Goal: Task Accomplishment & Management: Complete application form

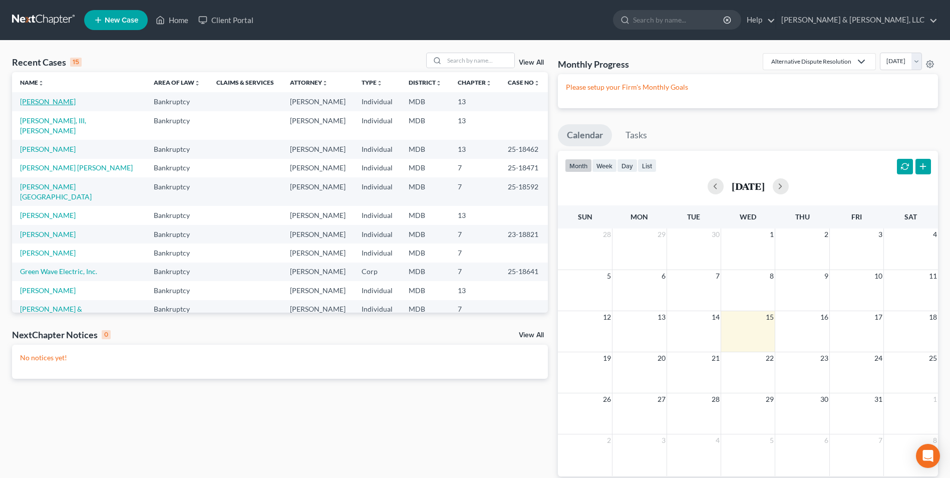
click at [29, 101] on link "[PERSON_NAME]" at bounding box center [48, 101] width 56 height 9
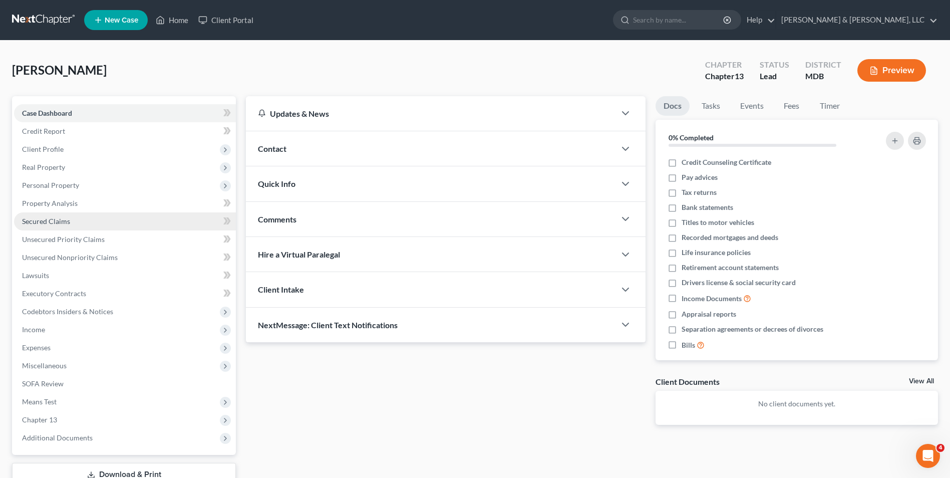
drag, startPoint x: 72, startPoint y: 221, endPoint x: 97, endPoint y: 221, distance: 25.0
click at [72, 221] on link "Secured Claims" at bounding box center [125, 221] width 222 height 18
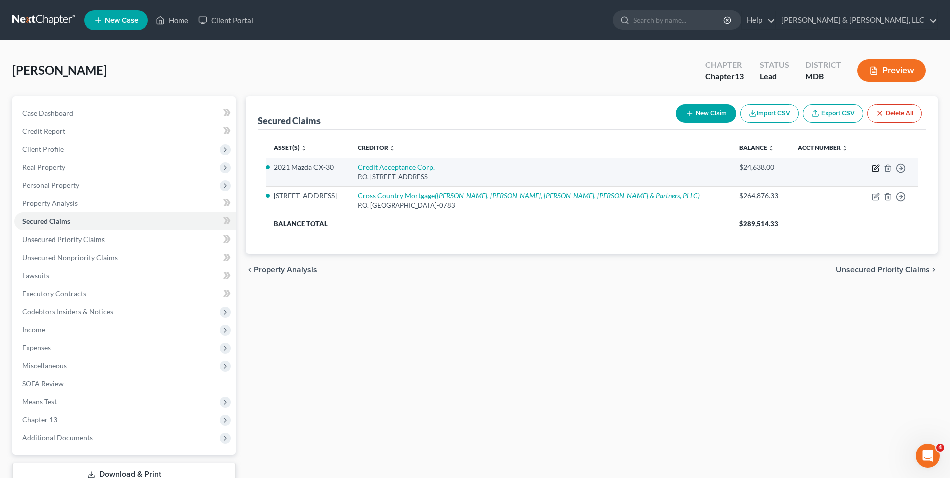
click at [877, 169] on icon "button" at bounding box center [876, 168] width 8 height 8
select select "23"
select select "4"
select select "0"
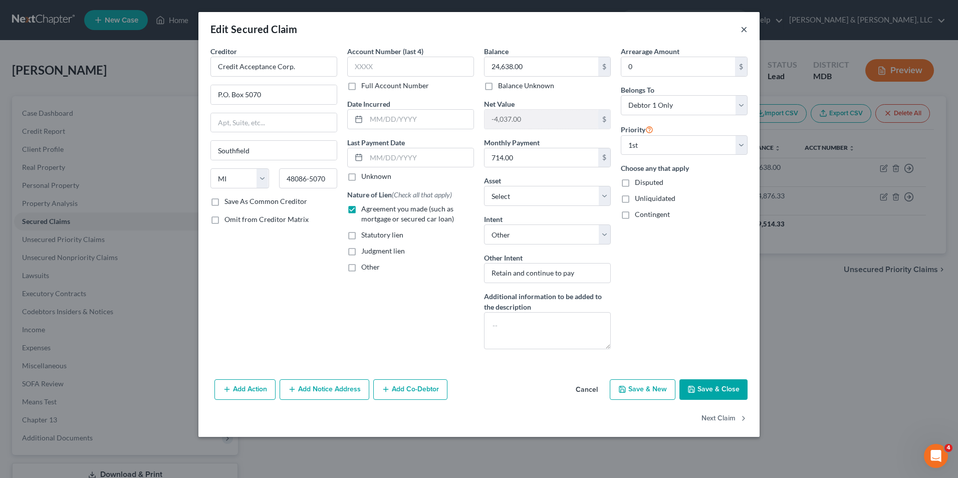
click at [741, 32] on button "×" at bounding box center [743, 29] width 7 height 12
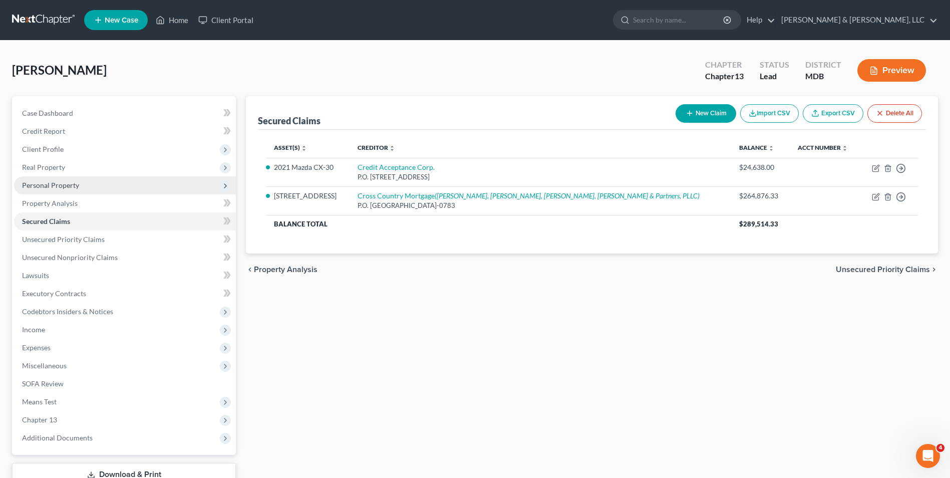
click at [66, 188] on span "Personal Property" at bounding box center [50, 185] width 57 height 9
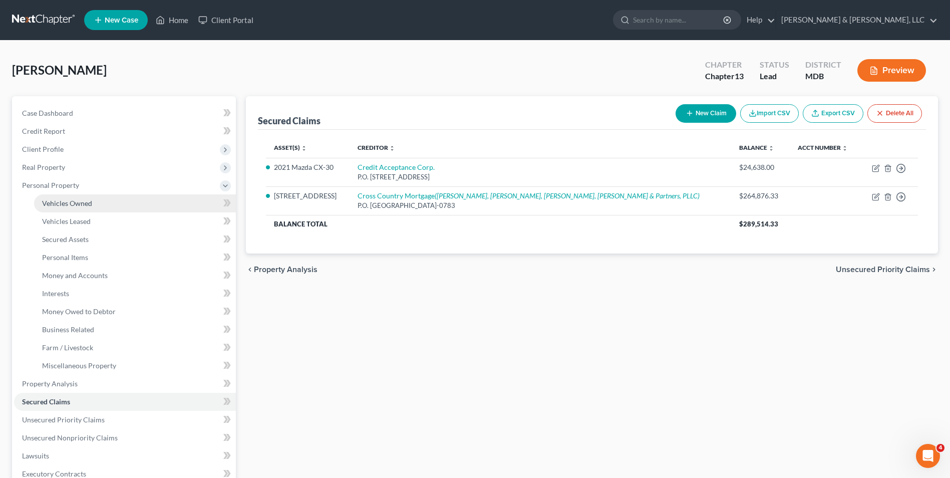
click at [98, 201] on link "Vehicles Owned" at bounding box center [135, 203] width 202 height 18
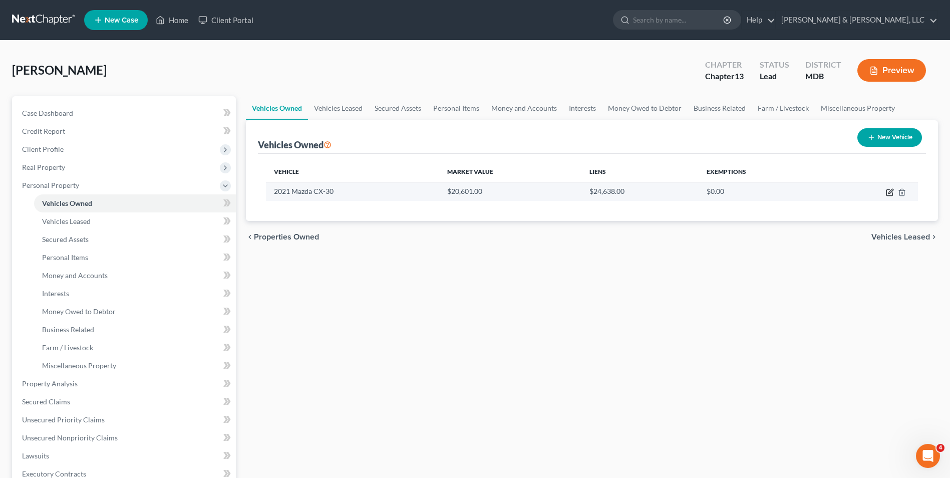
click at [889, 188] on icon "button" at bounding box center [890, 192] width 8 height 8
select select "0"
select select "5"
select select "0"
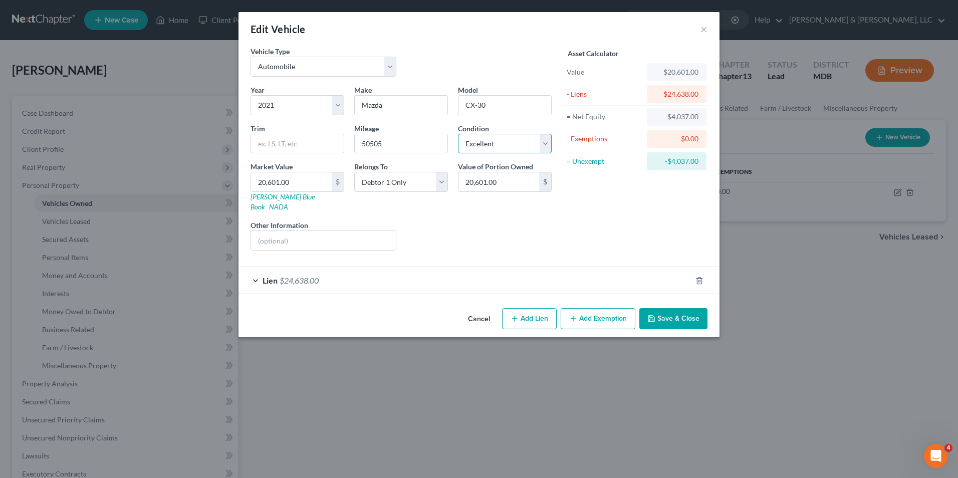
click at [547, 146] on select "Select Excellent Very Good Good Fair Poor" at bounding box center [505, 144] width 94 height 20
select select "3"
click at [458, 134] on select "Select Excellent Very Good Good Fair Poor" at bounding box center [505, 144] width 94 height 20
click at [680, 310] on button "Save & Close" at bounding box center [673, 318] width 68 height 21
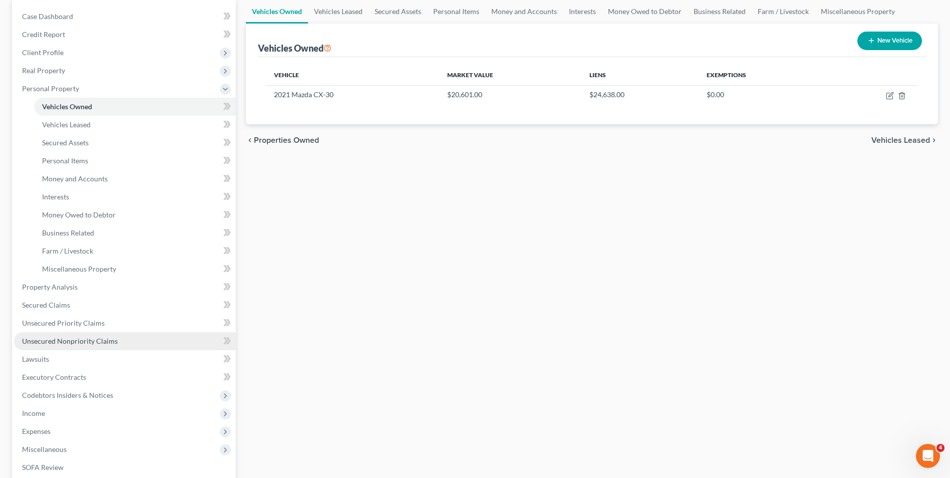
scroll to position [100, 0]
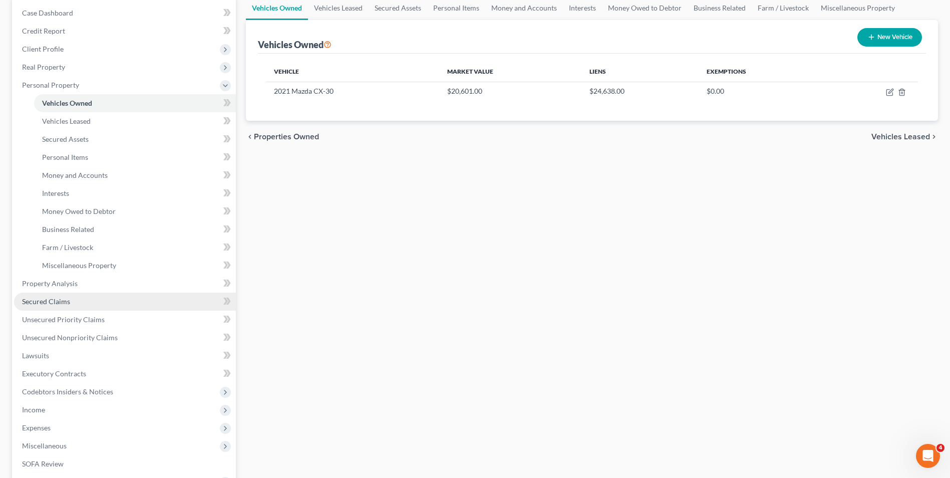
click at [85, 295] on link "Secured Claims" at bounding box center [125, 301] width 222 height 18
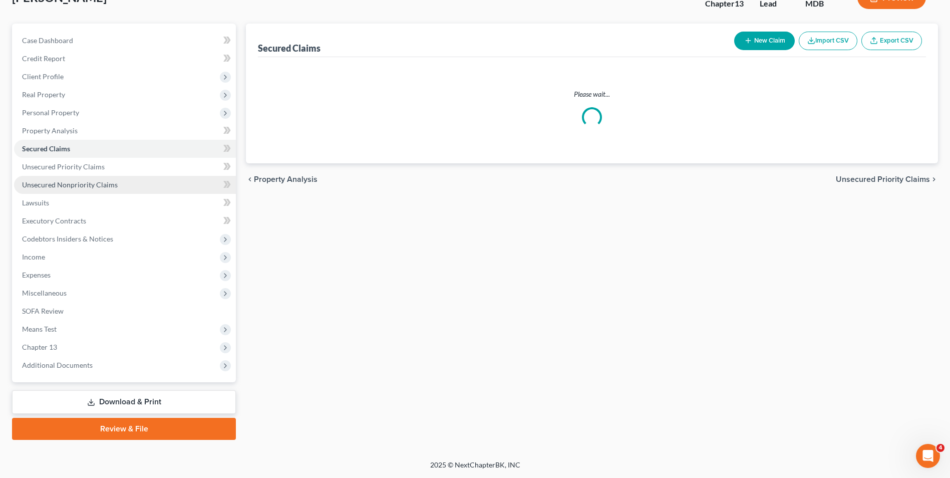
scroll to position [51, 0]
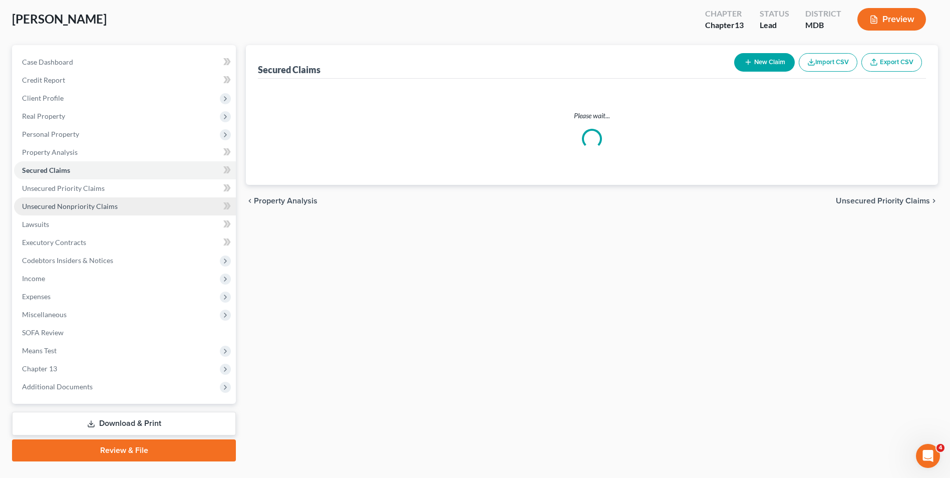
click at [85, 295] on ul "Case Dashboard Payments Invoices Payments Payments Credit Report Client Profile" at bounding box center [125, 224] width 222 height 343
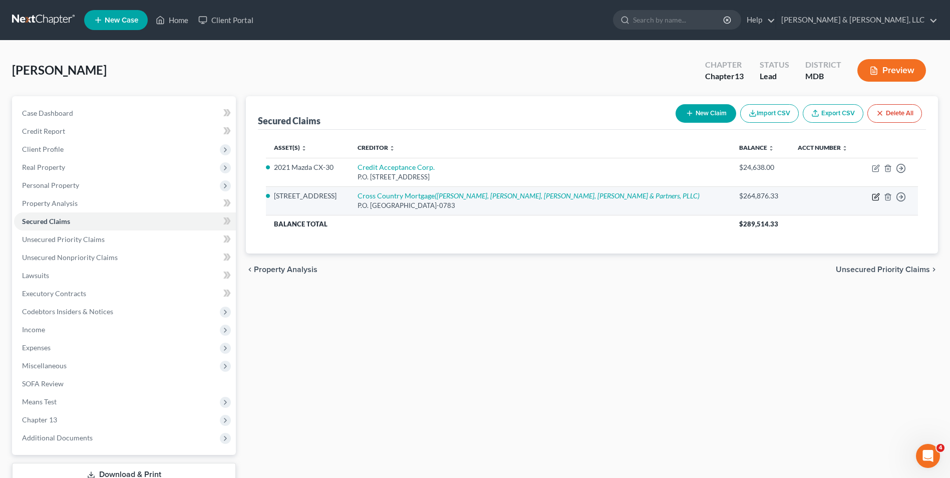
click at [872, 196] on icon "button" at bounding box center [876, 197] width 8 height 8
select select "45"
select select "4"
select select "0"
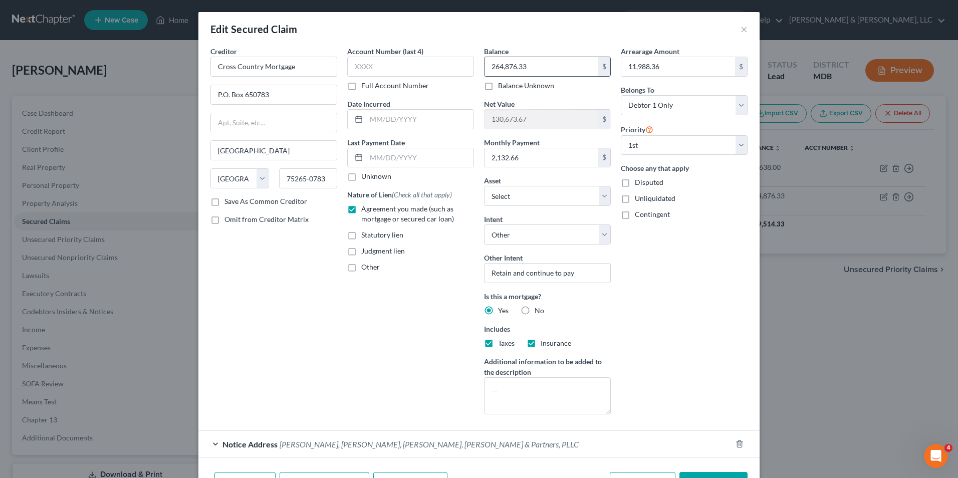
click at [552, 72] on input "264,876.33" at bounding box center [541, 66] width 114 height 19
type input "269,684.30"
drag, startPoint x: 670, startPoint y: 67, endPoint x: 666, endPoint y: 72, distance: 6.4
click at [670, 67] on input "11,988.36" at bounding box center [678, 66] width 114 height 19
type input "14,131.22"
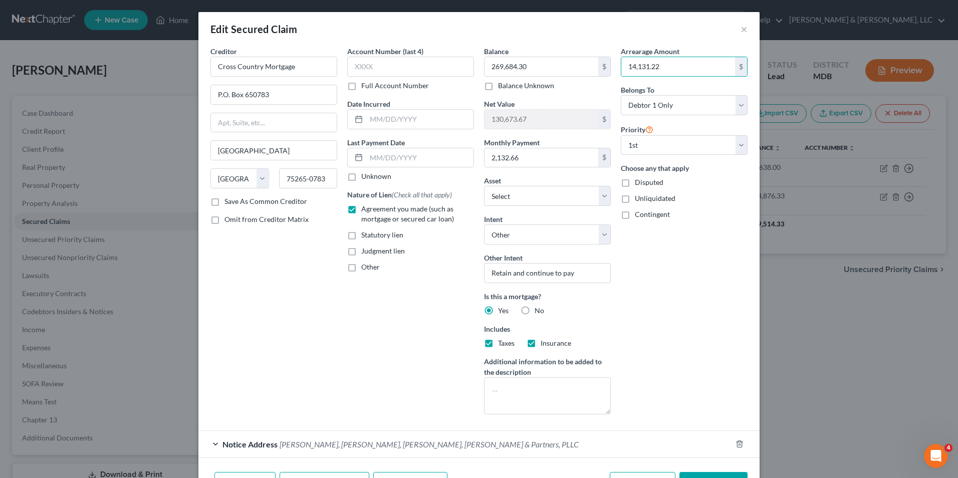
click at [676, 345] on div "Arrearage Amount 14,131.22 $ Belongs To * Select Debtor 1 Only Debtor 2 Only De…" at bounding box center [683, 234] width 137 height 376
click at [559, 159] on input "2,132.66" at bounding box center [541, 157] width 114 height 19
drag, startPoint x: 656, startPoint y: 301, endPoint x: 625, endPoint y: 282, distance: 36.7
click at [655, 300] on div "Arrearage Amount 14,131.22 $ Belongs To * Select Debtor 1 Only Debtor 2 Only De…" at bounding box center [683, 234] width 137 height 376
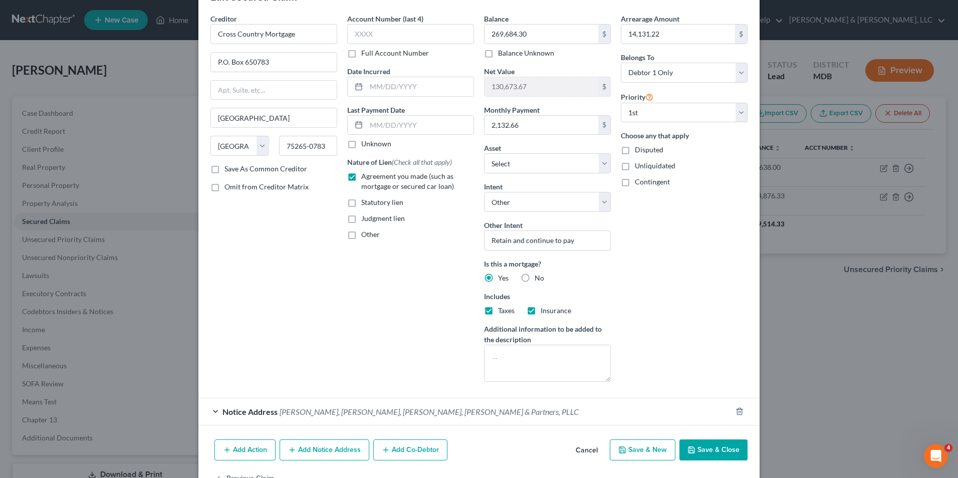
scroll to position [64, 0]
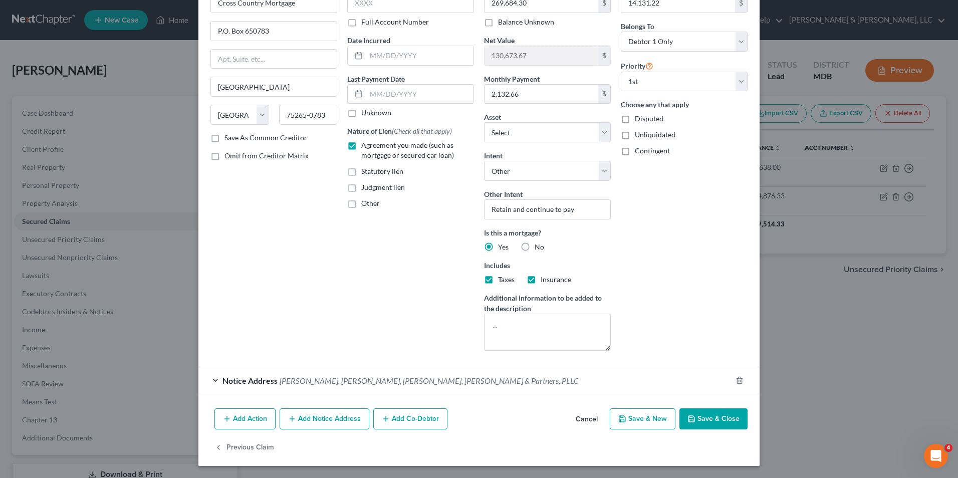
click at [700, 419] on button "Save & Close" at bounding box center [713, 418] width 68 height 21
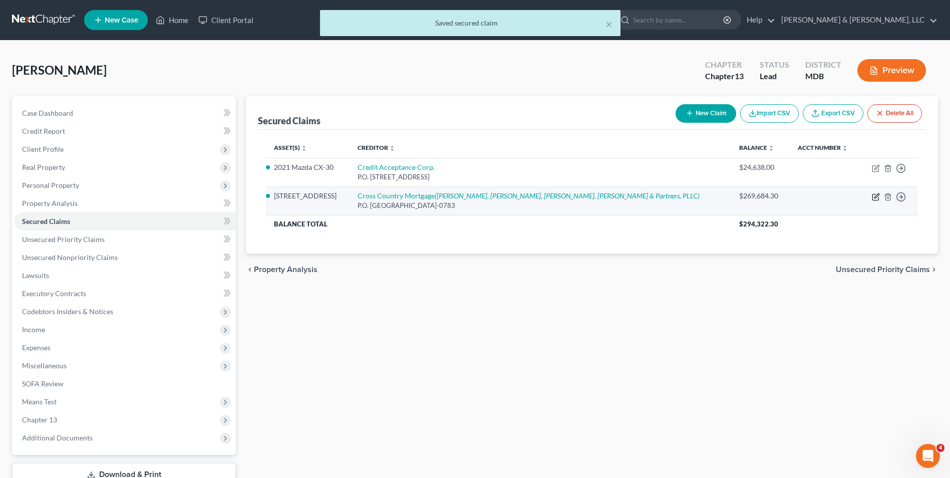
click at [876, 195] on icon "button" at bounding box center [876, 195] width 5 height 5
select select "45"
select select "4"
select select "0"
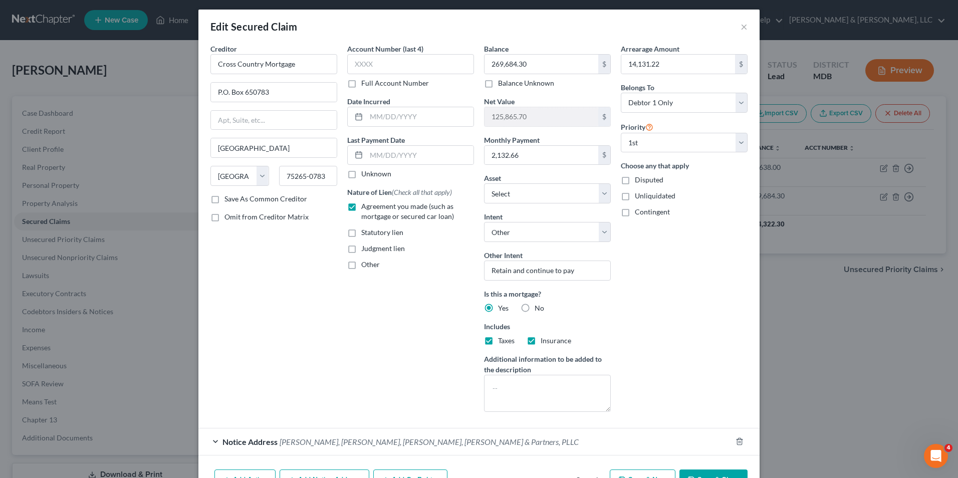
scroll to position [0, 0]
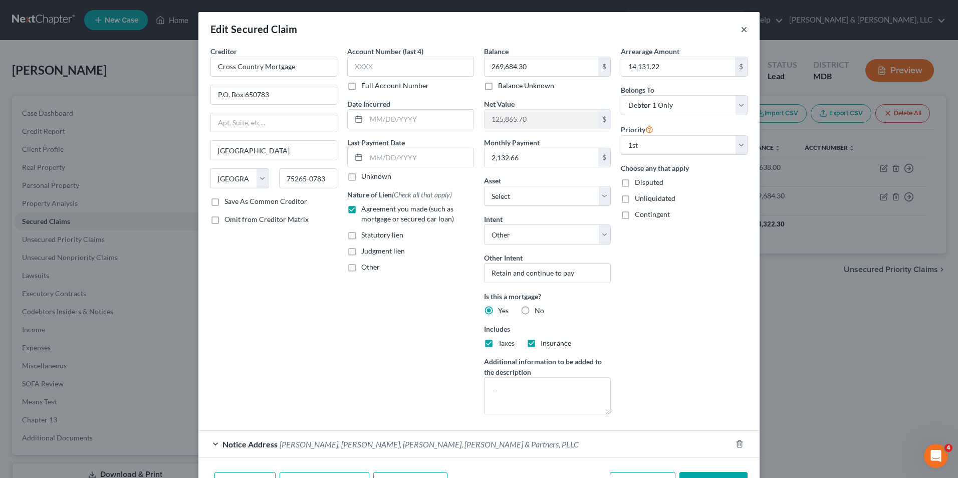
click at [740, 32] on button "×" at bounding box center [743, 29] width 7 height 12
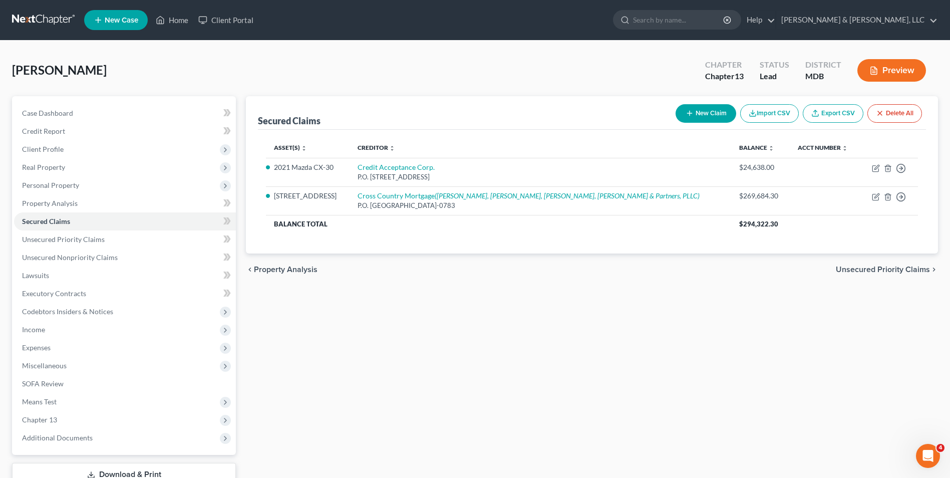
click at [910, 63] on button "Preview" at bounding box center [891, 70] width 69 height 23
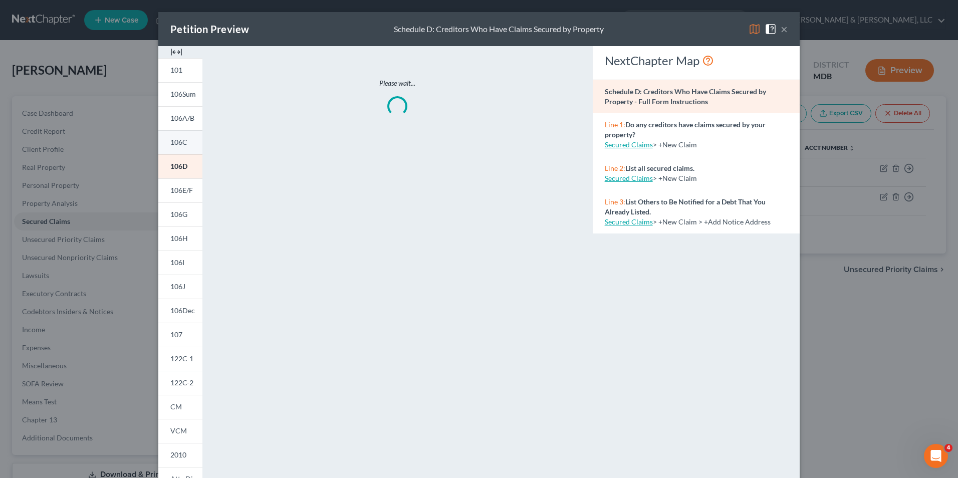
click at [173, 144] on span "106C" at bounding box center [178, 142] width 17 height 9
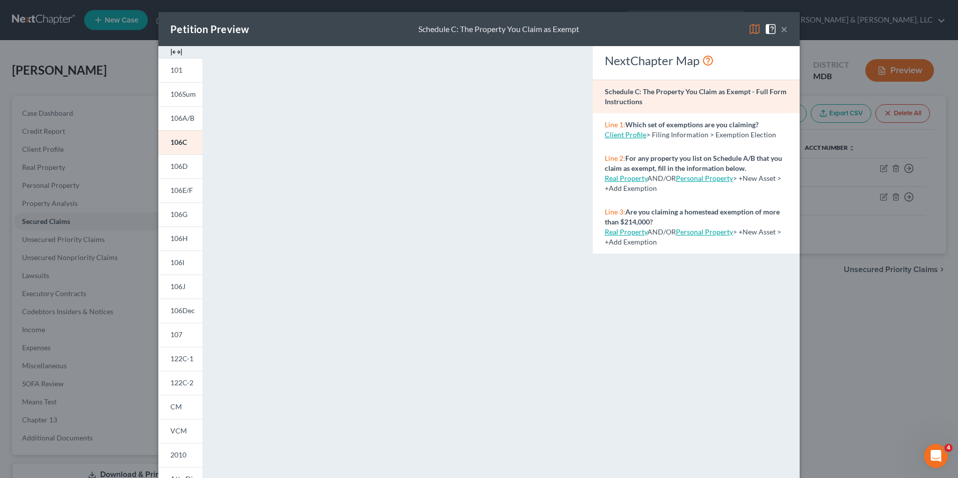
click at [780, 32] on button "×" at bounding box center [783, 29] width 7 height 12
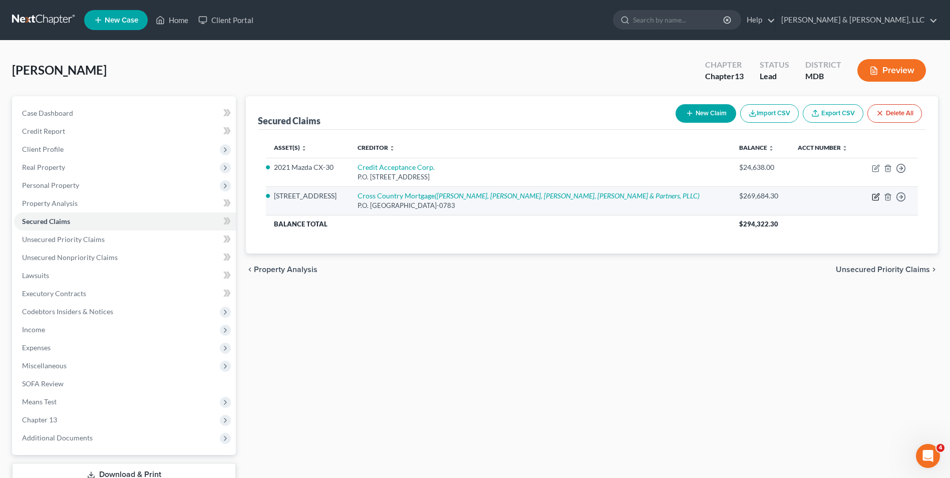
click at [875, 198] on icon "button" at bounding box center [876, 195] width 5 height 5
select select "45"
select select "5"
select select "4"
select select "0"
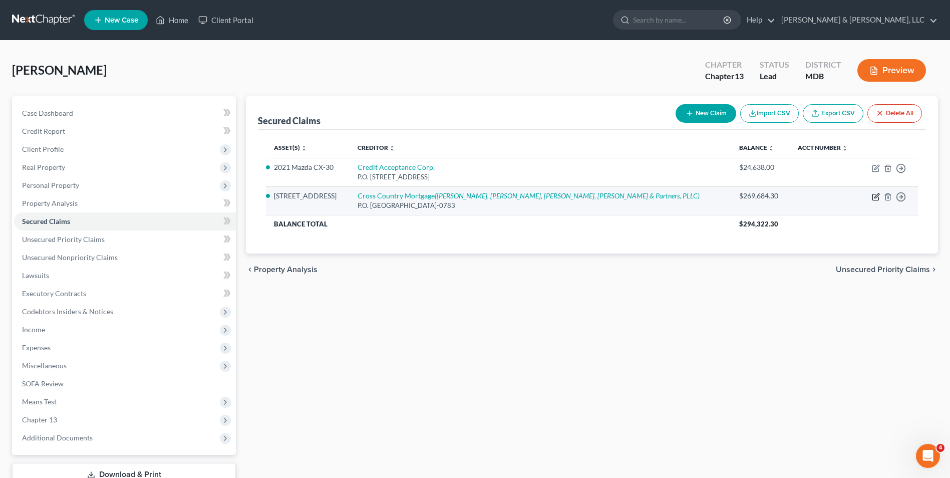
select select "0"
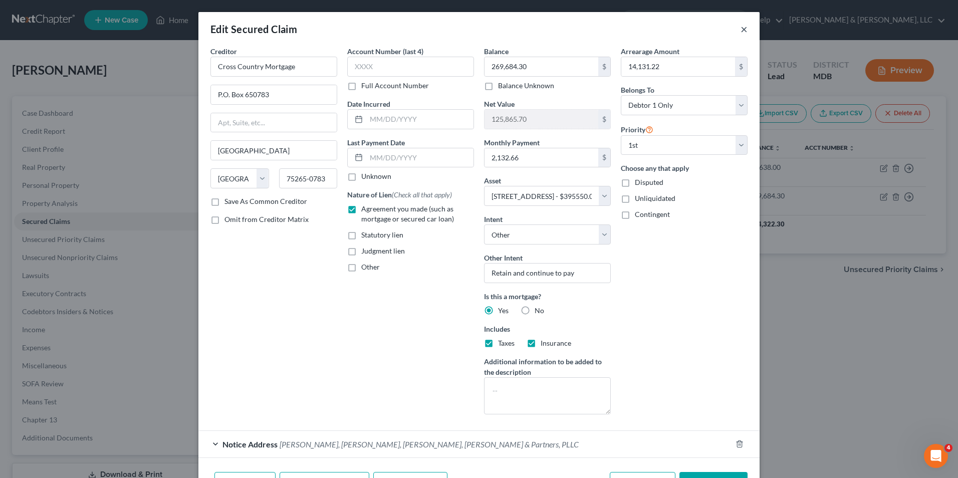
click at [742, 32] on button "×" at bounding box center [743, 29] width 7 height 12
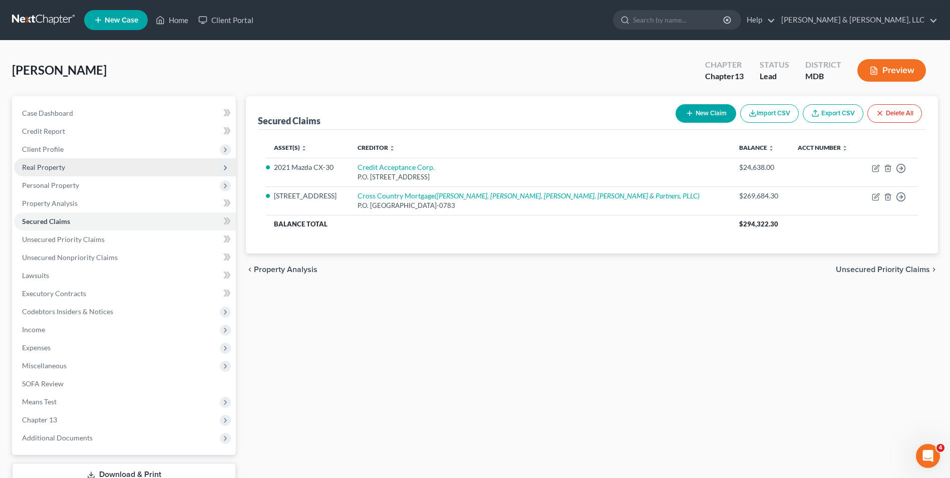
click at [66, 170] on span "Real Property" at bounding box center [125, 167] width 222 height 18
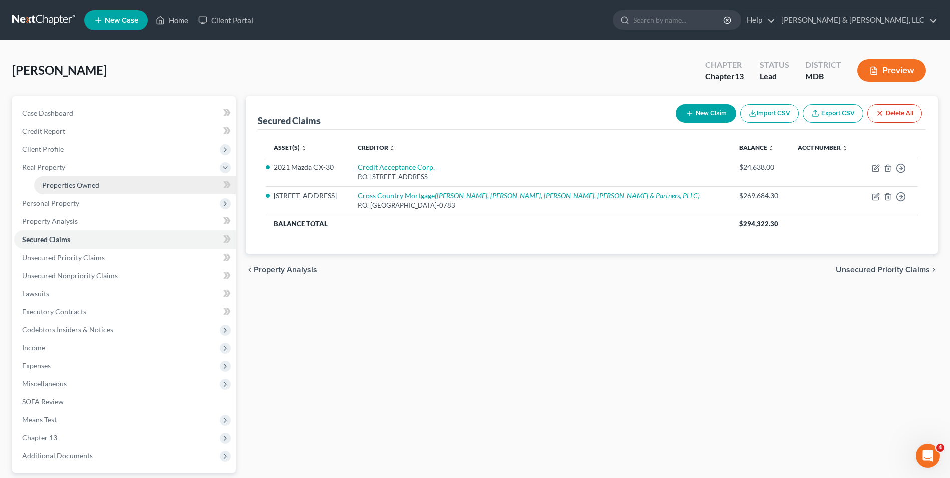
drag, startPoint x: 130, startPoint y: 183, endPoint x: 143, endPoint y: 187, distance: 13.5
click at [130, 183] on link "Properties Owned" at bounding box center [135, 185] width 202 height 18
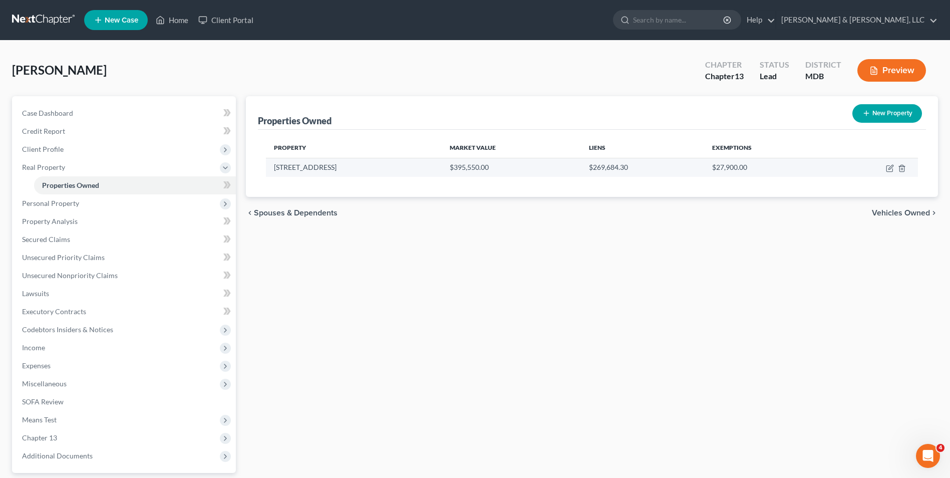
click at [884, 168] on td at bounding box center [873, 167] width 90 height 19
click at [889, 168] on icon "button" at bounding box center [890, 167] width 5 height 5
select select "21"
select select "0"
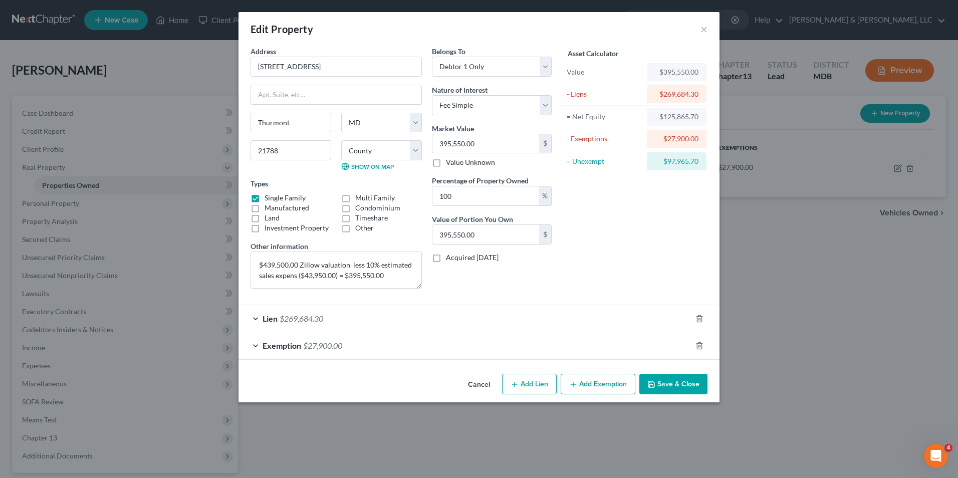
click at [612, 388] on button "Add Exemption" at bounding box center [597, 384] width 75 height 21
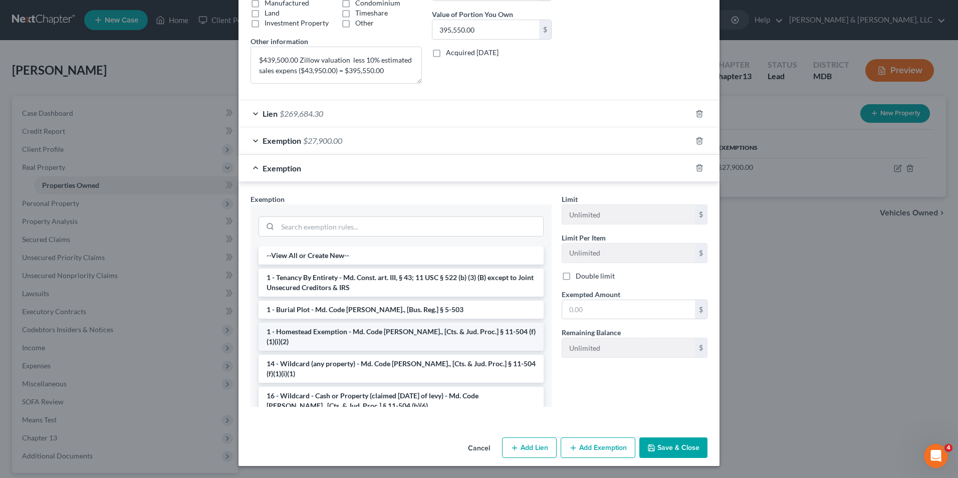
scroll to position [50, 0]
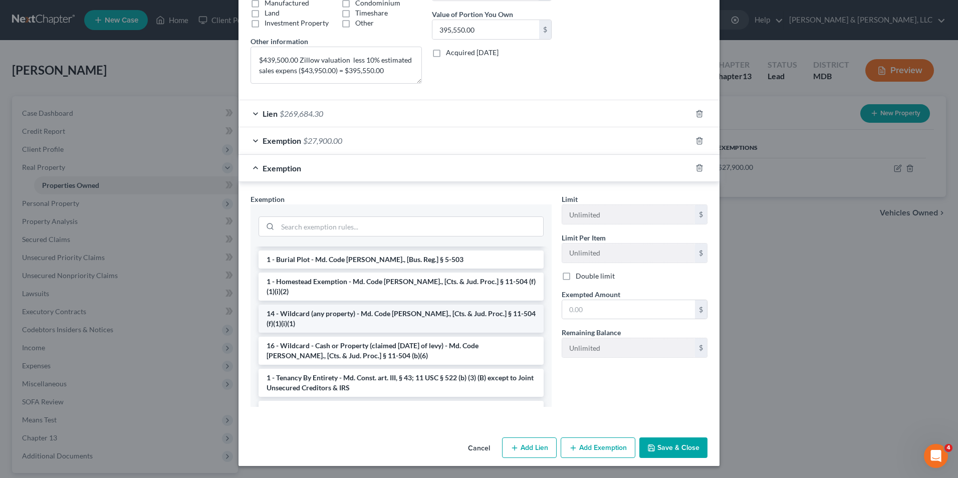
click at [341, 304] on li "14 - Wildcard (any property) - Md. Code [PERSON_NAME]., [Cts. & Jud. Proc.] § 1…" at bounding box center [400, 318] width 285 height 28
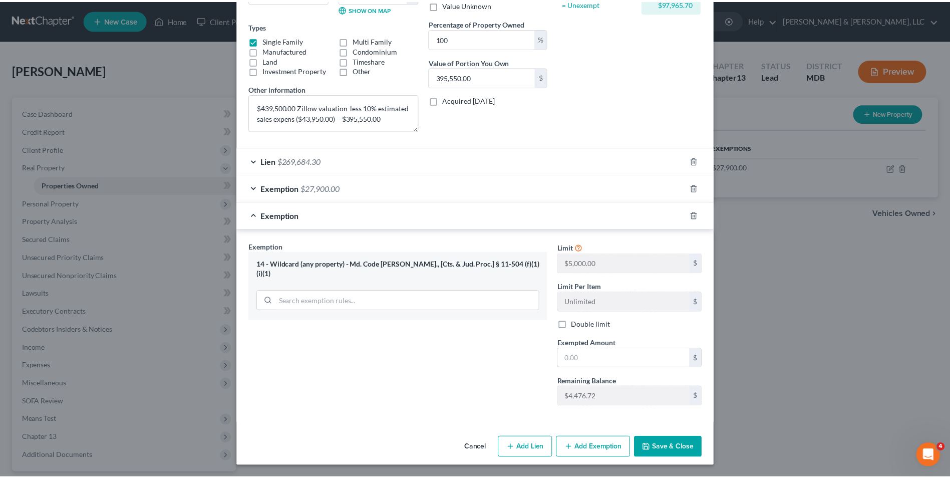
scroll to position [158, 0]
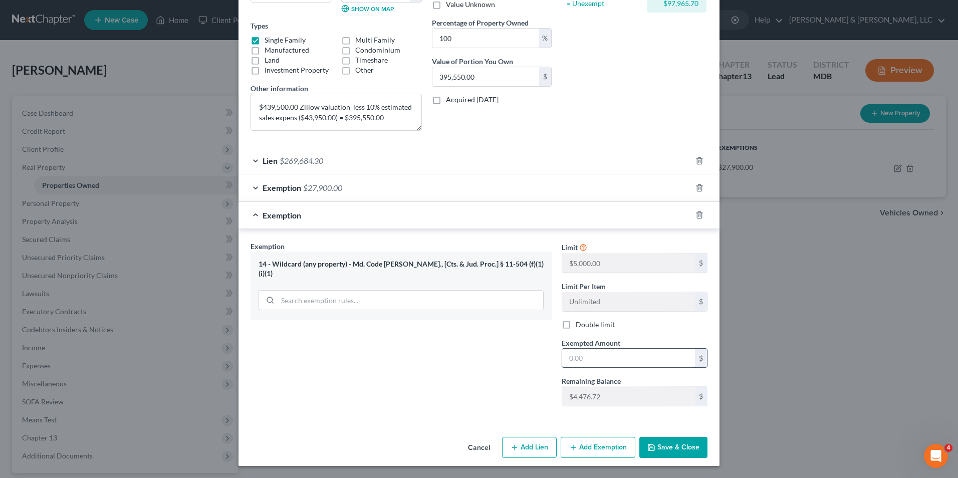
click at [564, 359] on input "text" at bounding box center [628, 358] width 133 height 19
type input "4,476.62"
click at [656, 446] on button "Save & Close" at bounding box center [673, 447] width 68 height 21
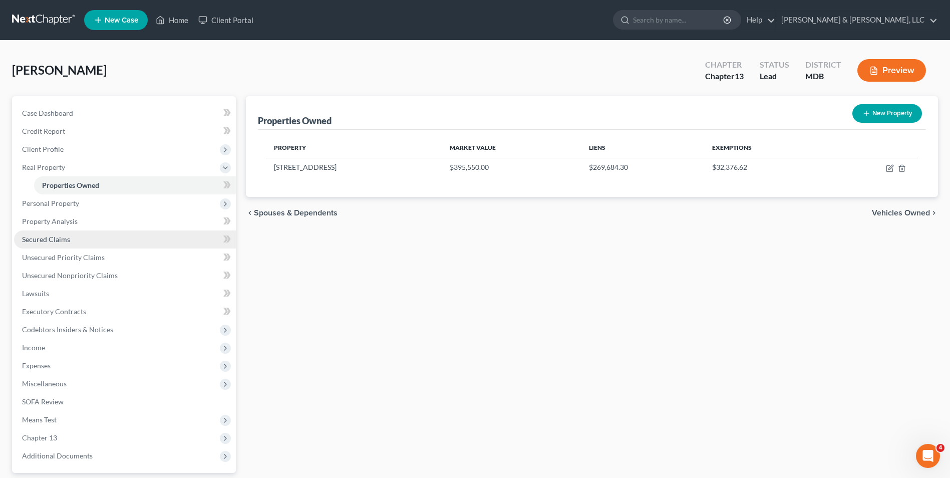
click at [57, 238] on span "Secured Claims" at bounding box center [46, 239] width 48 height 9
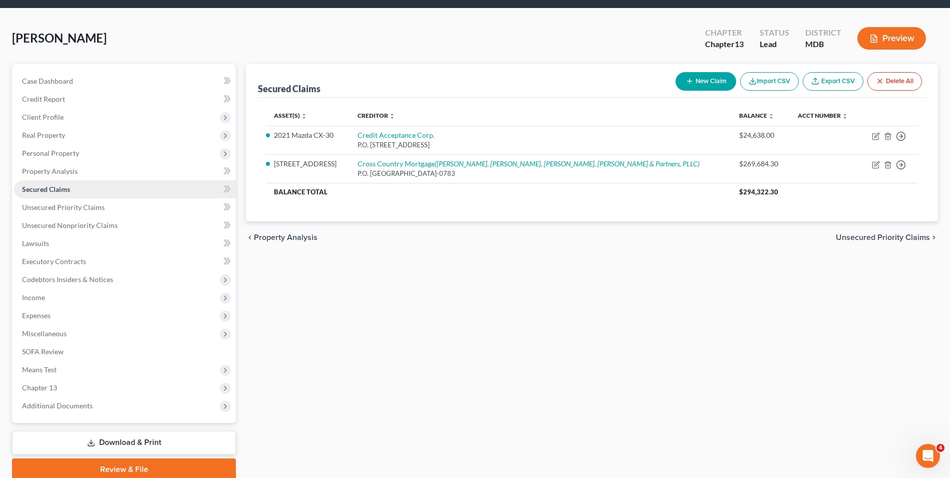
scroll to position [73, 0]
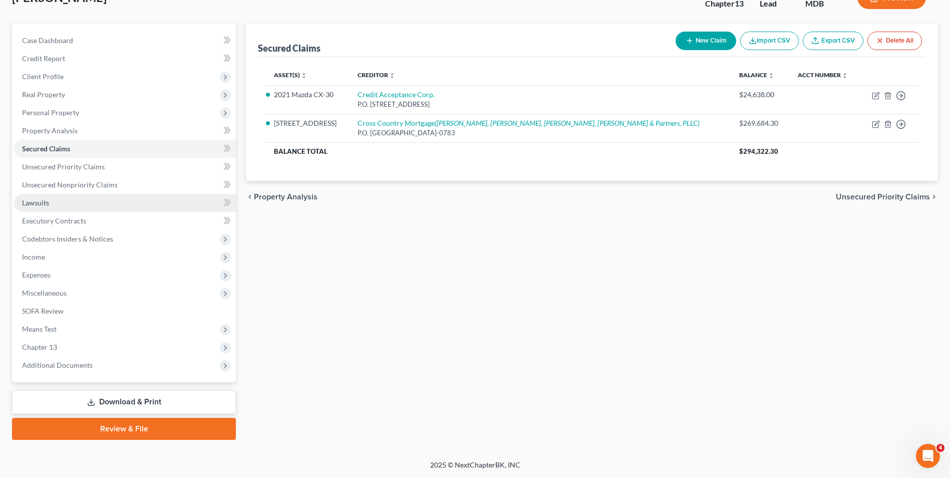
click at [62, 205] on link "Lawsuits" at bounding box center [125, 203] width 222 height 18
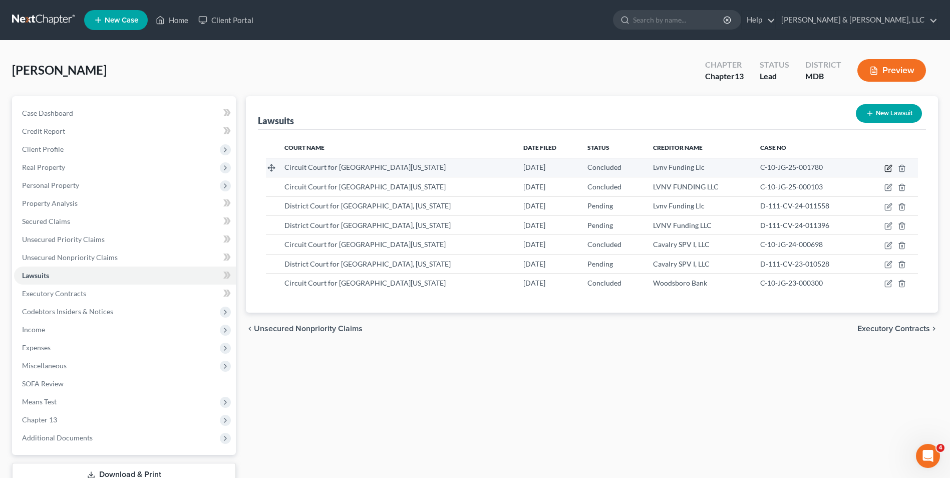
click at [889, 168] on icon "button" at bounding box center [889, 167] width 5 height 5
select select "21"
select select "2"
select select "4"
select select "21"
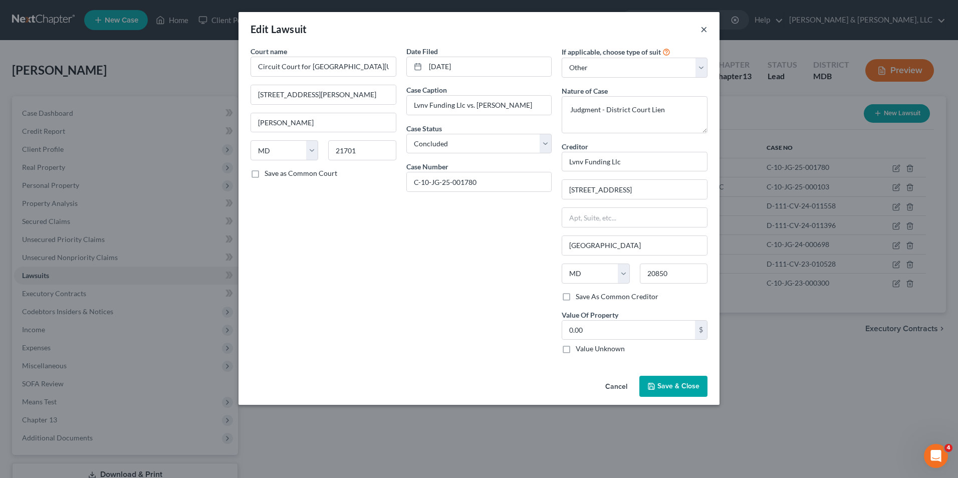
click at [707, 30] on button "×" at bounding box center [703, 29] width 7 height 12
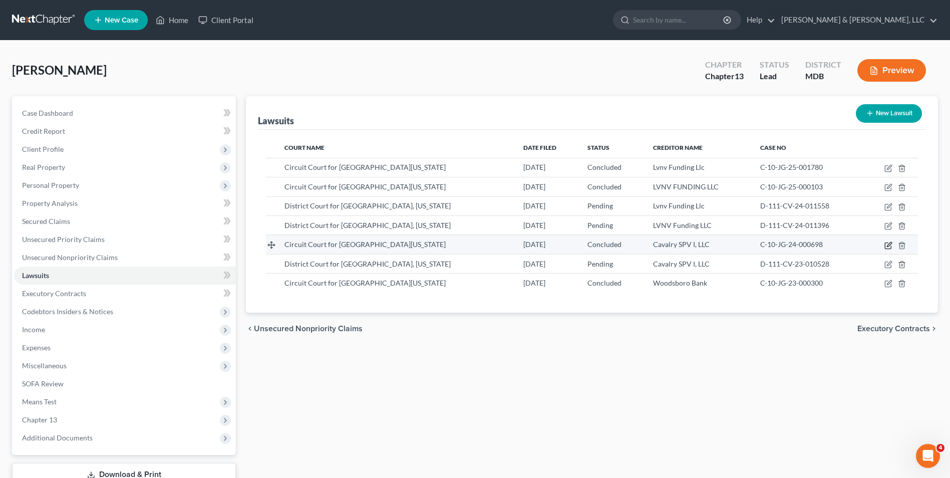
click at [885, 246] on icon "button" at bounding box center [888, 245] width 6 height 6
select select "21"
select select "2"
select select "4"
select select "6"
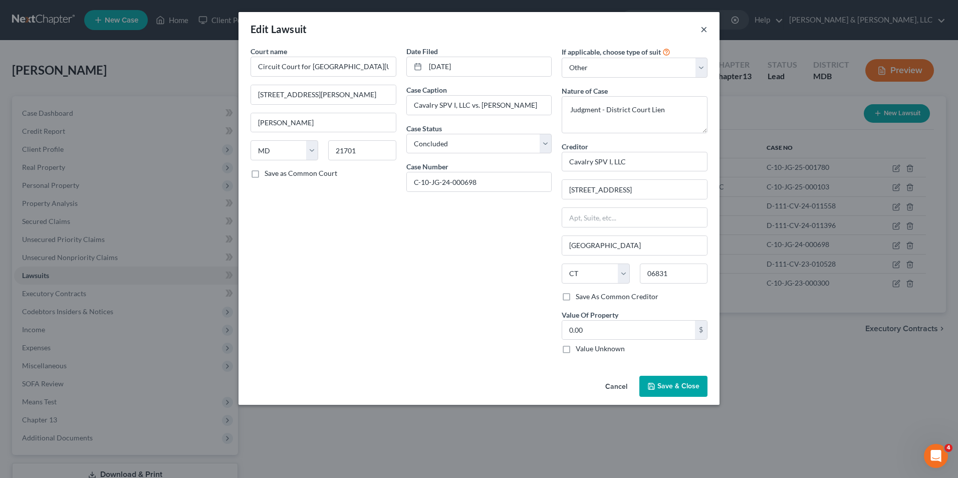
click at [705, 29] on button "×" at bounding box center [703, 29] width 7 height 12
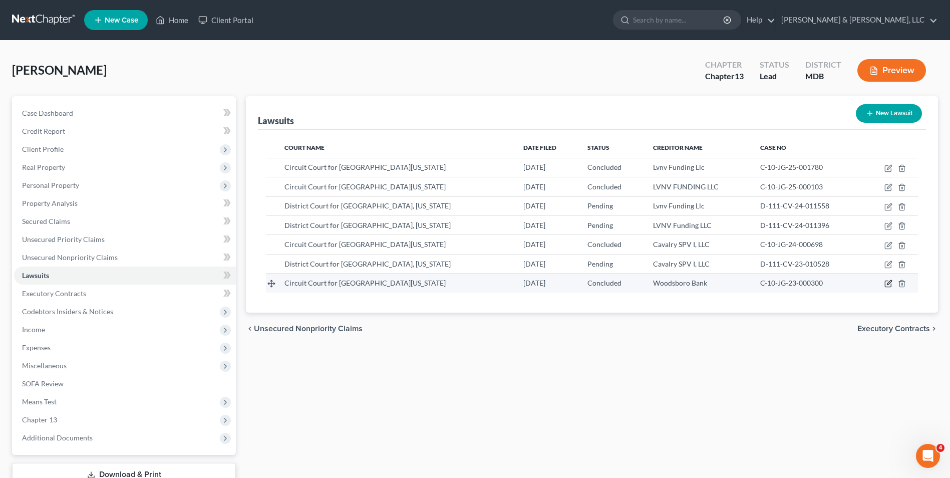
click at [885, 280] on icon "button" at bounding box center [888, 283] width 8 height 8
select select "21"
select select "2"
select select "4"
select select "21"
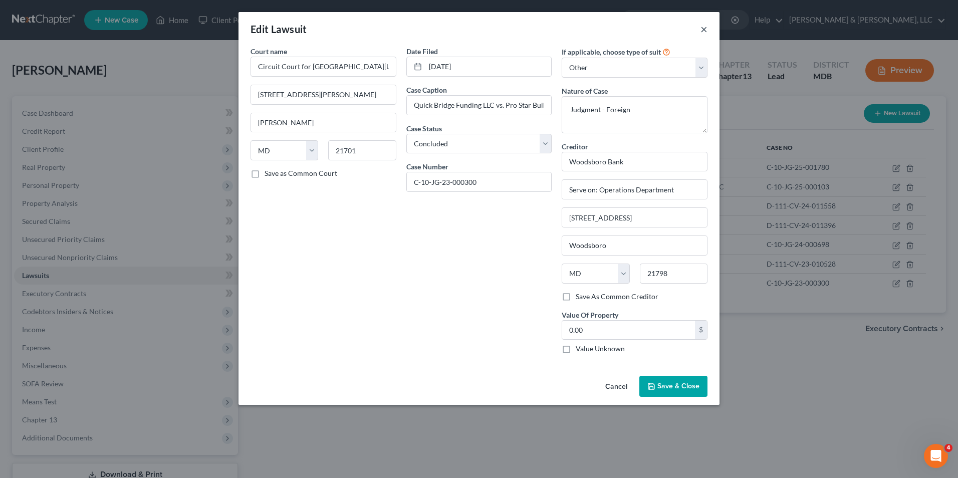
click at [701, 32] on button "×" at bounding box center [703, 29] width 7 height 12
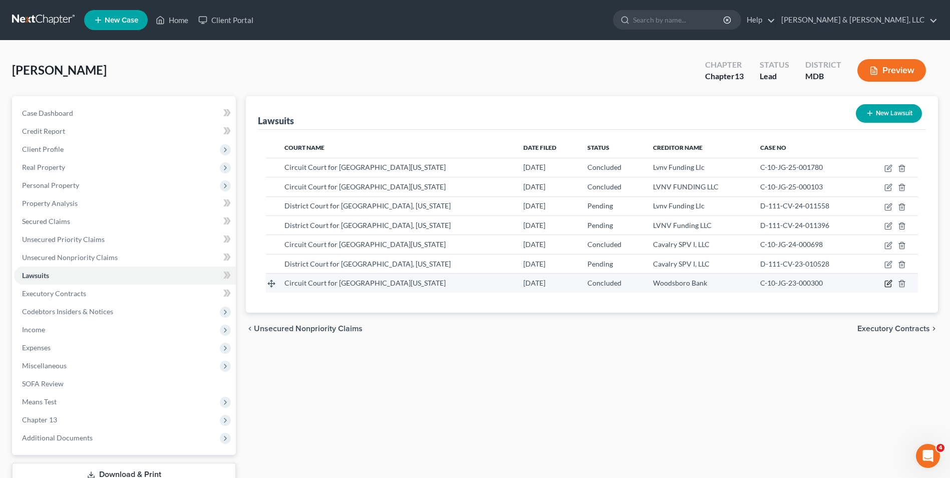
click at [886, 281] on icon "button" at bounding box center [888, 283] width 8 height 8
select select "21"
select select "2"
select select "4"
select select "21"
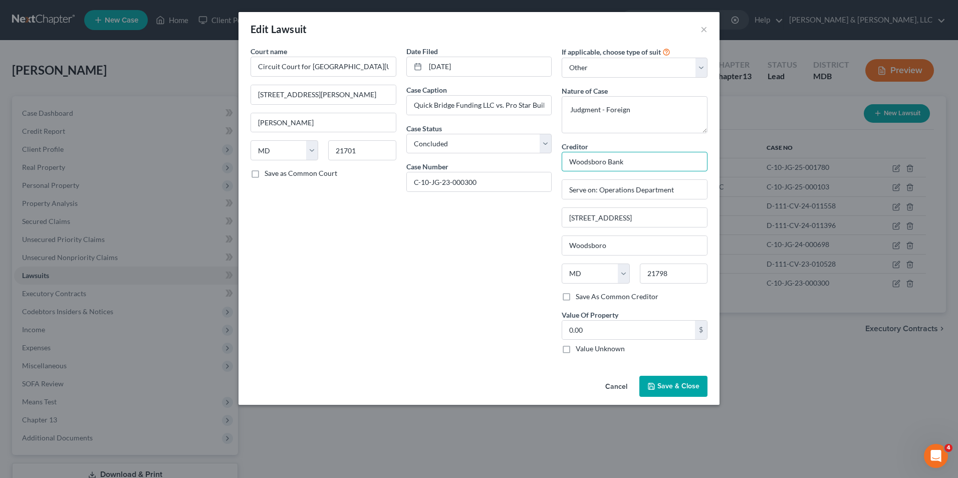
click at [571, 163] on input "Woodsboro Bank" at bounding box center [634, 162] width 146 height 20
type input "k"
type input "Quick Bridge Funding LLC"
click at [626, 272] on select "State [US_STATE] AK AR AZ CA CO CT DE DC [GEOGRAPHIC_DATA] [GEOGRAPHIC_DATA] GU…" at bounding box center [595, 273] width 68 height 20
drag, startPoint x: 644, startPoint y: 276, endPoint x: 697, endPoint y: 270, distance: 53.5
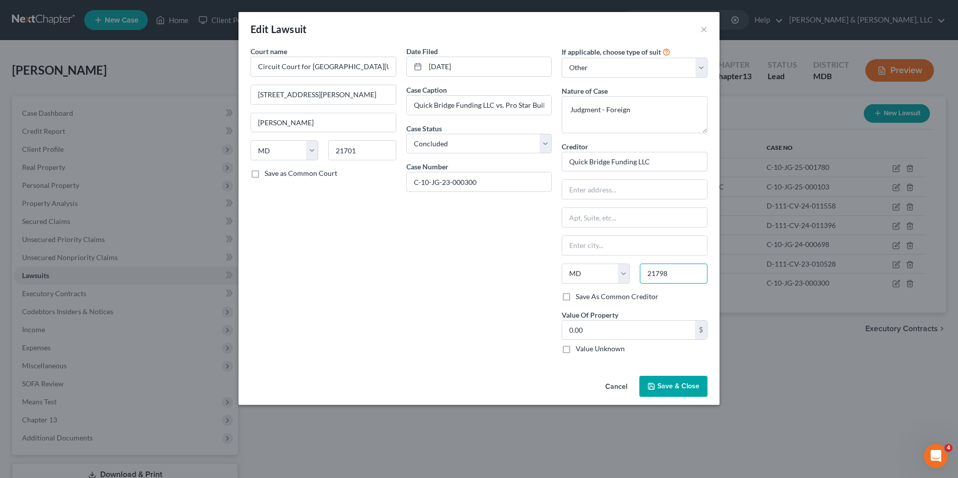
click at [694, 271] on input "21798" at bounding box center [674, 273] width 68 height 20
click at [687, 392] on button "Save & Close" at bounding box center [673, 386] width 68 height 21
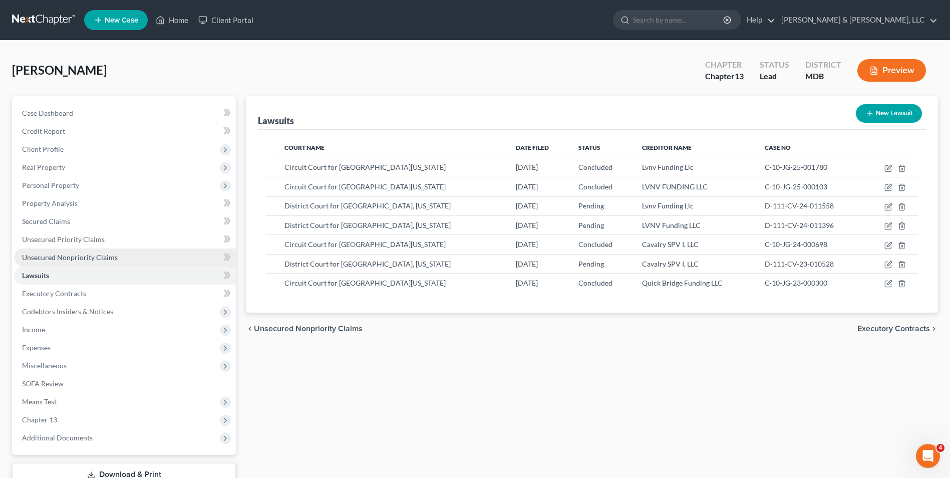
click at [123, 255] on link "Unsecured Nonpriority Claims" at bounding box center [125, 257] width 222 height 18
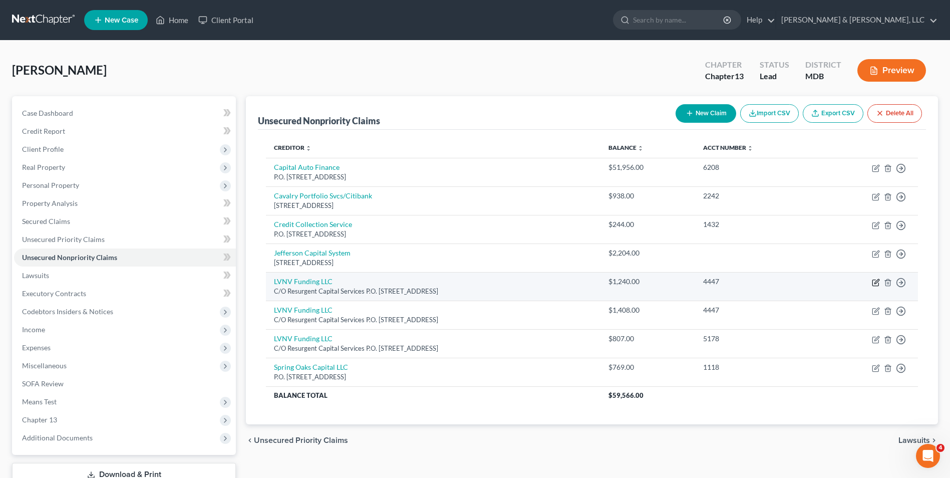
click at [877, 281] on icon "button" at bounding box center [876, 282] width 8 height 8
select select "42"
select select "1"
select select "0"
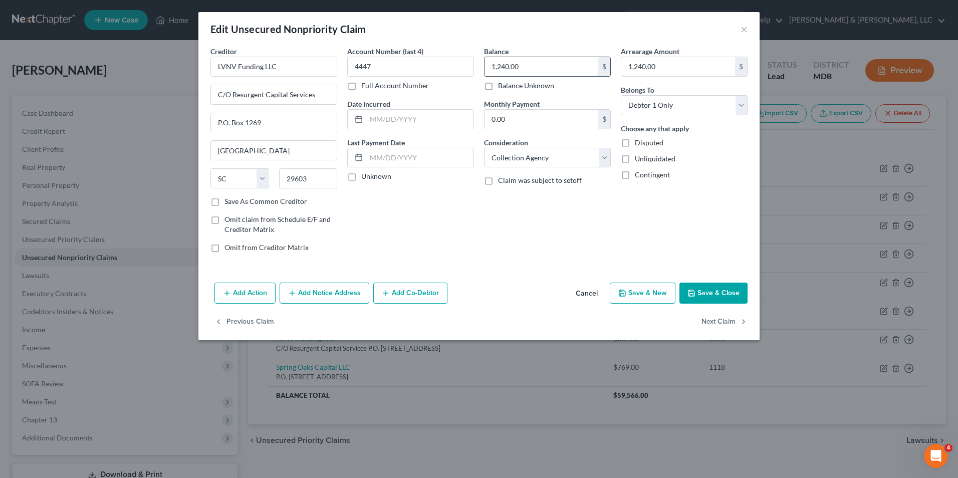
click at [494, 72] on input "1,240.00" at bounding box center [541, 66] width 114 height 19
type input "1,365.16"
click at [717, 296] on button "Save & Close" at bounding box center [713, 292] width 68 height 21
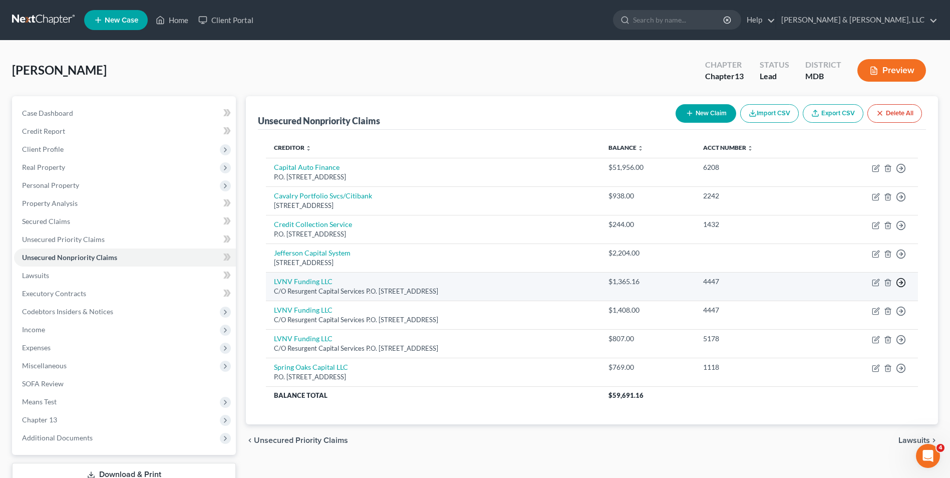
click at [901, 280] on icon "button" at bounding box center [901, 282] width 10 height 10
click at [850, 285] on link "Move to D" at bounding box center [855, 289] width 84 height 17
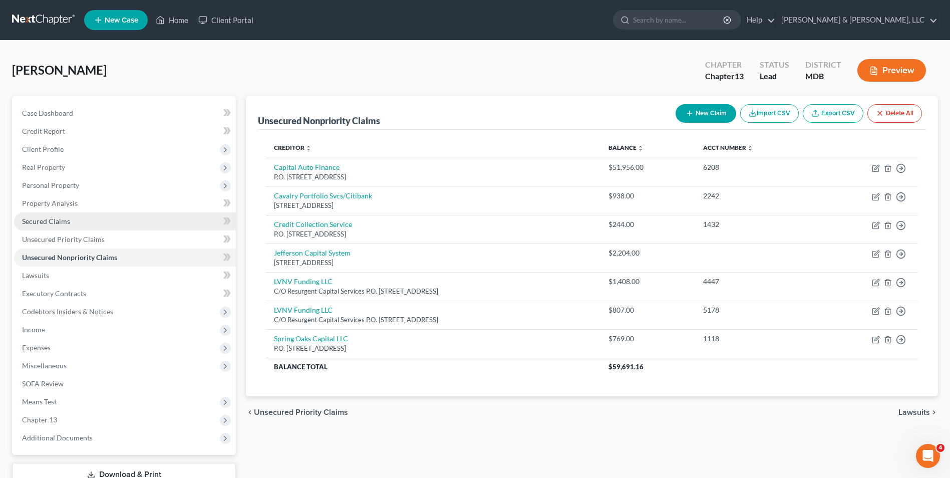
click at [102, 225] on link "Secured Claims" at bounding box center [125, 221] width 222 height 18
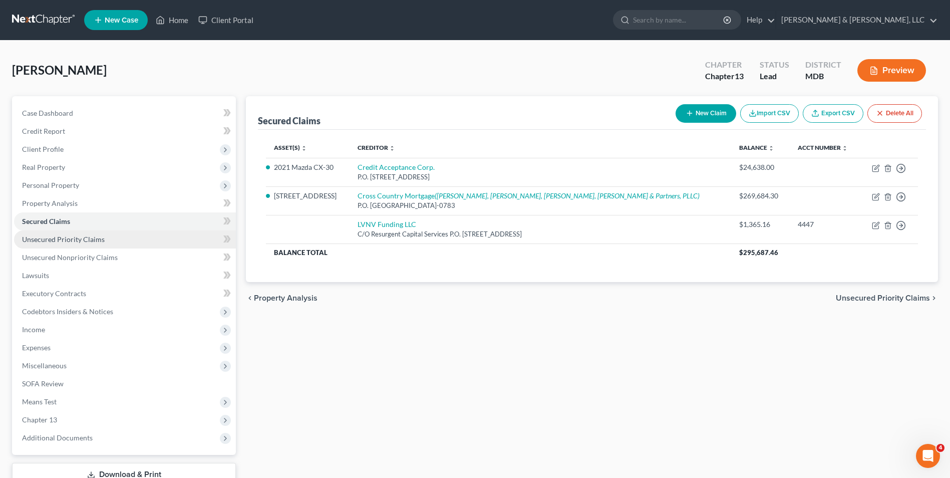
click at [94, 241] on span "Unsecured Priority Claims" at bounding box center [63, 239] width 83 height 9
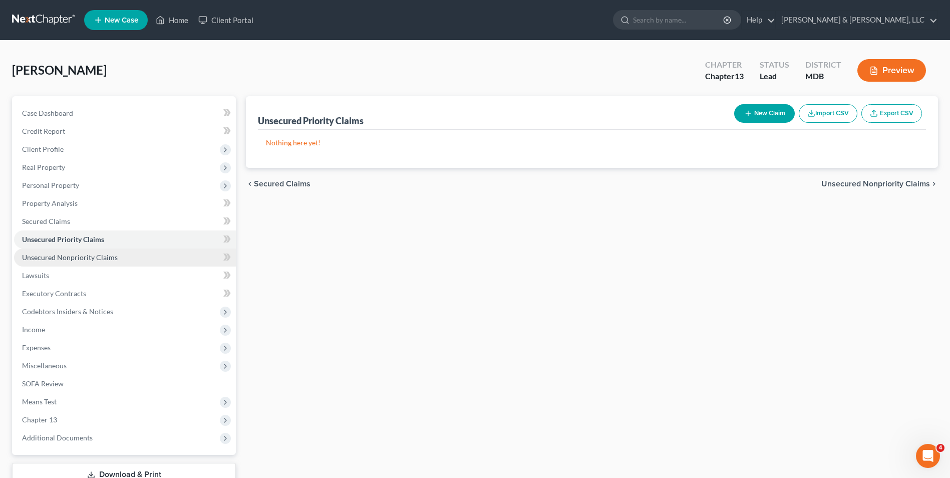
click at [111, 253] on span "Unsecured Nonpriority Claims" at bounding box center [70, 257] width 96 height 9
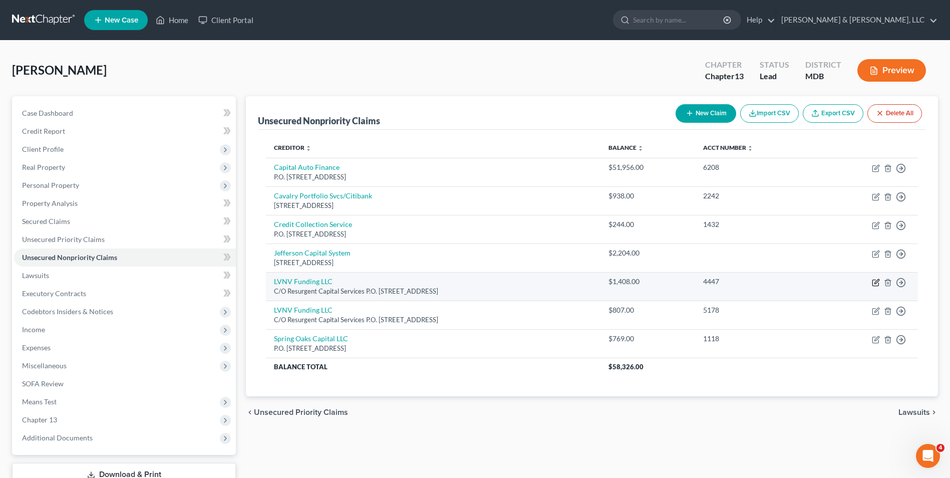
click at [877, 281] on icon "button" at bounding box center [876, 282] width 8 height 8
select select "42"
select select "1"
select select "0"
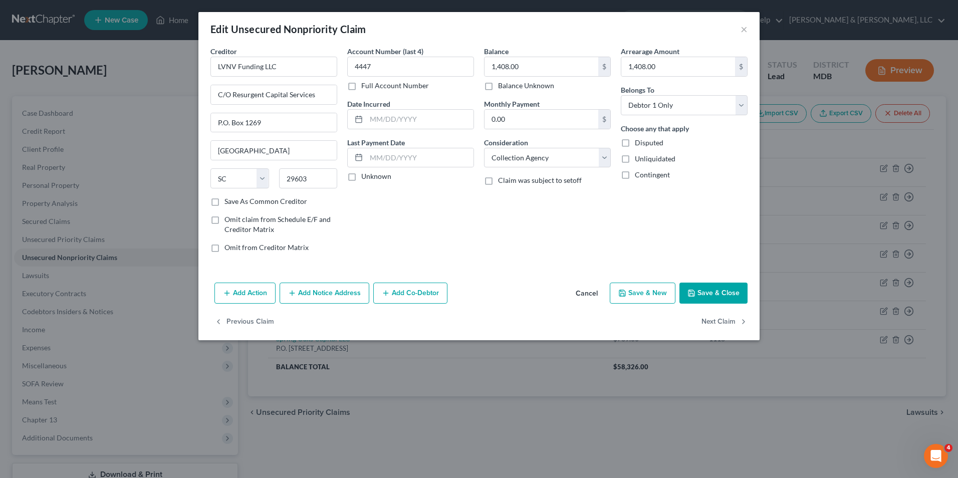
drag, startPoint x: 751, startPoint y: 23, endPoint x: 703, endPoint y: 35, distance: 49.6
click at [751, 24] on div "Edit Unsecured Nonpriority Claim ×" at bounding box center [478, 29] width 561 height 34
drag, startPoint x: 745, startPoint y: 29, endPoint x: 739, endPoint y: 31, distance: 6.1
click at [741, 31] on button "×" at bounding box center [743, 29] width 7 height 12
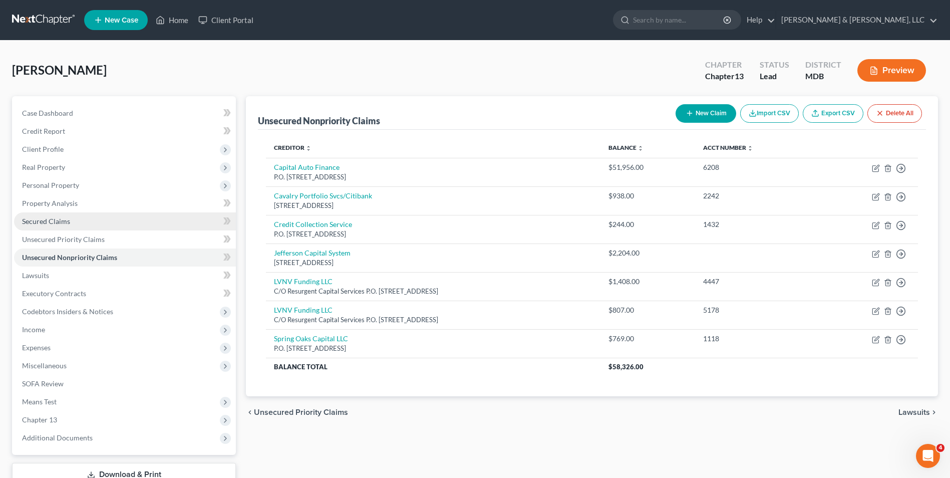
click at [65, 218] on span "Secured Claims" at bounding box center [46, 221] width 48 height 9
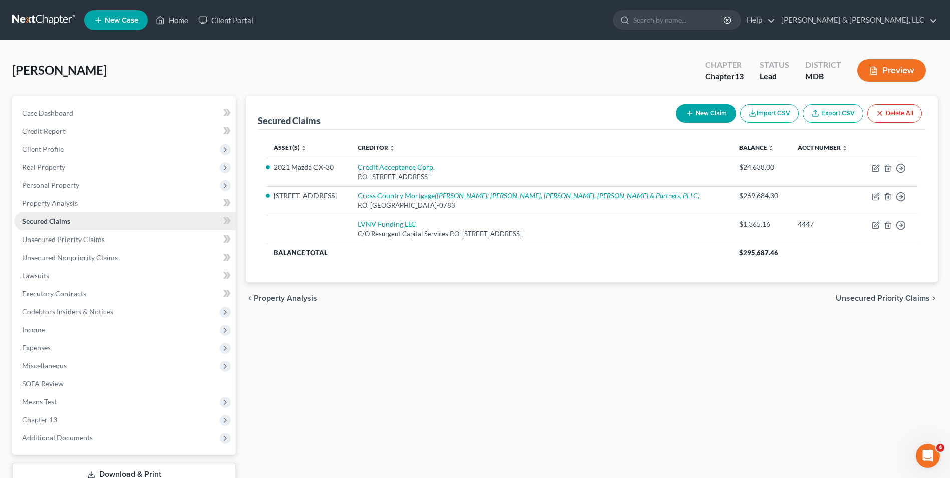
click at [66, 219] on span "Secured Claims" at bounding box center [46, 221] width 48 height 9
click at [71, 255] on span "Unsecured Nonpriority Claims" at bounding box center [70, 257] width 96 height 9
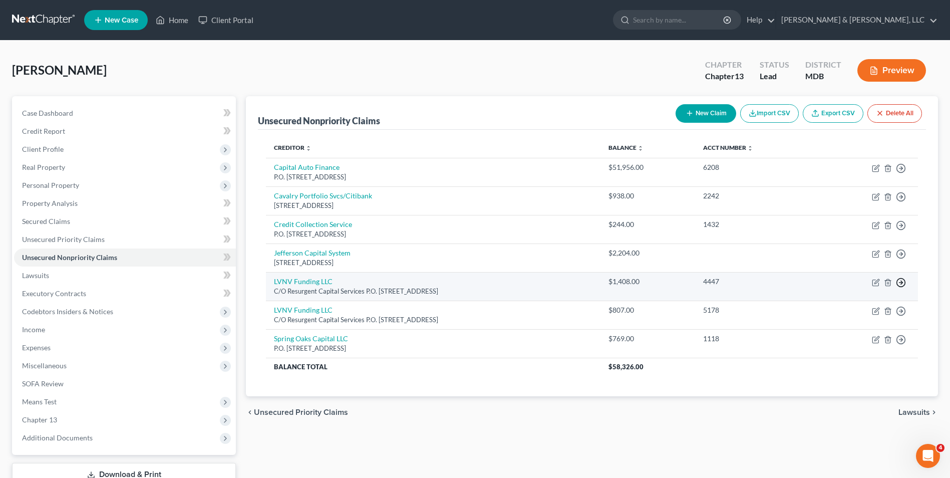
click at [902, 283] on polyline "button" at bounding box center [902, 282] width 2 height 4
click at [846, 292] on link "Move to D" at bounding box center [855, 289] width 84 height 17
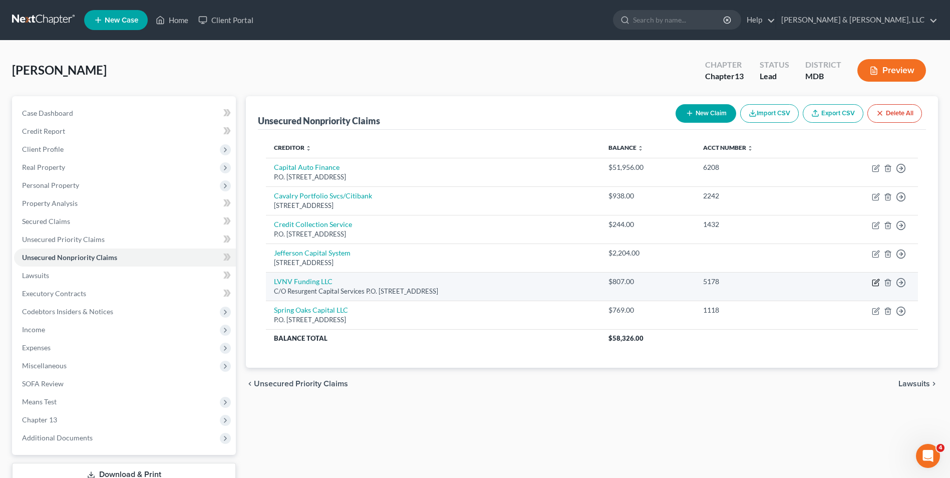
click at [874, 282] on icon "button" at bounding box center [876, 282] width 8 height 8
select select "42"
select select "1"
select select "0"
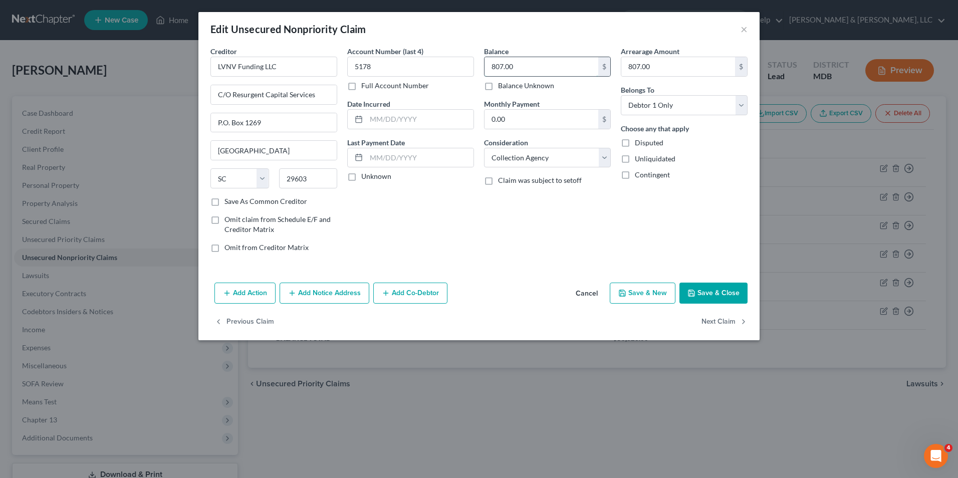
click at [486, 71] on input "807.00" at bounding box center [541, 66] width 114 height 19
type input "1,170.46"
click at [698, 290] on button "Save & Close" at bounding box center [713, 292] width 68 height 21
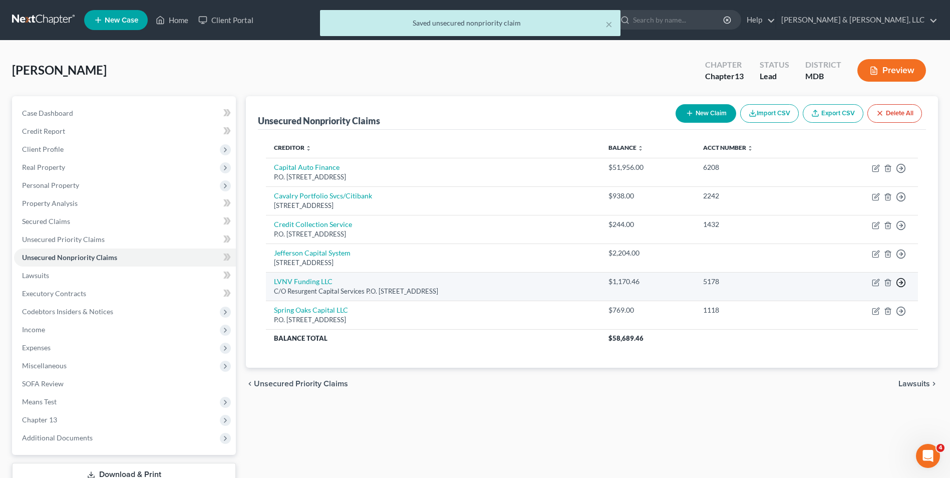
click at [902, 281] on icon "button" at bounding box center [901, 282] width 10 height 10
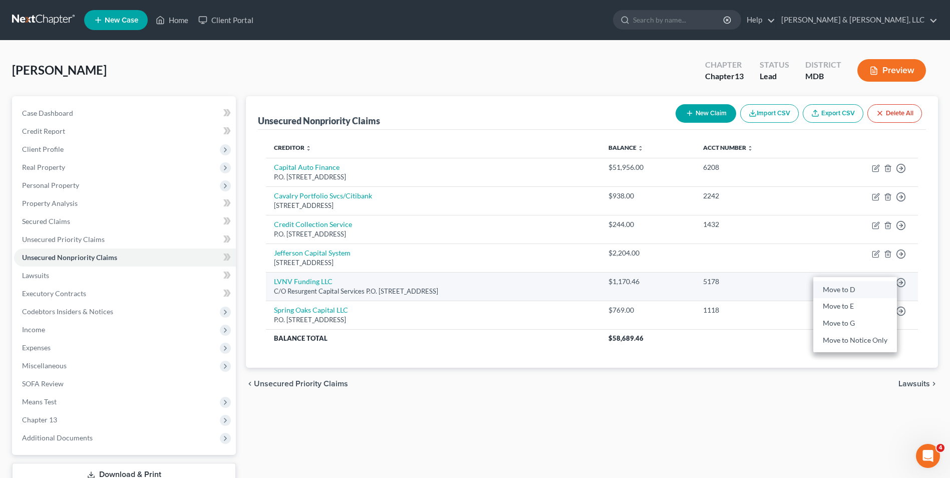
click at [851, 286] on link "Move to D" at bounding box center [855, 289] width 84 height 17
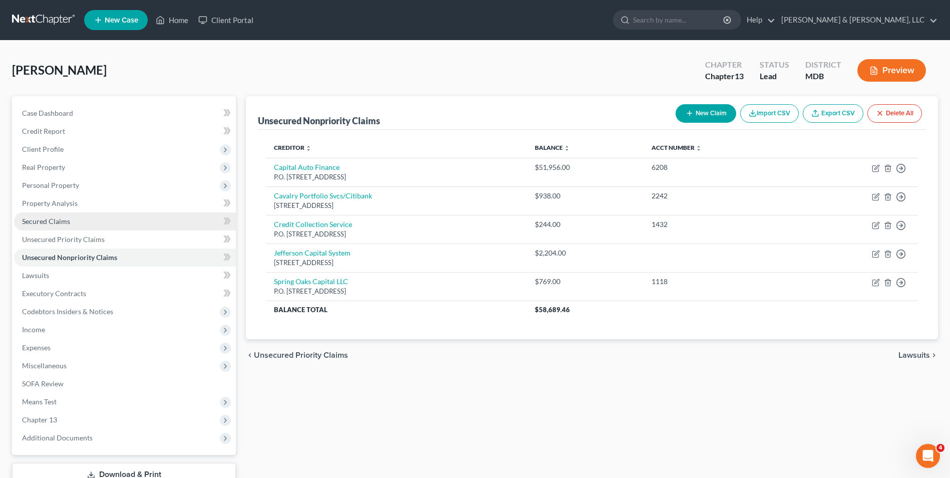
click at [65, 222] on span "Secured Claims" at bounding box center [46, 221] width 48 height 9
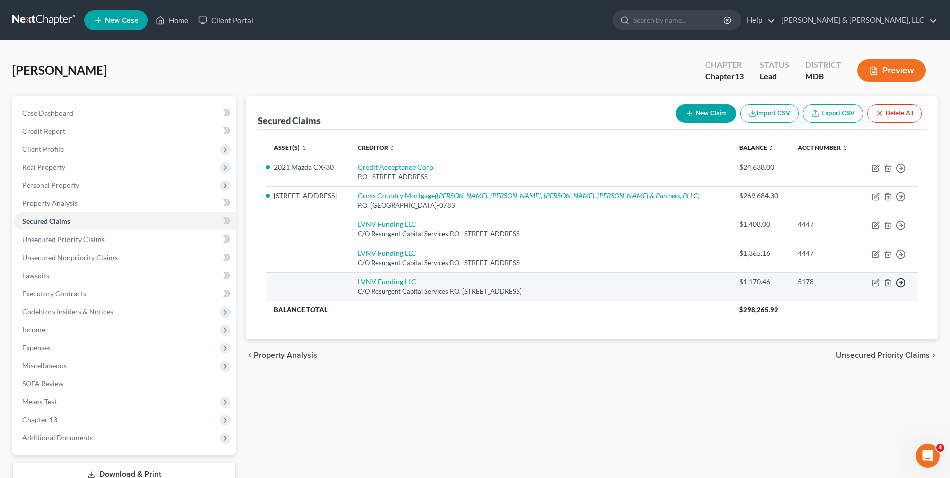
click at [899, 280] on icon "button" at bounding box center [901, 282] width 10 height 10
click at [865, 304] on link "Move to F" at bounding box center [855, 306] width 84 height 17
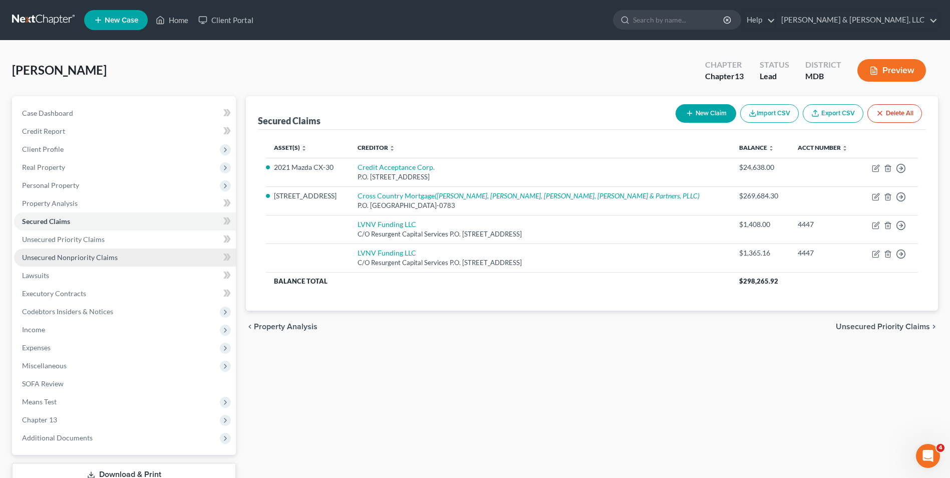
drag, startPoint x: 63, startPoint y: 260, endPoint x: 78, endPoint y: 260, distance: 15.0
click at [63, 260] on span "Unsecured Nonpriority Claims" at bounding box center [70, 257] width 96 height 9
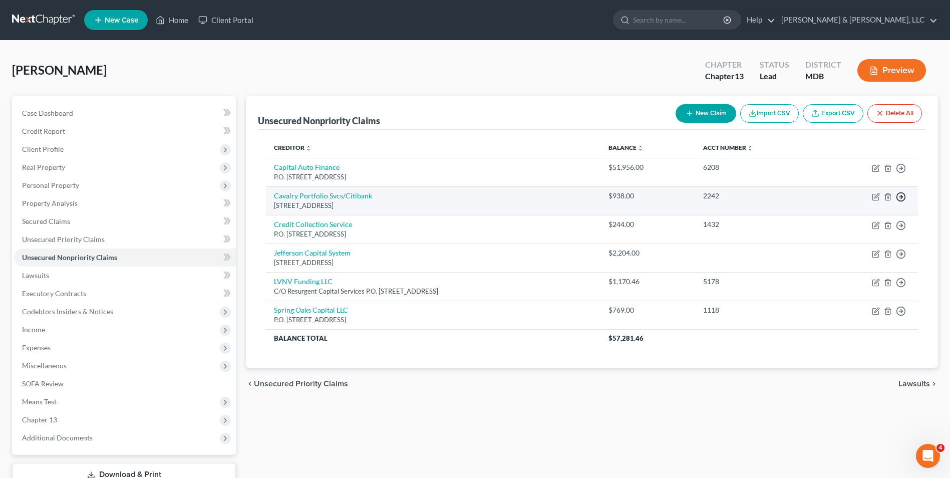
click at [903, 198] on icon "button" at bounding box center [901, 197] width 10 height 10
click at [859, 203] on link "Move to D" at bounding box center [855, 203] width 84 height 17
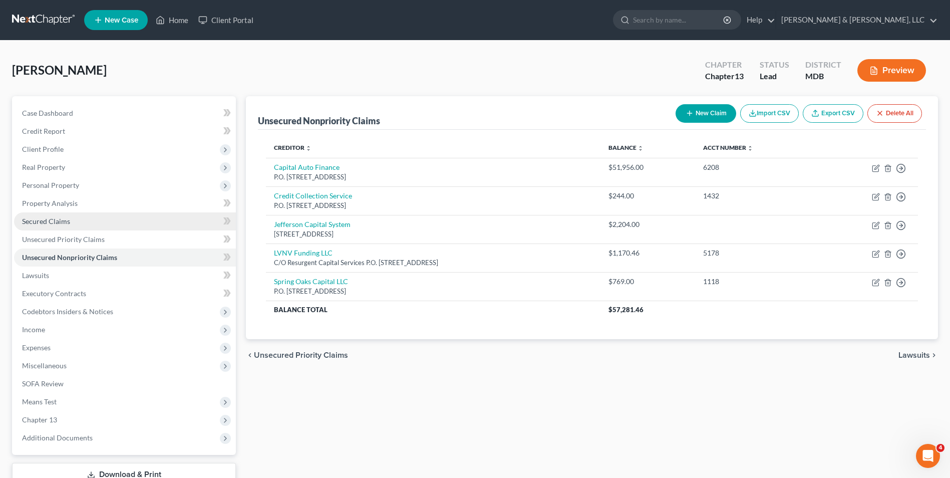
click at [152, 221] on link "Secured Claims" at bounding box center [125, 221] width 222 height 18
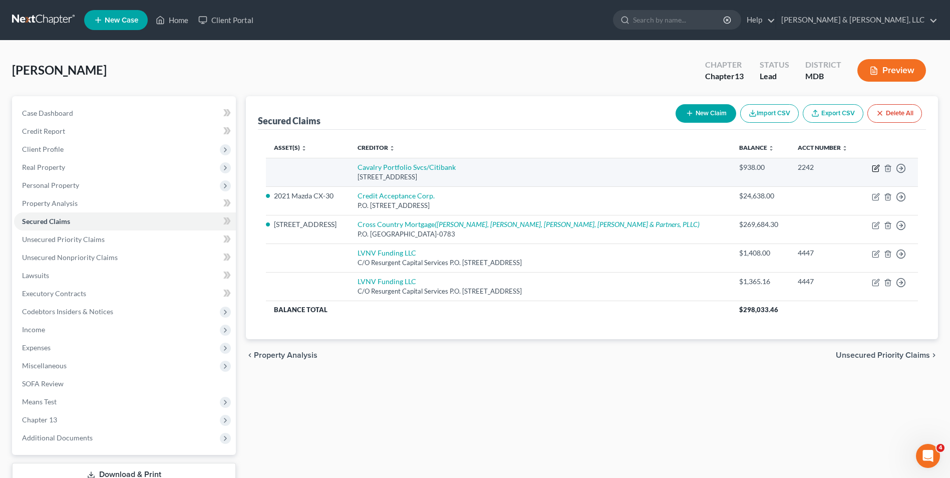
click at [874, 167] on icon "button" at bounding box center [876, 168] width 8 height 8
select select "6"
select select "0"
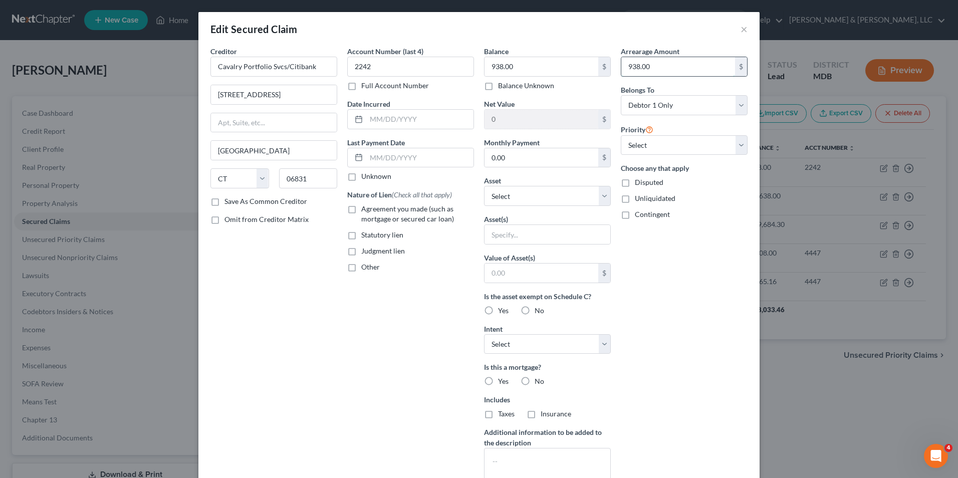
click at [623, 74] on input "938.00" at bounding box center [678, 66] width 114 height 19
type input "834.49"
click at [740, 30] on button "×" at bounding box center [743, 29] width 7 height 12
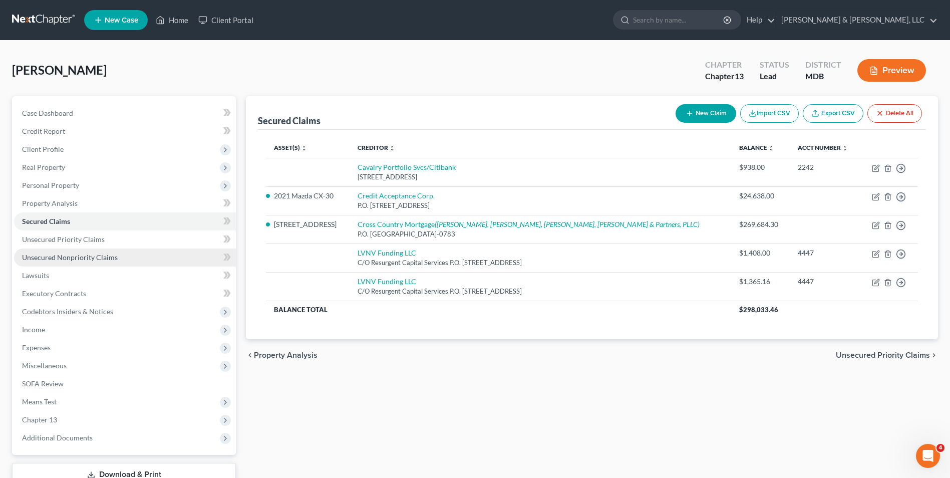
click at [106, 252] on link "Unsecured Nonpriority Claims" at bounding box center [125, 257] width 222 height 18
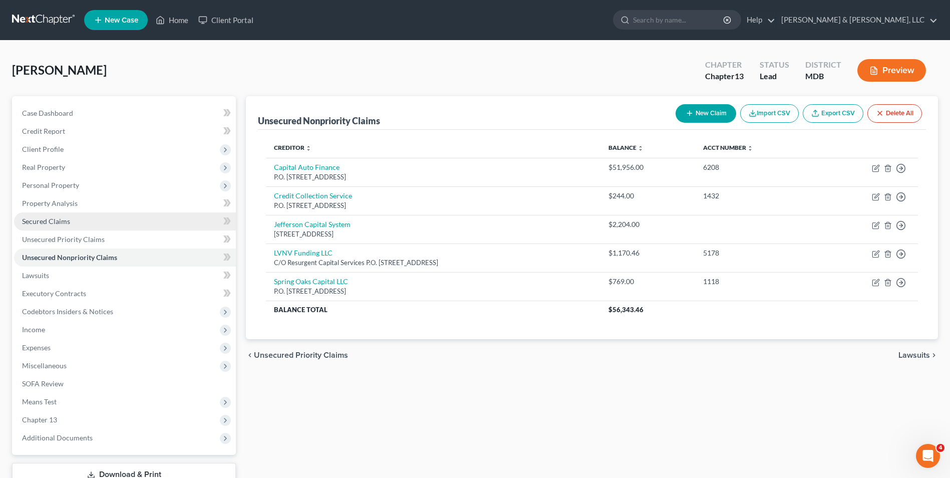
drag, startPoint x: 59, startPoint y: 224, endPoint x: 85, endPoint y: 214, distance: 27.7
click at [59, 224] on span "Secured Claims" at bounding box center [46, 221] width 48 height 9
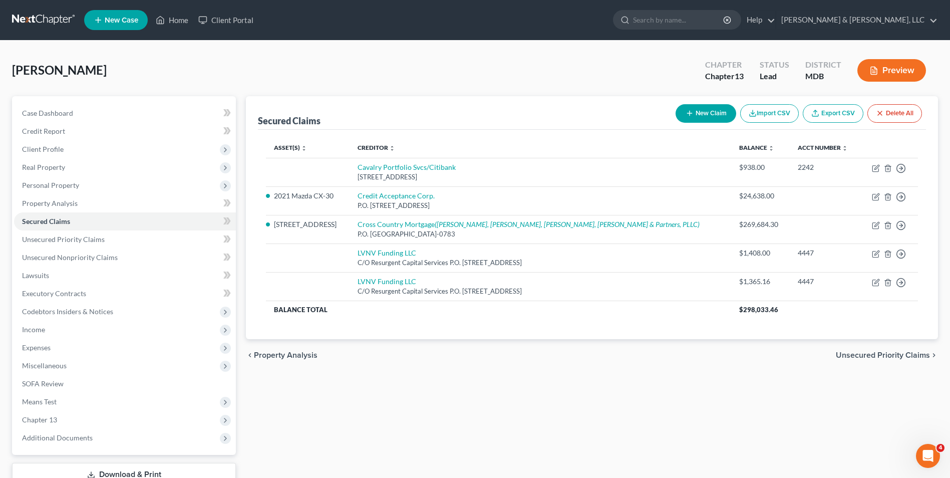
click at [686, 115] on icon "button" at bounding box center [690, 113] width 8 height 8
select select "0"
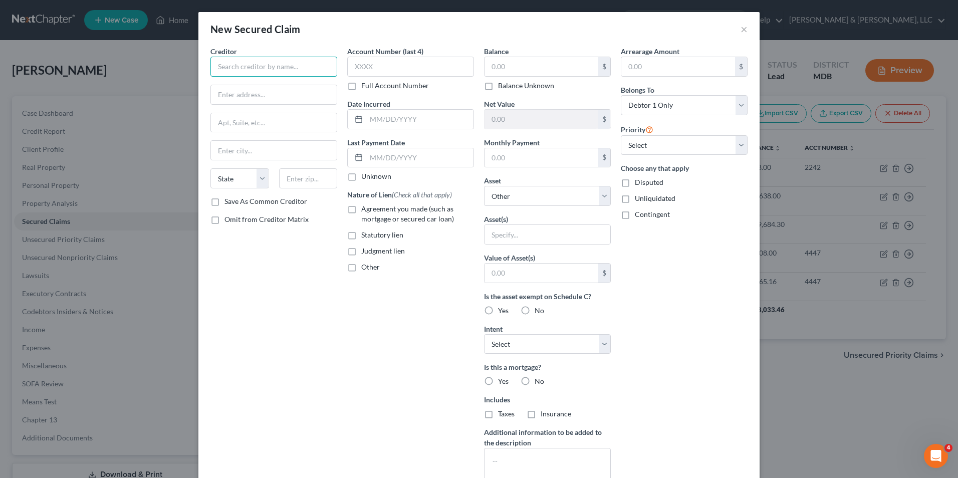
click at [250, 73] on input "text" at bounding box center [273, 67] width 127 height 20
type input "Quick Bridge Funding LLC"
type input "[STREET_ADDRESS]"
type input "Irvine"
click at [258, 173] on select "State [US_STATE] AK AR AZ CA CO CT DE DC [GEOGRAPHIC_DATA] [GEOGRAPHIC_DATA] GU…" at bounding box center [239, 178] width 59 height 20
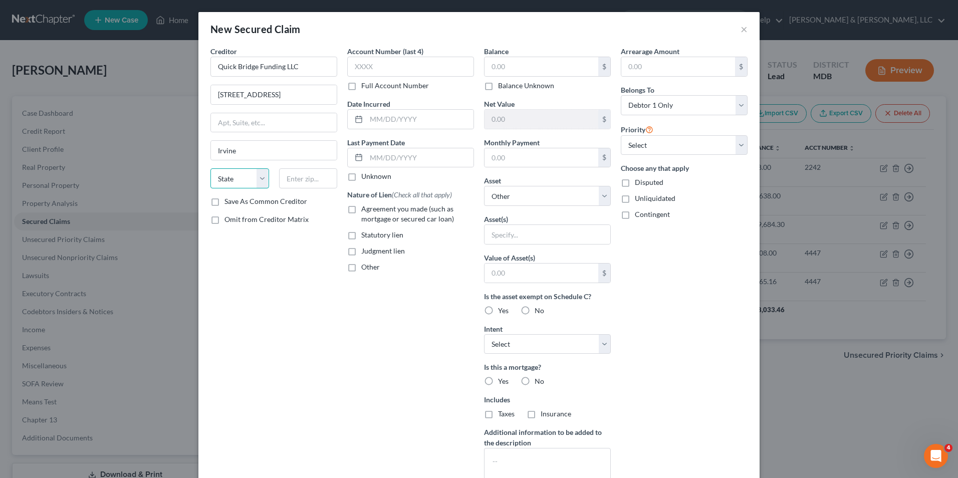
select select "4"
click at [210, 168] on select "State [US_STATE] AK AR AZ CA CO CT DE DC [GEOGRAPHIC_DATA] [GEOGRAPHIC_DATA] GU…" at bounding box center [239, 178] width 59 height 20
click at [301, 182] on input "text" at bounding box center [308, 178] width 59 height 20
type input "92602"
click at [490, 68] on input "text" at bounding box center [541, 66] width 114 height 19
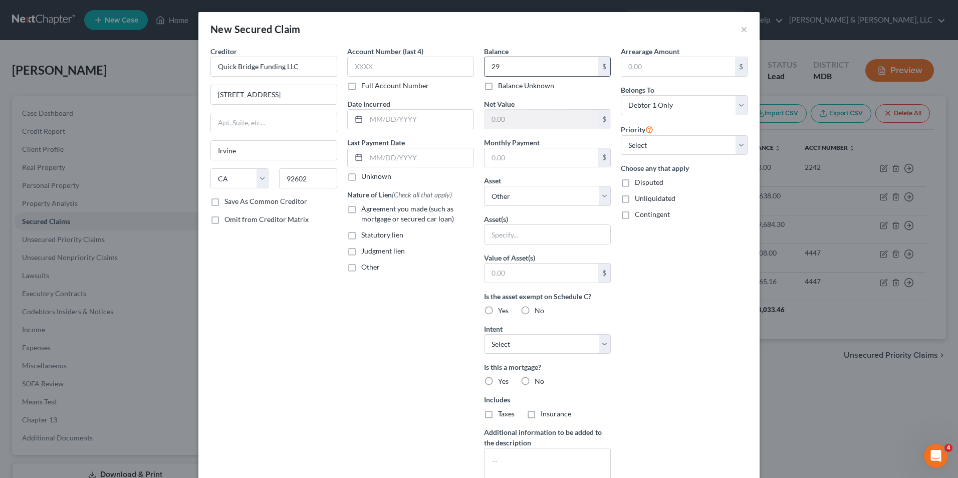
type input "2"
type input "30,000.00"
click at [735, 145] on select "Select 1st 2nd 3rd 4th 5th 6th 7th 8th 9th 10th 11th 12th 13th 14th 15th 16th 1…" at bounding box center [684, 145] width 127 height 20
select select "2"
click at [621, 135] on select "Select 1st 2nd 3rd 4th 5th 6th 7th 8th 9th 10th 11th 12th 13th 14th 15th 16th 1…" at bounding box center [684, 145] width 127 height 20
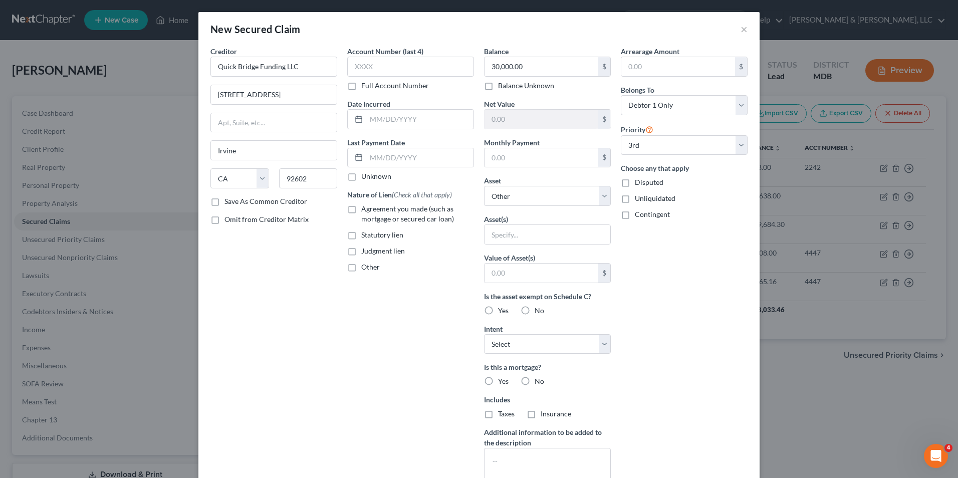
click at [534, 382] on label "No" at bounding box center [539, 381] width 10 height 10
click at [538, 382] on input "No" at bounding box center [541, 379] width 7 height 7
radio input "true"
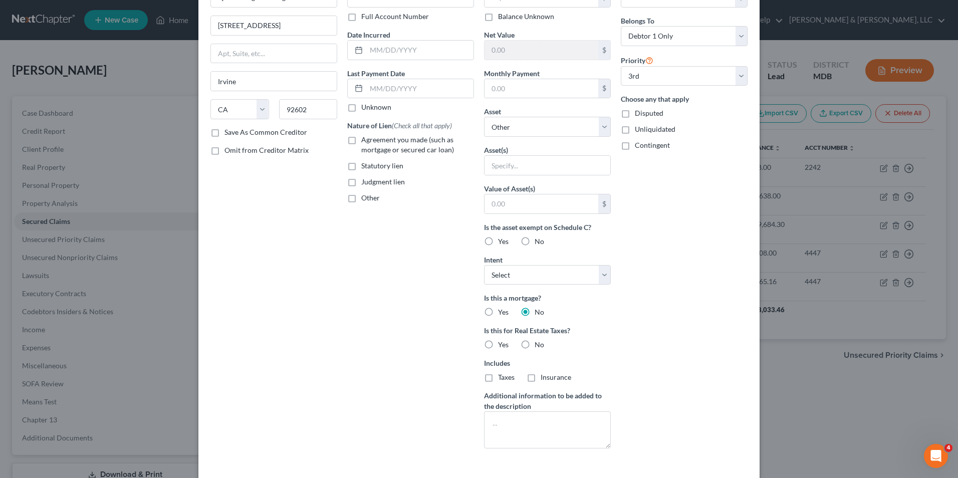
scroll to position [100, 0]
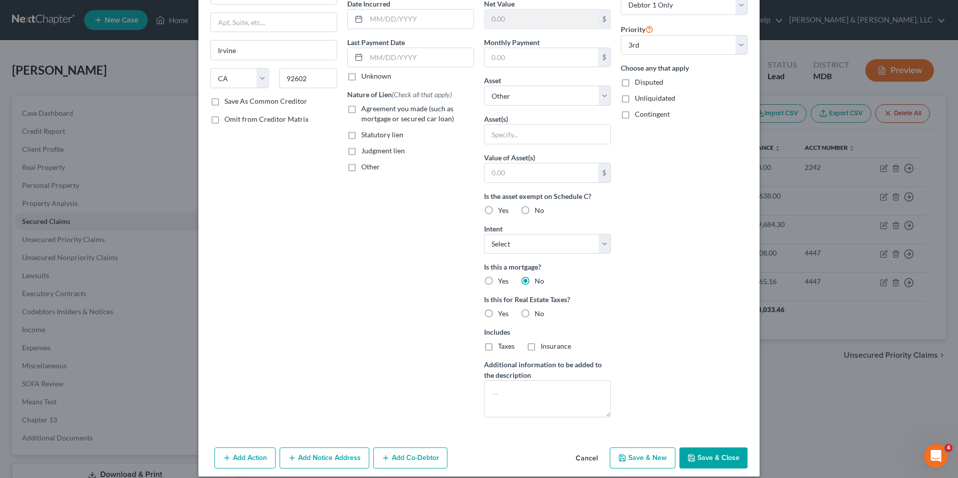
click at [498, 212] on label "Yes" at bounding box center [503, 210] width 11 height 10
click at [502, 212] on input "Yes" at bounding box center [505, 208] width 7 height 7
radio input "true"
click at [503, 130] on input "text" at bounding box center [547, 134] width 126 height 19
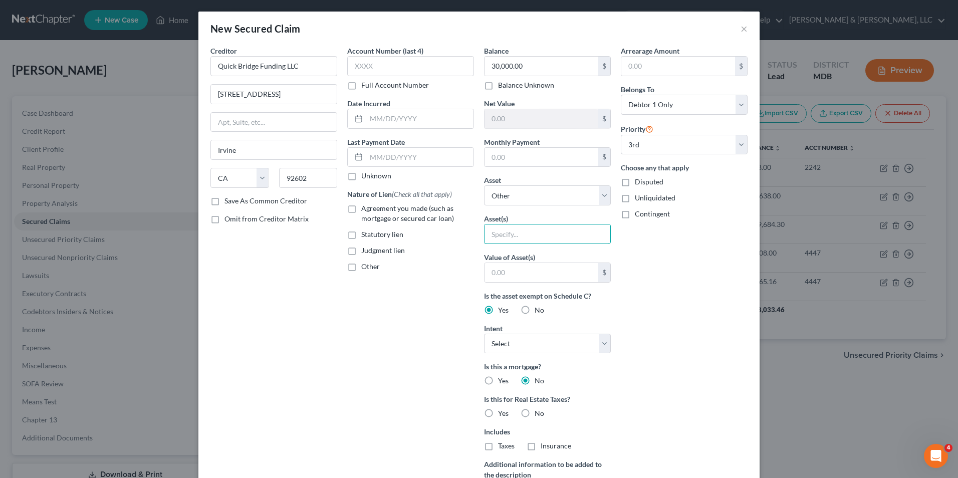
scroll to position [0, 0]
click at [361, 252] on label "Judgment lien" at bounding box center [383, 251] width 44 height 10
click at [365, 252] on input "Judgment lien" at bounding box center [368, 249] width 7 height 7
checkbox input "true"
click at [738, 145] on select "Select 1st 2nd 3rd 4th 5th 6th 7th 8th 9th 10th 11th 12th 13th 14th 15th 16th 1…" at bounding box center [684, 145] width 127 height 20
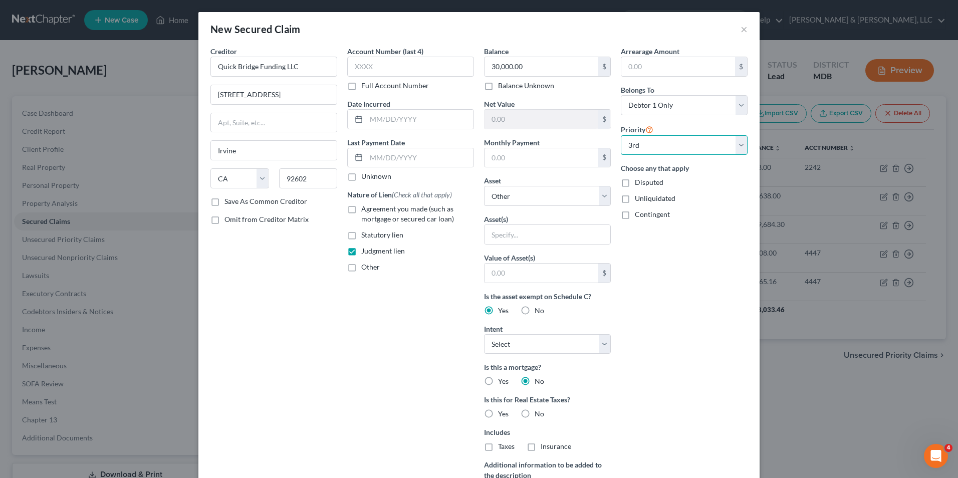
select select "1"
click at [621, 135] on select "Select 1st 2nd 3rd 4th 5th 6th 7th 8th 9th 10th 11th 12th 13th 14th 15th 16th 1…" at bounding box center [684, 145] width 127 height 20
click at [551, 242] on input "text" at bounding box center [547, 234] width 126 height 19
type input "[STREET_ADDRESS]"
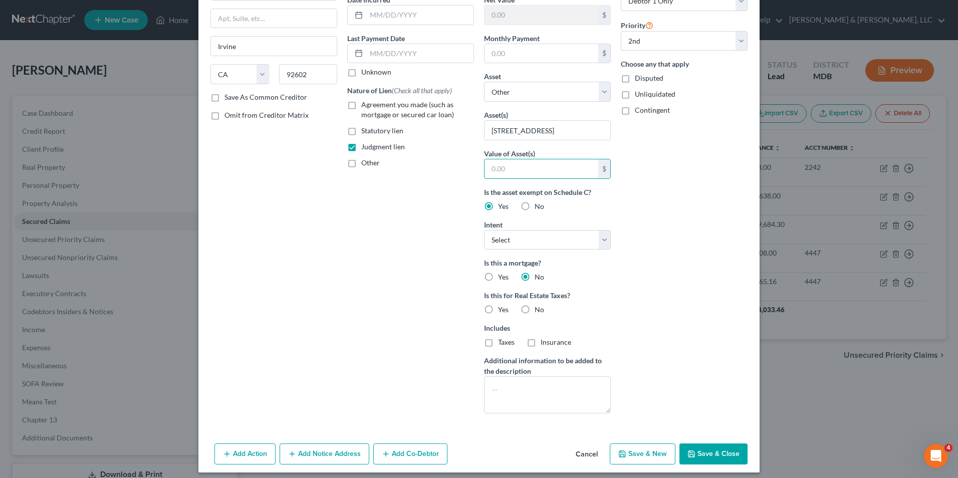
scroll to position [111, 0]
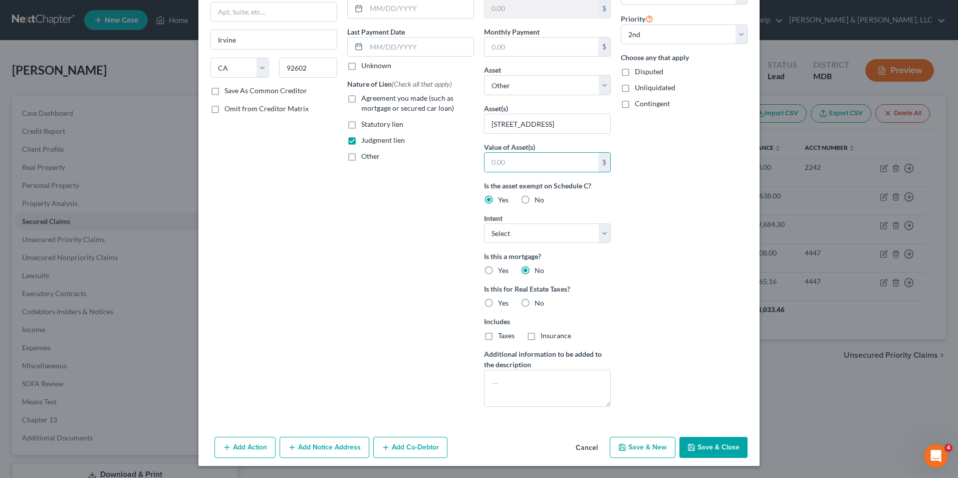
click at [534, 301] on label "No" at bounding box center [539, 303] width 10 height 10
click at [538, 301] on input "No" at bounding box center [541, 301] width 7 height 7
radio input "true"
drag, startPoint x: 715, startPoint y: 441, endPoint x: 698, endPoint y: 429, distance: 20.8
click at [714, 441] on button "Save & Close" at bounding box center [713, 447] width 68 height 21
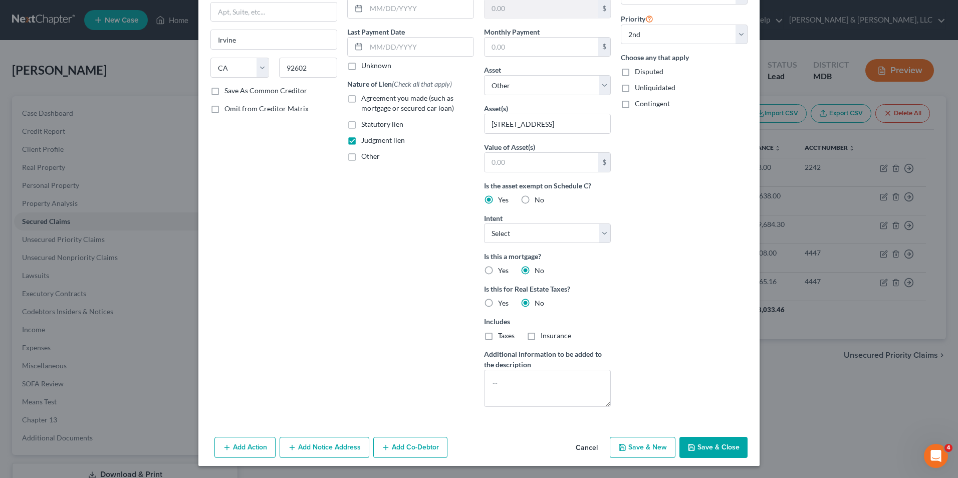
select select
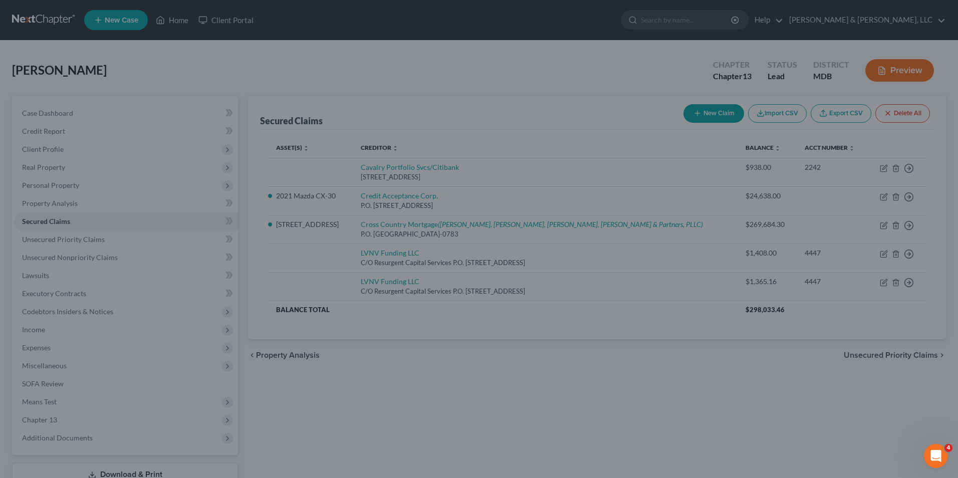
scroll to position [2, 0]
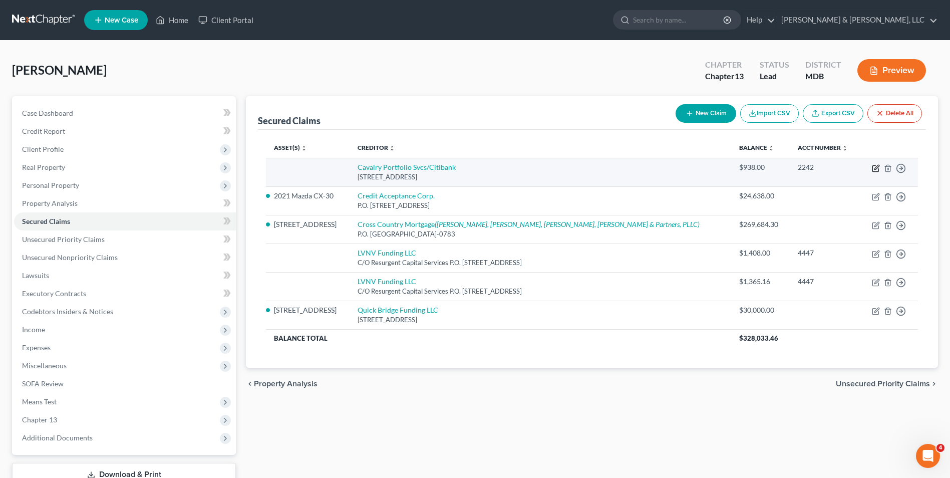
click at [873, 168] on icon "button" at bounding box center [875, 169] width 6 height 6
select select "6"
select select "0"
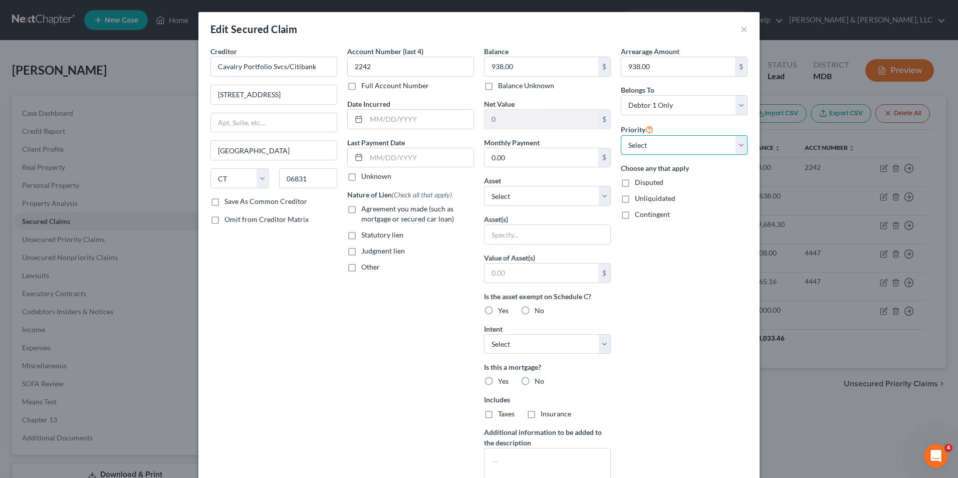
click at [740, 147] on select "Select 1st 2nd 3rd 4th 5th 6th 7th 8th 9th 10th 11th 12th 13th 14th 15th 16th 1…" at bounding box center [684, 145] width 127 height 20
select select "2"
click at [621, 135] on select "Select 1st 2nd 3rd 4th 5th 6th 7th 8th 9th 10th 11th 12th 13th 14th 15th 16th 1…" at bounding box center [684, 145] width 127 height 20
click at [498, 313] on label "Yes" at bounding box center [503, 310] width 11 height 10
click at [502, 312] on input "Yes" at bounding box center [505, 308] width 7 height 7
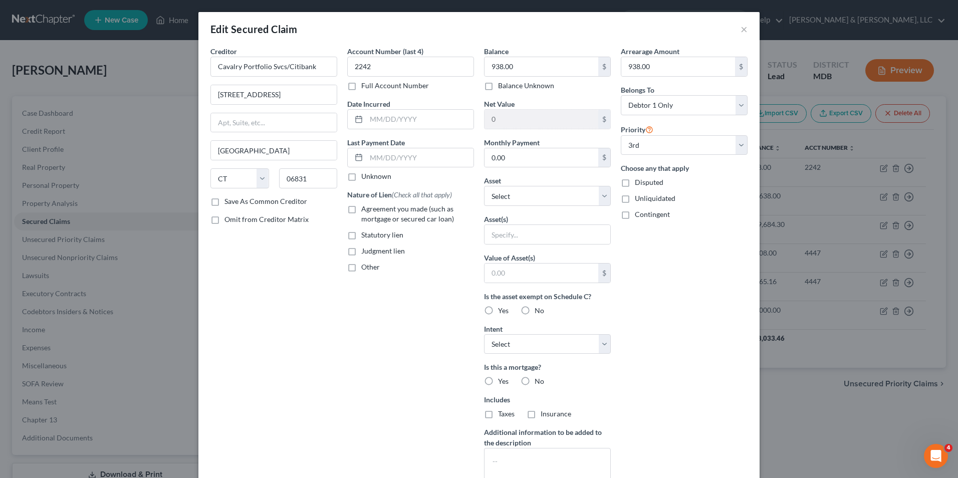
radio input "true"
click at [587, 343] on select "Select Surrender Redeem Reaffirm Avoid Other" at bounding box center [547, 344] width 127 height 20
click at [642, 289] on div "Arrearage Amount 938.00 $ Belongs To * Select Debtor 1 Only Debtor 2 Only Debto…" at bounding box center [683, 269] width 137 height 447
click at [598, 339] on select "Select Surrender Redeem Reaffirm Avoid Other" at bounding box center [547, 344] width 127 height 20
select select "4"
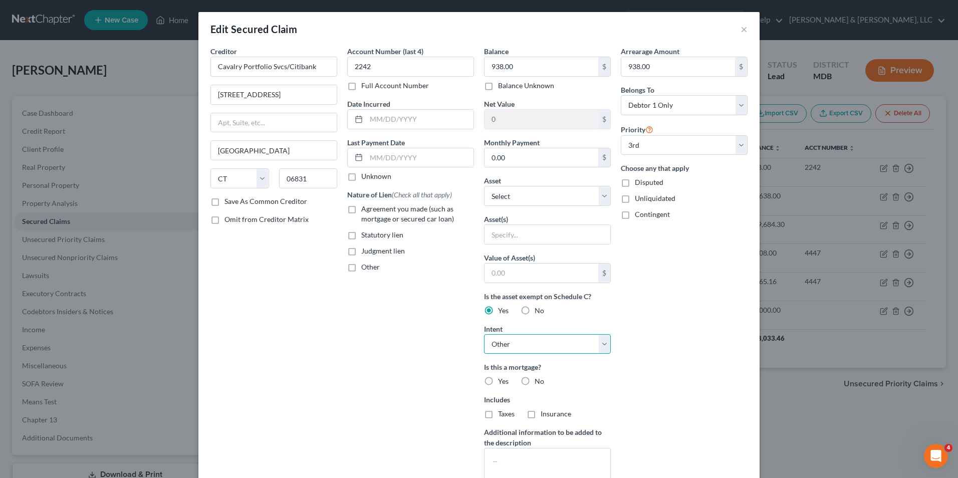
click at [484, 334] on select "Select Surrender Redeem Reaffirm Avoid Other" at bounding box center [547, 344] width 127 height 20
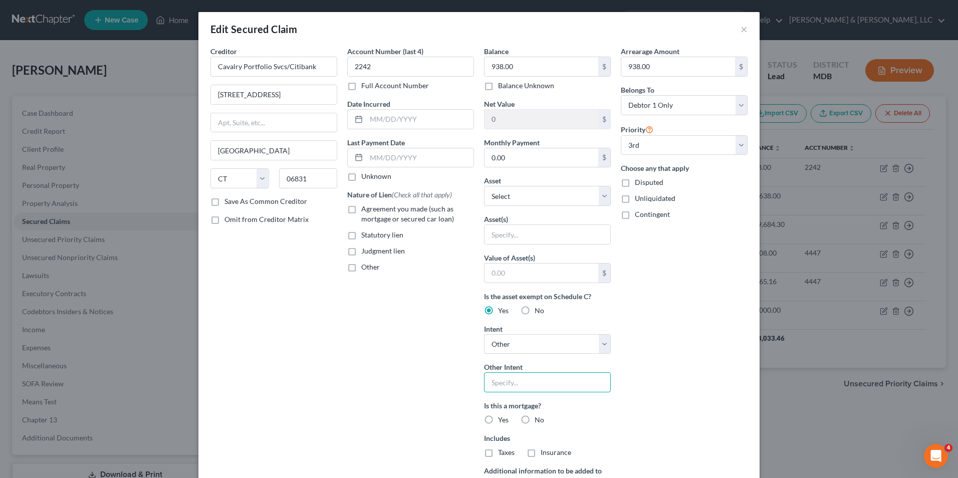
click at [532, 387] on input "text" at bounding box center [547, 382] width 127 height 20
type input "Pay through plan"
drag, startPoint x: 523, startPoint y: 421, endPoint x: 531, endPoint y: 409, distance: 13.8
click at [534, 419] on label "No" at bounding box center [539, 420] width 10 height 10
click at [538, 419] on input "No" at bounding box center [541, 418] width 7 height 7
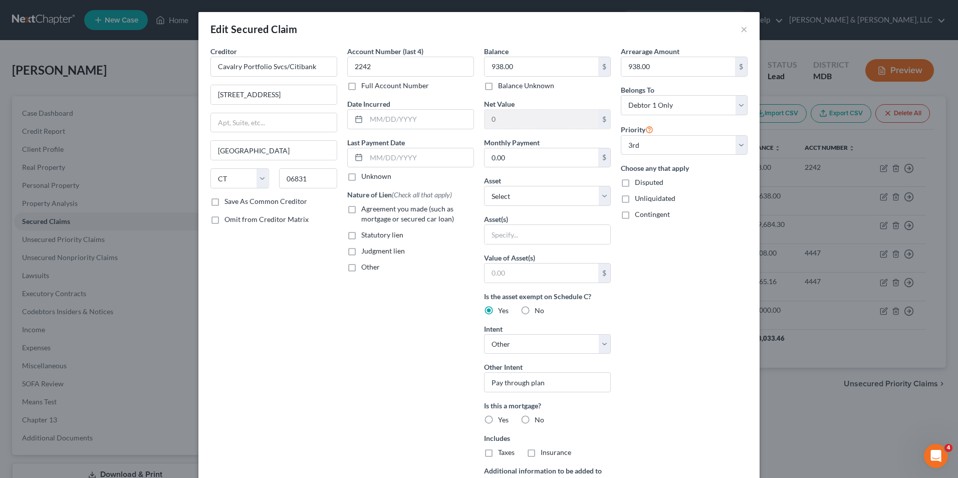
radio input "true"
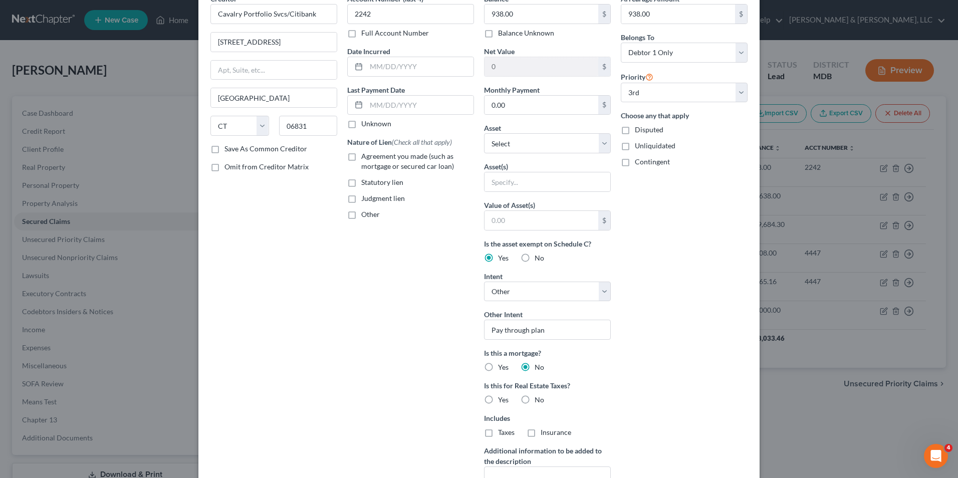
scroll to position [150, 0]
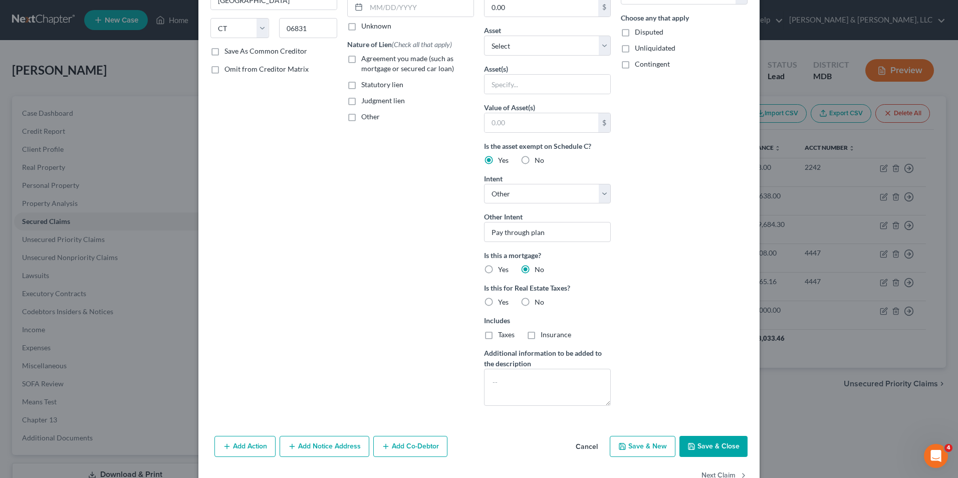
click at [361, 101] on label "Judgment lien" at bounding box center [383, 101] width 44 height 10
click at [365, 101] on input "Judgment lien" at bounding box center [368, 99] width 7 height 7
checkbox input "true"
click at [711, 447] on button "Save & Close" at bounding box center [713, 446] width 68 height 21
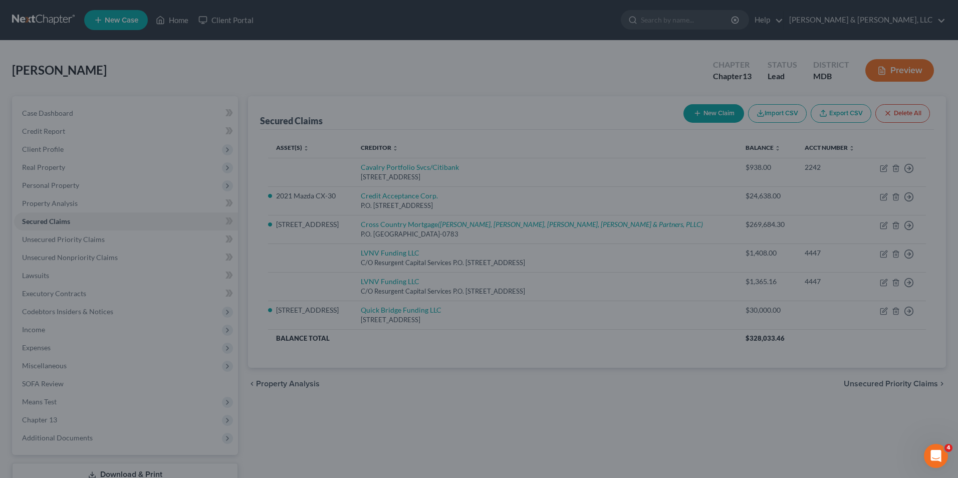
select select "1"
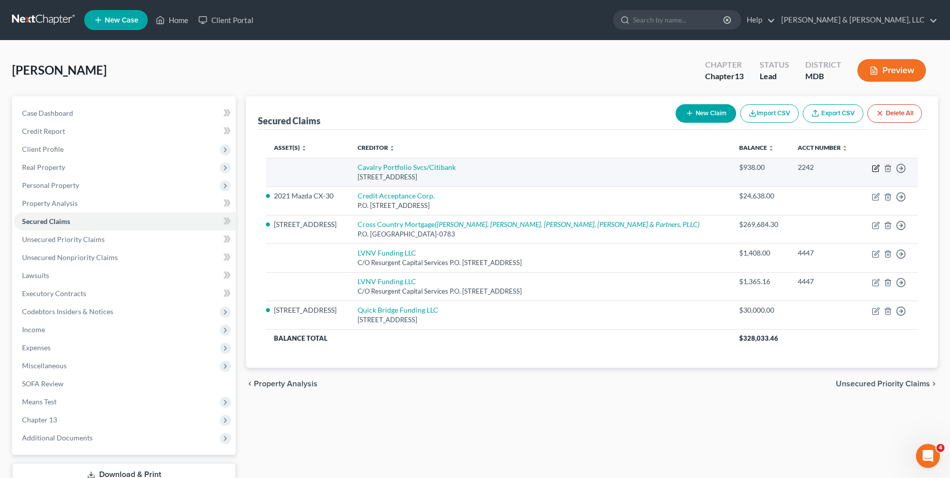
click at [875, 168] on icon "button" at bounding box center [876, 167] width 5 height 5
select select "6"
select select "4"
select select "0"
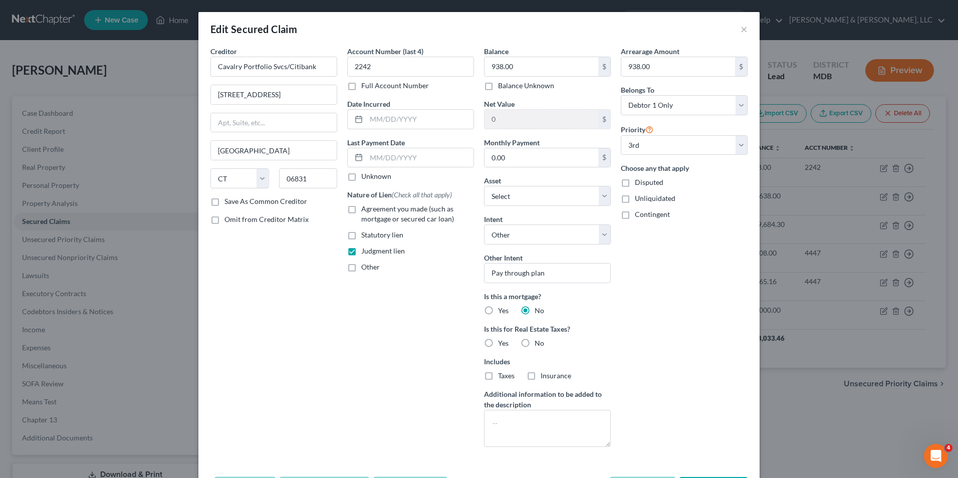
select select "2"
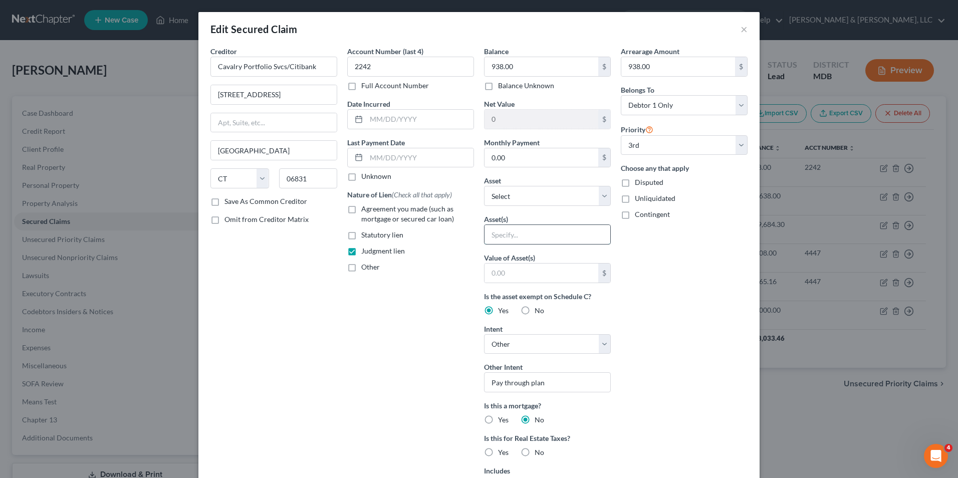
click at [518, 234] on input "text" at bounding box center [547, 234] width 126 height 19
type input "[STREET_ADDRESS]"
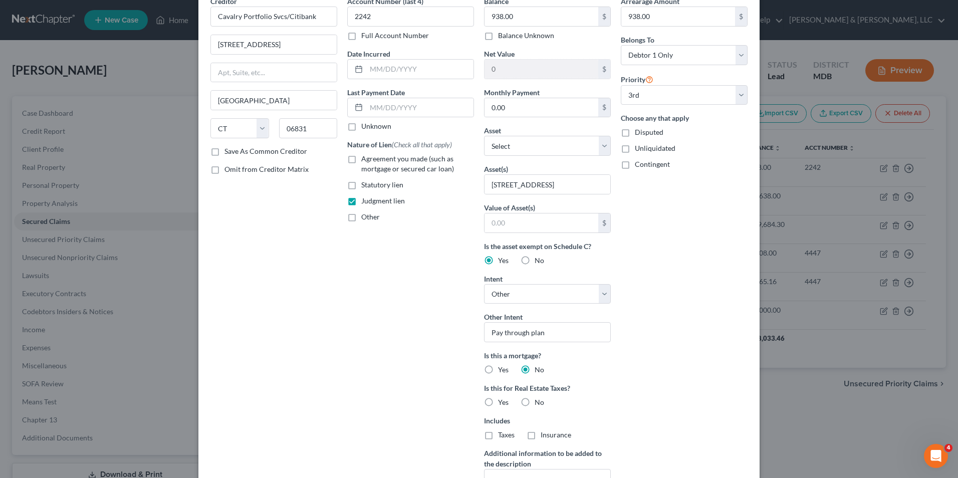
click at [534, 401] on label "No" at bounding box center [539, 402] width 10 height 10
click at [538, 401] on input "No" at bounding box center [541, 400] width 7 height 7
radio input "true"
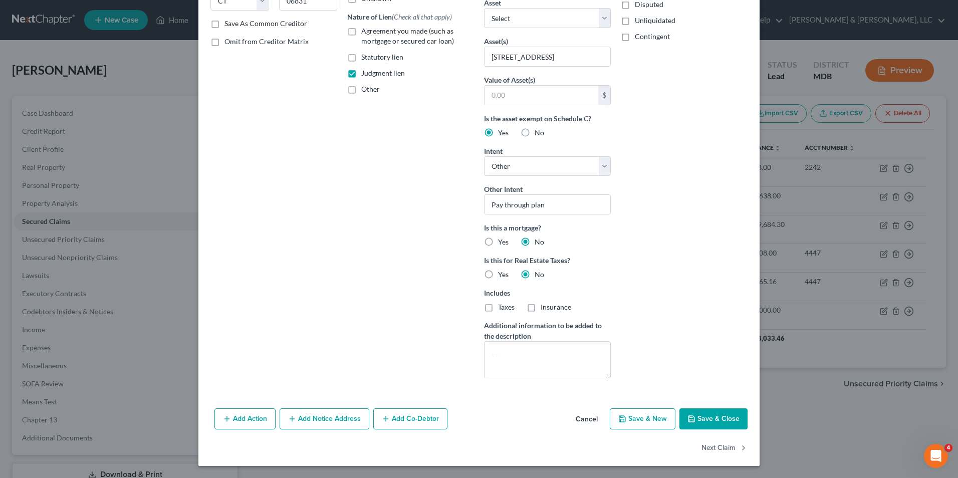
drag, startPoint x: 702, startPoint y: 421, endPoint x: 696, endPoint y: 403, distance: 19.3
click at [702, 420] on button "Save & Close" at bounding box center [713, 418] width 68 height 21
select select "1"
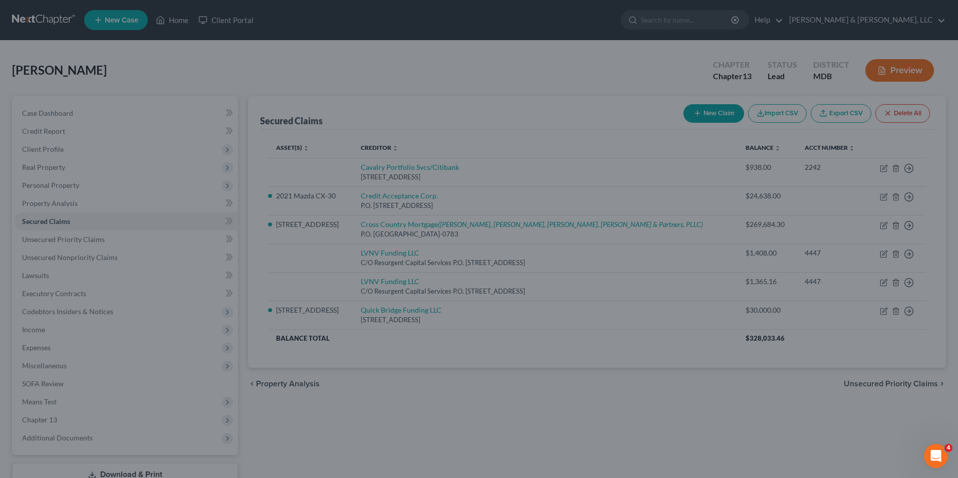
scroll to position [69, 0]
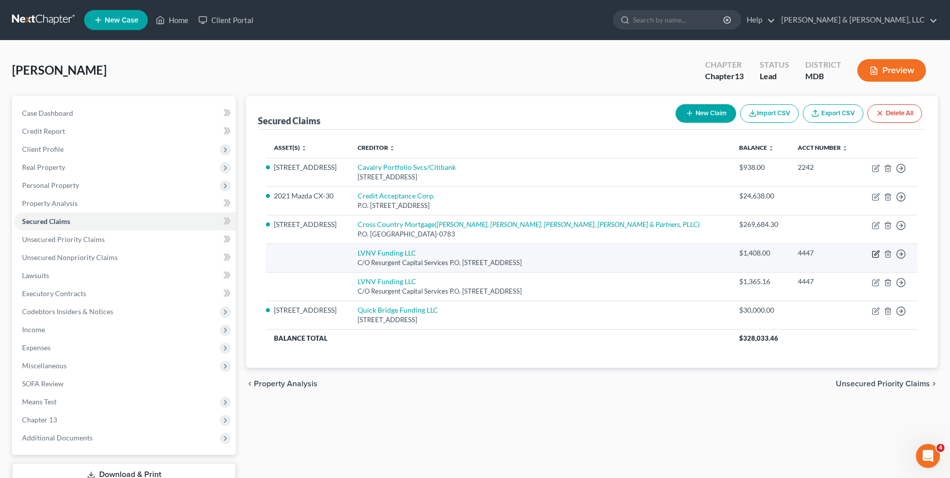
click at [875, 253] on icon "button" at bounding box center [876, 254] width 8 height 8
select select "42"
select select "0"
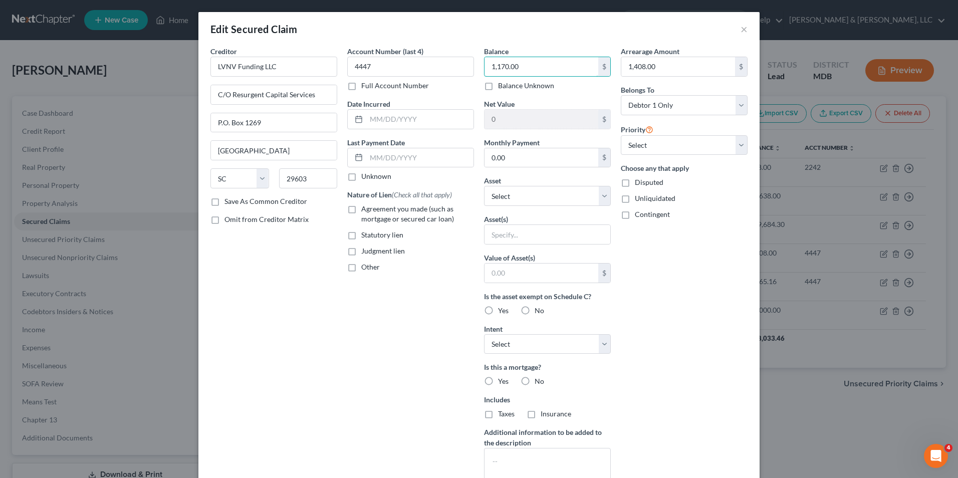
type input "1,170.00"
click at [498, 313] on label "Yes" at bounding box center [503, 310] width 11 height 10
click at [502, 312] on input "Yes" at bounding box center [505, 308] width 7 height 7
radio input "true"
click at [594, 343] on select "Select Surrender Redeem Reaffirm Avoid Other" at bounding box center [547, 344] width 127 height 20
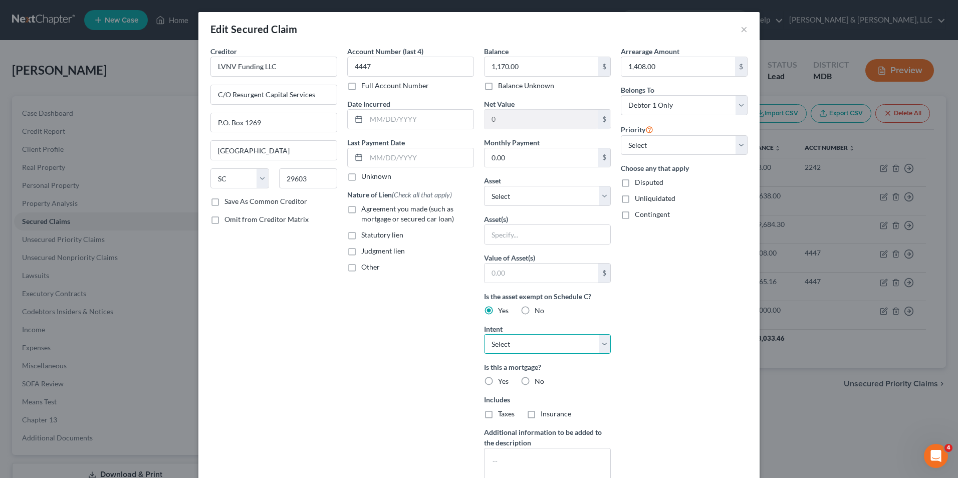
select select "4"
click at [484, 334] on select "Select Surrender Redeem Reaffirm Avoid Other" at bounding box center [547, 344] width 127 height 20
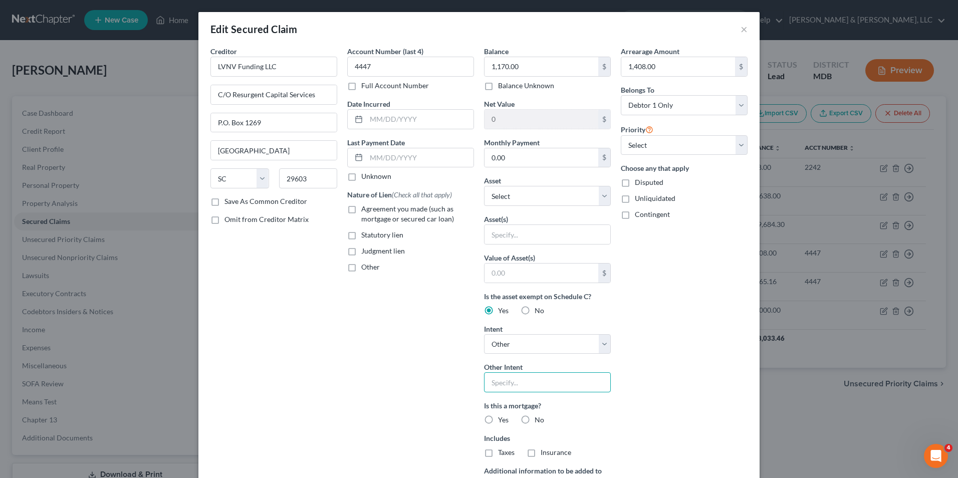
click at [484, 389] on input "text" at bounding box center [547, 382] width 127 height 20
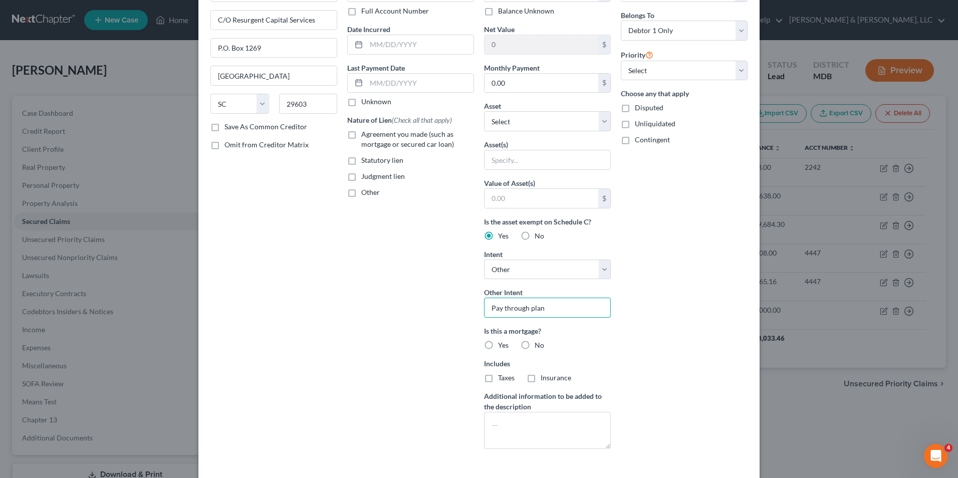
scroll to position [100, 0]
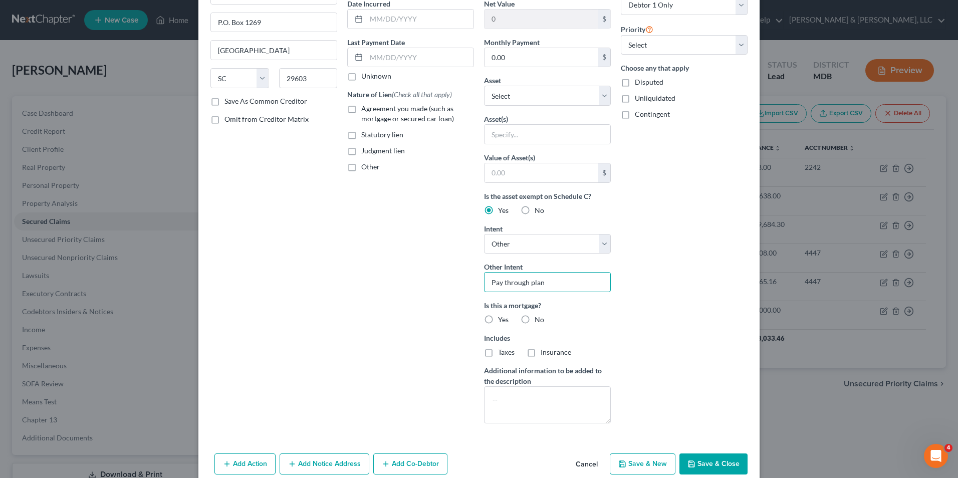
type input "Pay through plan"
click at [534, 320] on label "No" at bounding box center [539, 320] width 10 height 10
click at [538, 320] on input "No" at bounding box center [541, 318] width 7 height 7
radio input "true"
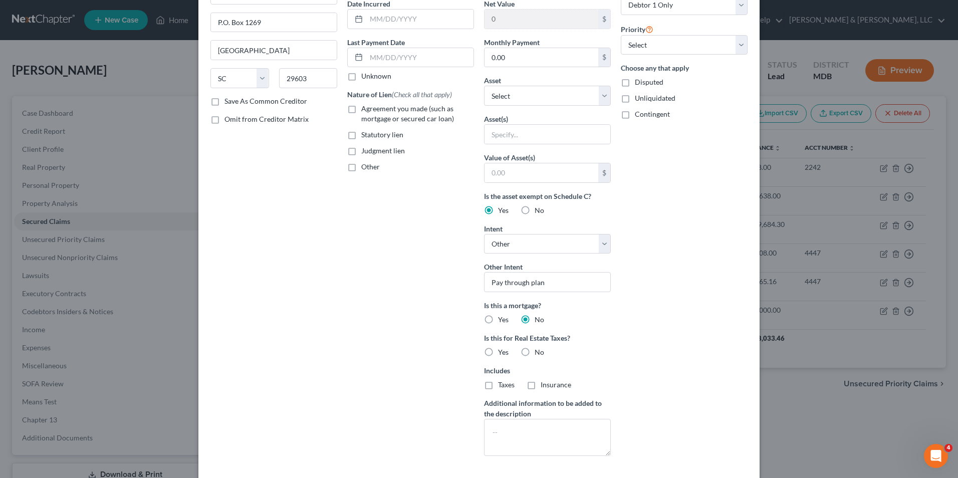
click at [534, 352] on label "No" at bounding box center [539, 352] width 10 height 10
click at [538, 352] on input "No" at bounding box center [541, 350] width 7 height 7
radio input "true"
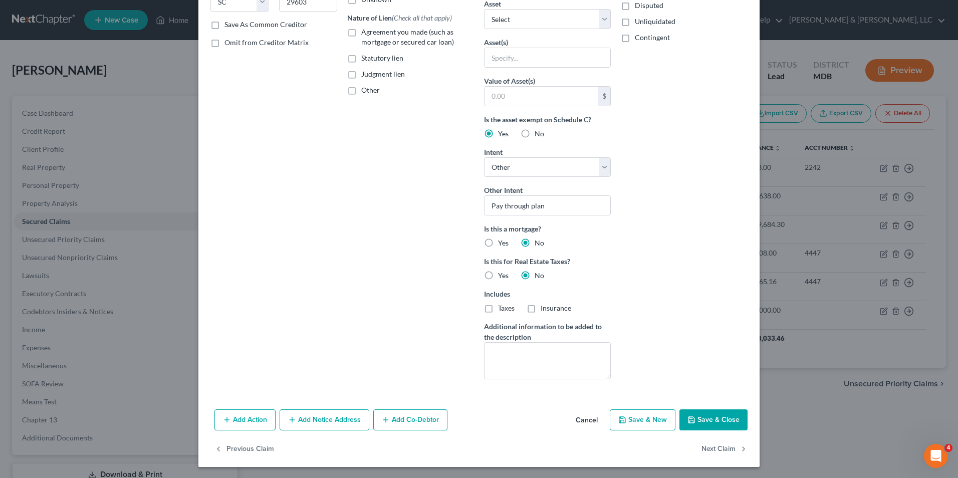
scroll to position [178, 0]
drag, startPoint x: 348, startPoint y: 74, endPoint x: 459, endPoint y: 108, distance: 116.8
click at [361, 75] on label "Judgment lien" at bounding box center [383, 73] width 44 height 10
click at [365, 75] on input "Judgment lien" at bounding box center [368, 71] width 7 height 7
checkbox input "true"
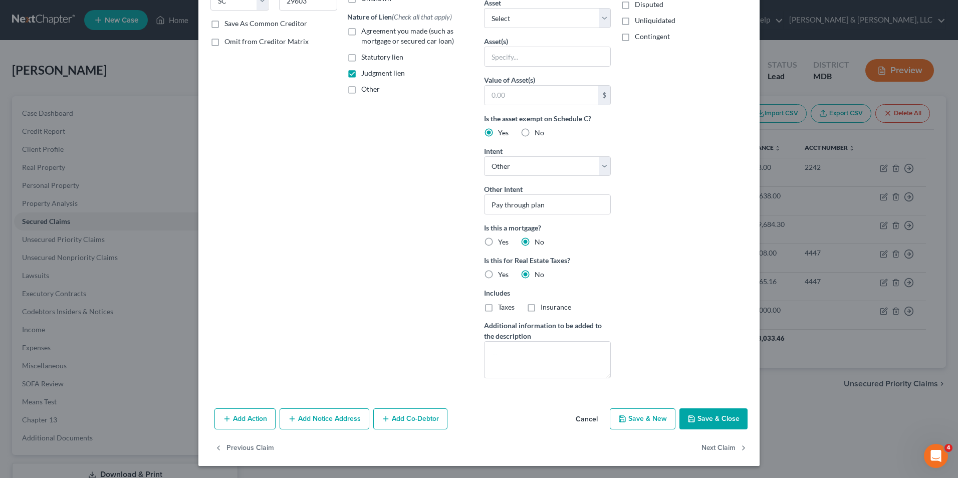
click at [707, 415] on button "Save & Close" at bounding box center [713, 418] width 68 height 21
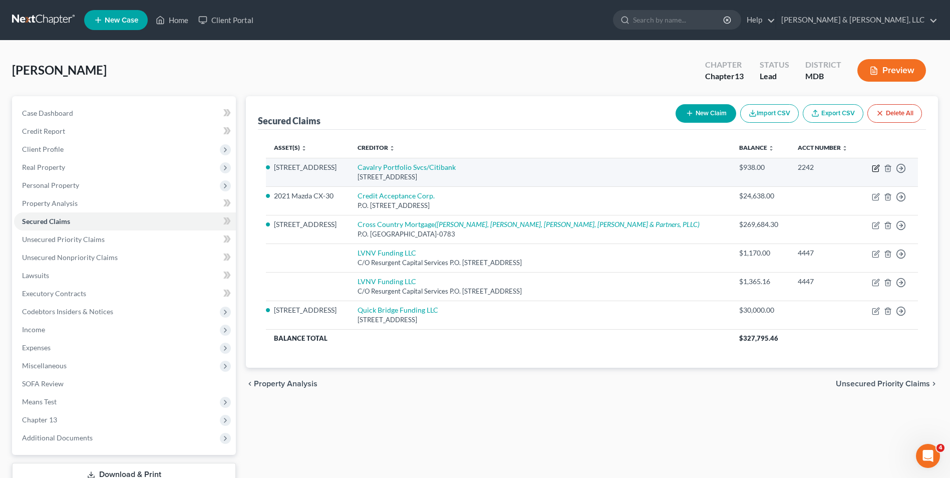
click at [875, 167] on icon "button" at bounding box center [876, 168] width 8 height 8
select select "6"
select select "4"
select select "0"
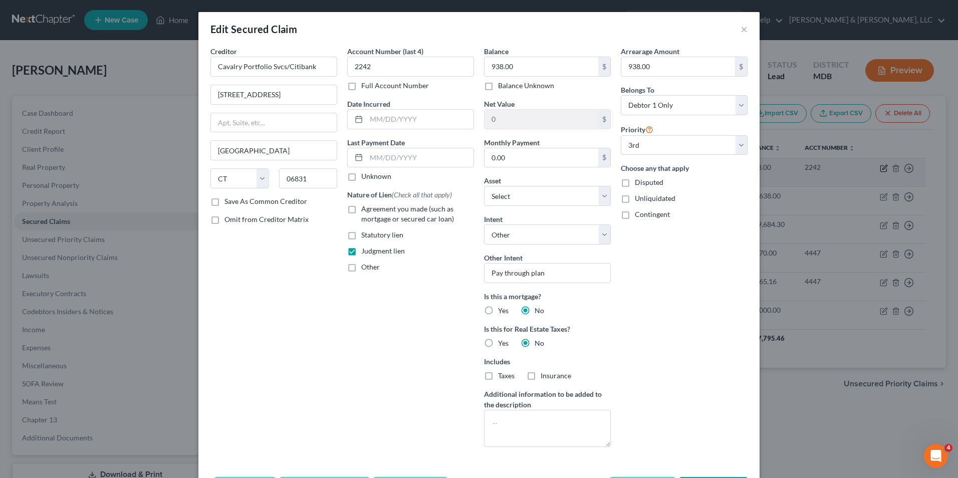
select select "2"
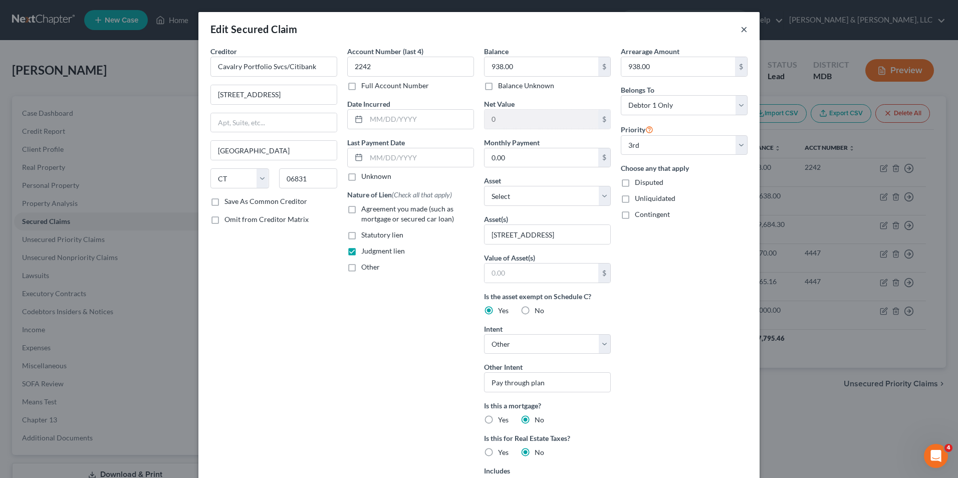
click at [740, 30] on button "×" at bounding box center [743, 29] width 7 height 12
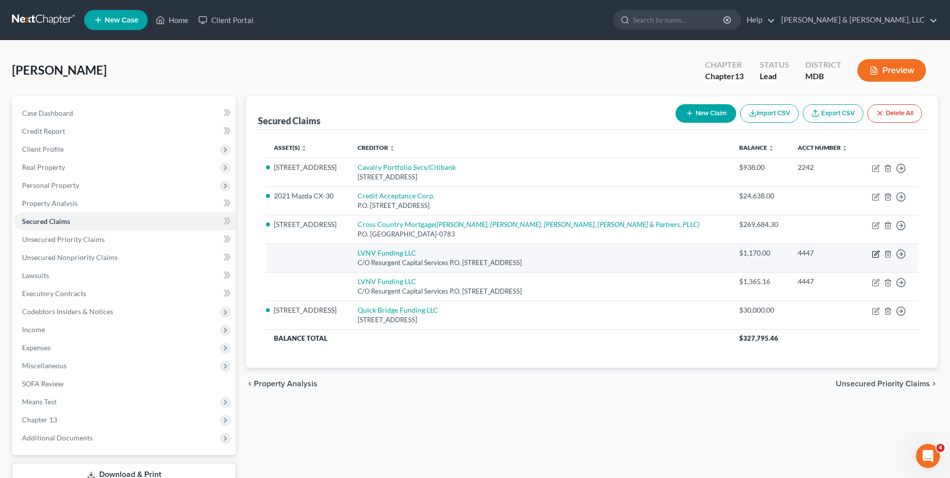
click at [872, 254] on icon "button" at bounding box center [875, 254] width 6 height 6
select select "42"
select select "0"
select select "4"
select select "0"
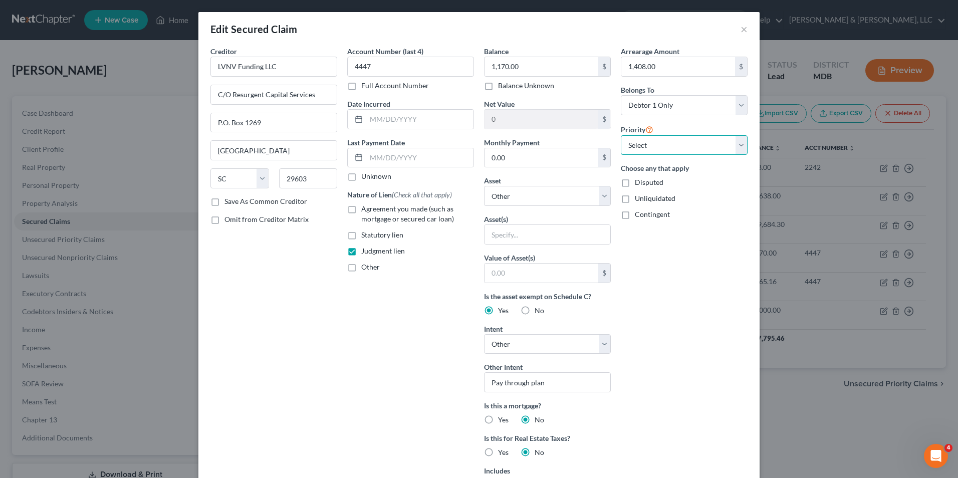
click at [716, 145] on select "Select 1st 2nd 3rd 4th 5th 6th 7th 8th 9th 10th 11th 12th 13th 14th 15th 16th 1…" at bounding box center [684, 145] width 127 height 20
select select "3"
click at [621, 135] on select "Select 1st 2nd 3rd 4th 5th 6th 7th 8th 9th 10th 11th 12th 13th 14th 15th 16th 1…" at bounding box center [684, 145] width 127 height 20
click at [532, 241] on input "text" at bounding box center [547, 234] width 126 height 19
click at [585, 239] on input "402 W" at bounding box center [547, 234] width 126 height 19
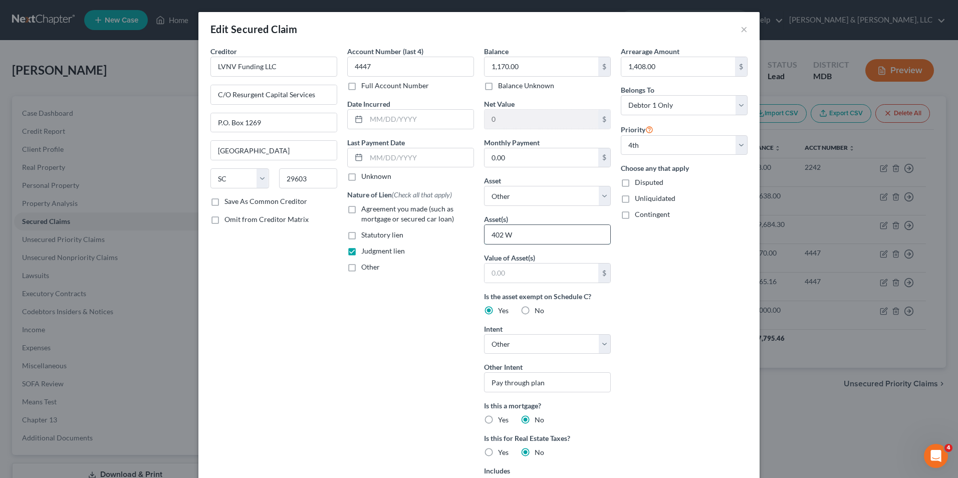
type input "[STREET_ADDRESS]"
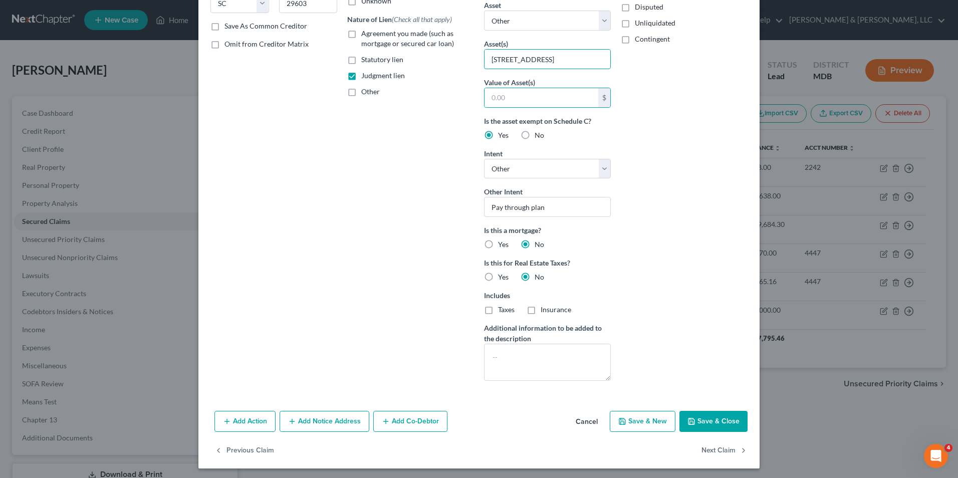
scroll to position [178, 0]
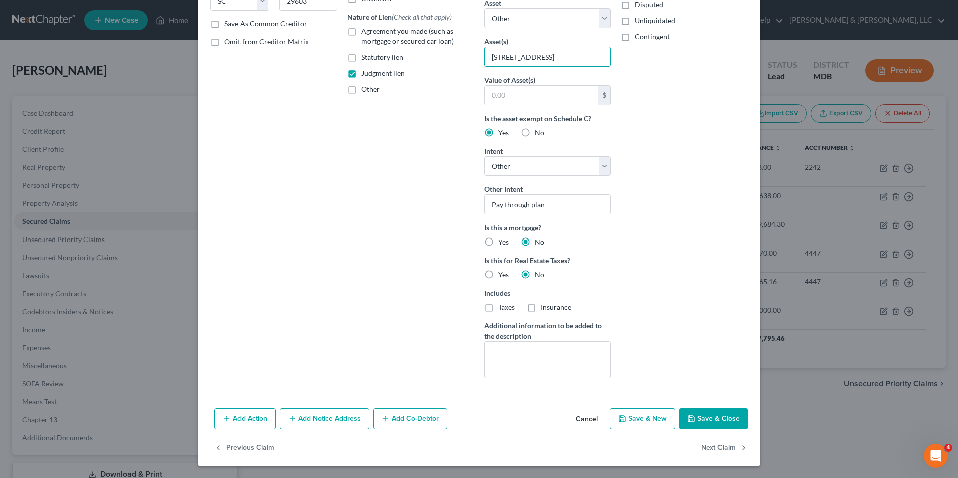
click at [706, 432] on div "Add Action Add Notice Address Add Co-Debtor Cancel Save & New Save & Close" at bounding box center [478, 420] width 561 height 33
click at [700, 416] on button "Save & Close" at bounding box center [713, 418] width 68 height 21
select select
select select "1"
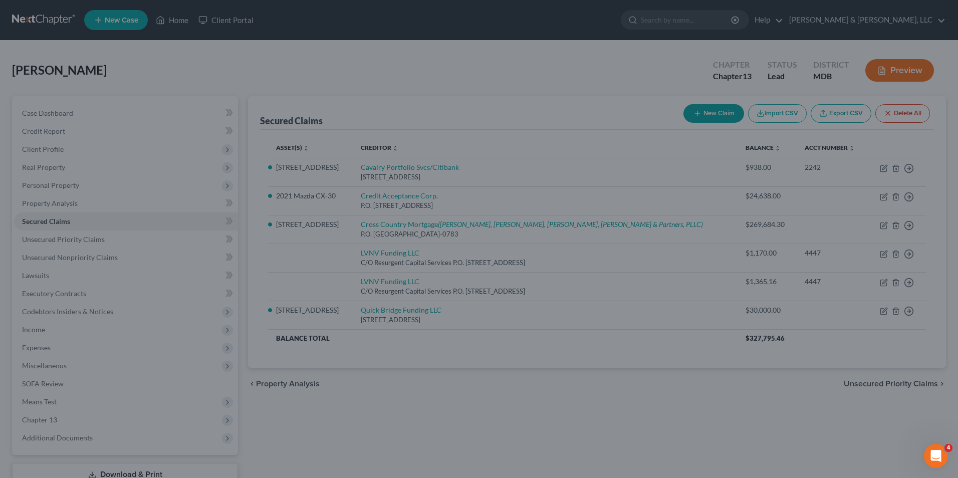
scroll to position [69, 0]
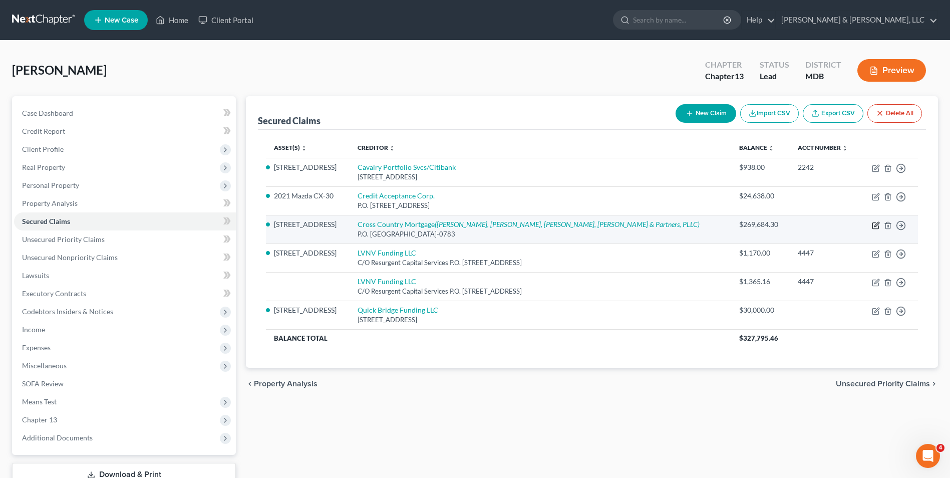
click at [876, 228] on icon "button" at bounding box center [875, 226] width 6 height 6
select select "45"
select select "4"
select select "0"
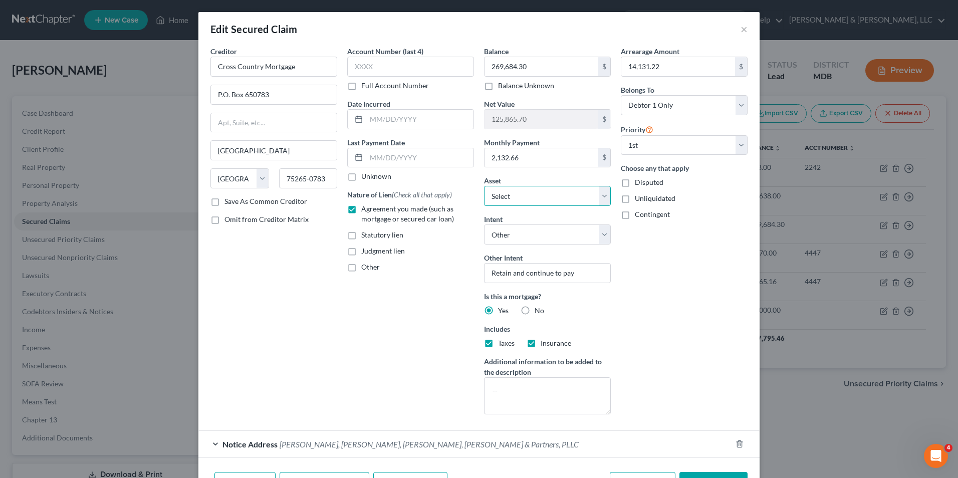
click at [550, 194] on select "Select Other Multiple Assets 2021 Mazda CX-30 - $20601.0 Clothing - Shirts, pan…" at bounding box center [547, 196] width 127 height 20
click at [490, 195] on select "Select Other Multiple Assets 2021 Mazda CX-30 - $20601.0 Clothing - Shirts, pan…" at bounding box center [547, 196] width 127 height 20
click at [545, 193] on select "Select Other Multiple Assets 2021 Mazda CX-30 - $20601.0 Clothing - Shirts, pan…" at bounding box center [547, 196] width 127 height 20
click at [486, 193] on select "Select Other Multiple Assets 2021 Mazda CX-30 - $20601.0 Clothing - Shirts, pan…" at bounding box center [547, 196] width 127 height 20
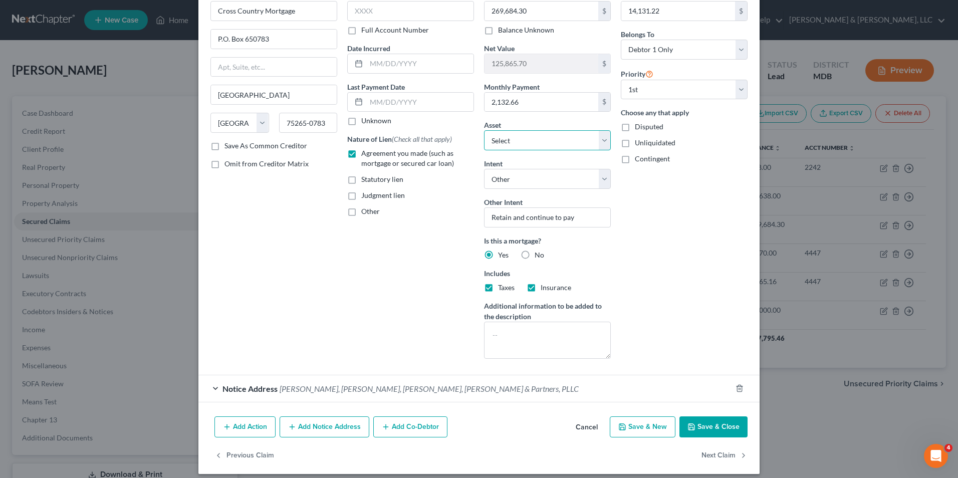
scroll to position [64, 0]
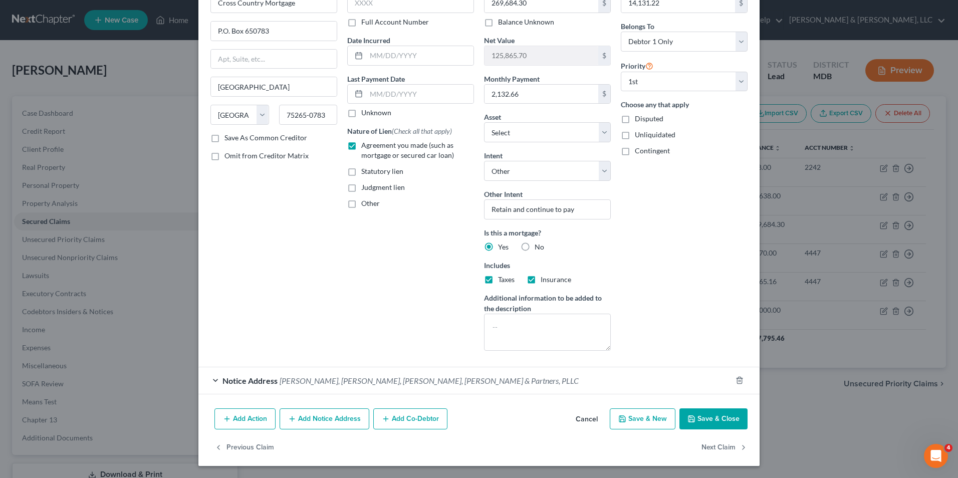
click at [716, 426] on button "Save & Close" at bounding box center [713, 418] width 68 height 21
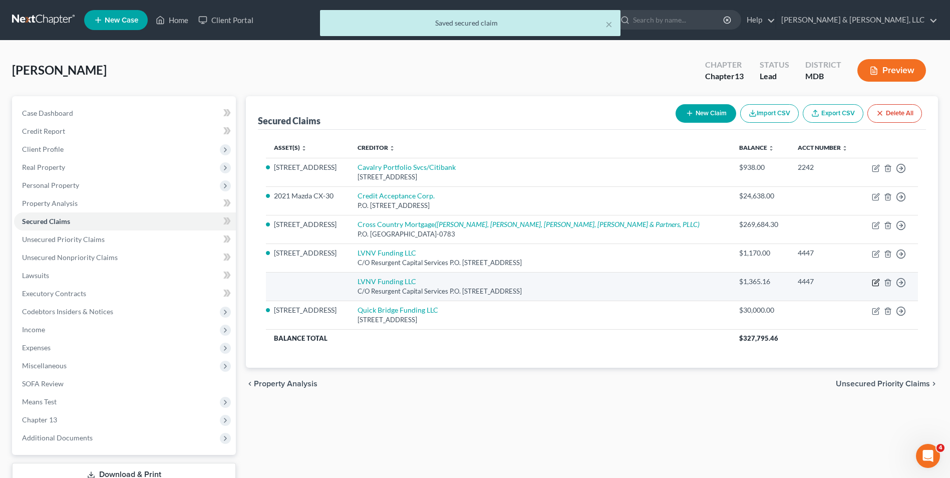
click at [877, 282] on icon "button" at bounding box center [876, 281] width 5 height 5
select select "42"
select select "0"
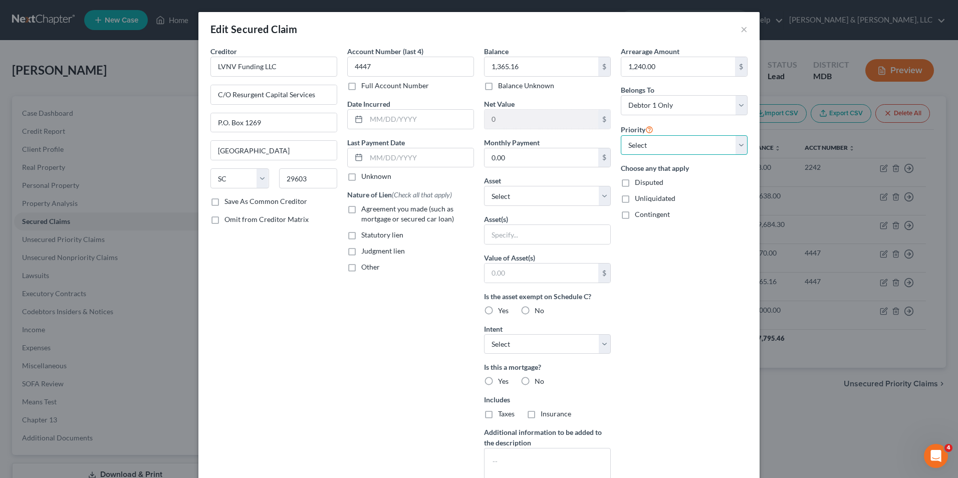
click at [735, 140] on select "Select 1st 2nd 3rd 4th 5th 6th 7th 8th 9th 10th 11th 12th 13th 14th 15th 16th 1…" at bounding box center [684, 145] width 127 height 20
click at [715, 139] on select "Select 1st 2nd 3rd 4th 5th 6th 7th 8th 9th 10th 11th 12th 13th 14th 15th 16th 1…" at bounding box center [684, 145] width 127 height 20
select select "4"
click at [621, 135] on select "Select 1st 2nd 3rd 4th 5th 6th 7th 8th 9th 10th 11th 12th 13th 14th 15th 16th 1…" at bounding box center [684, 145] width 127 height 20
click at [494, 232] on input "text" at bounding box center [547, 234] width 126 height 19
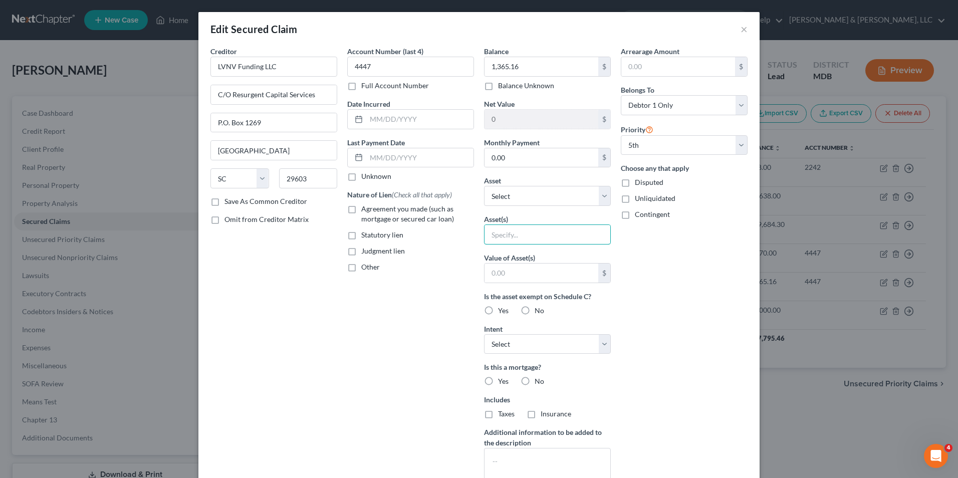
type input "[STREET_ADDRESS]"
click at [498, 311] on label "Yes" at bounding box center [503, 310] width 11 height 10
click at [502, 311] on input "Yes" at bounding box center [505, 308] width 7 height 7
radio input "true"
click at [557, 342] on select "Select Surrender Redeem Reaffirm Avoid Other" at bounding box center [547, 344] width 127 height 20
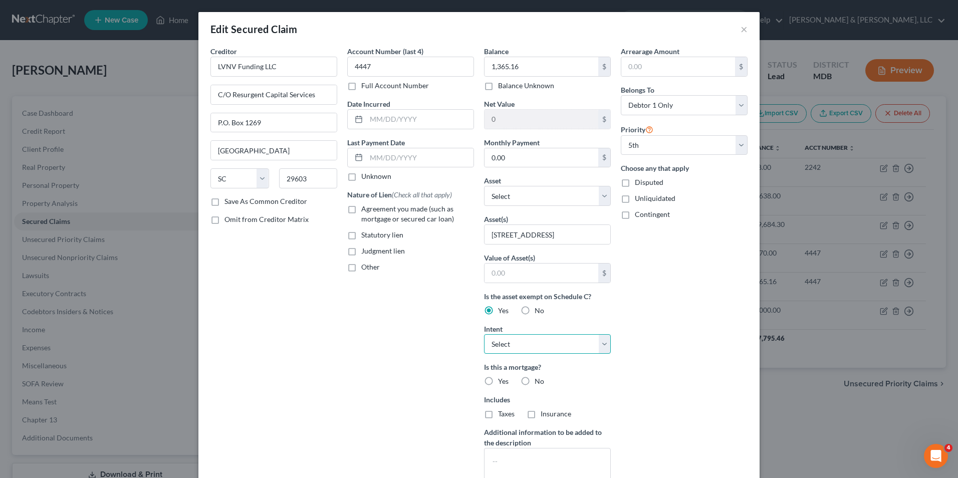
select select "4"
click at [484, 334] on select "Select Surrender Redeem Reaffirm Avoid Other" at bounding box center [547, 344] width 127 height 20
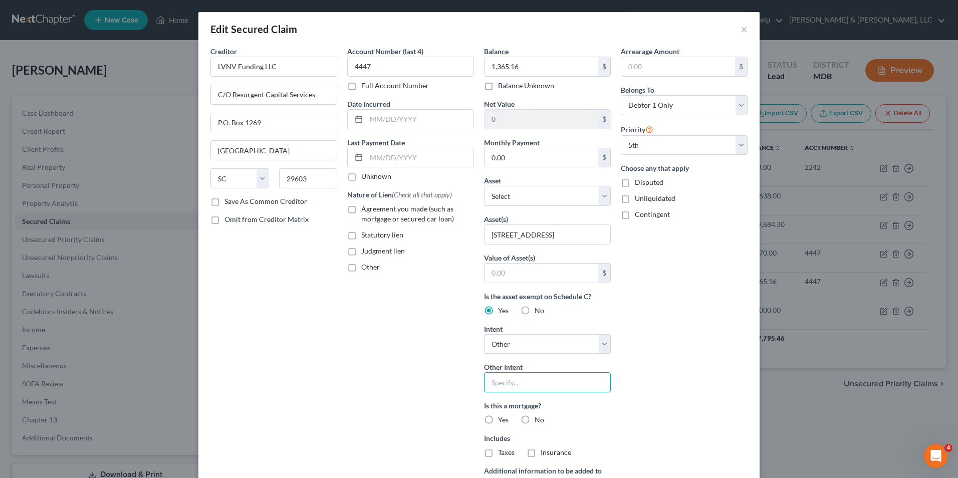
click at [535, 388] on input "text" at bounding box center [547, 382] width 127 height 20
type input "Pay through plan"
click at [361, 252] on label "Judgment lien" at bounding box center [383, 251] width 44 height 10
click at [365, 252] on input "Judgment lien" at bounding box center [368, 249] width 7 height 7
checkbox input "true"
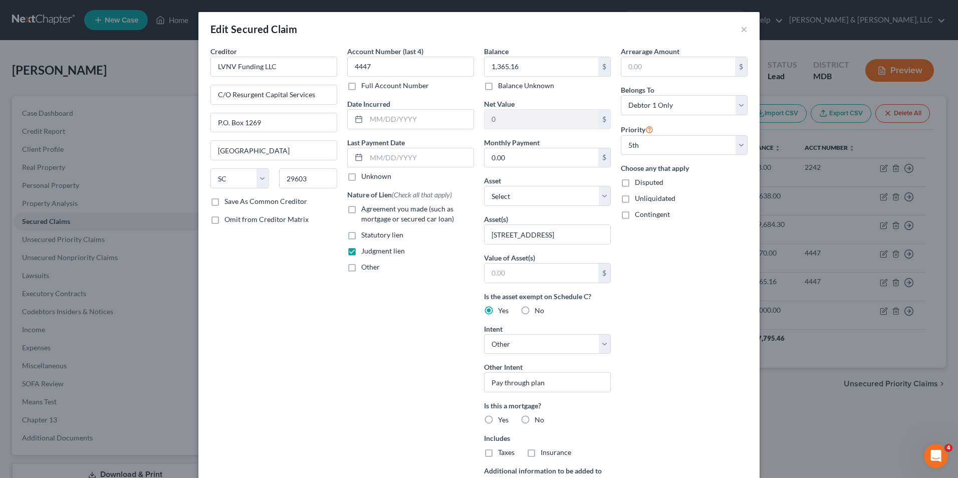
click at [534, 422] on label "No" at bounding box center [539, 420] width 10 height 10
click at [538, 421] on input "No" at bounding box center [541, 418] width 7 height 7
radio input "true"
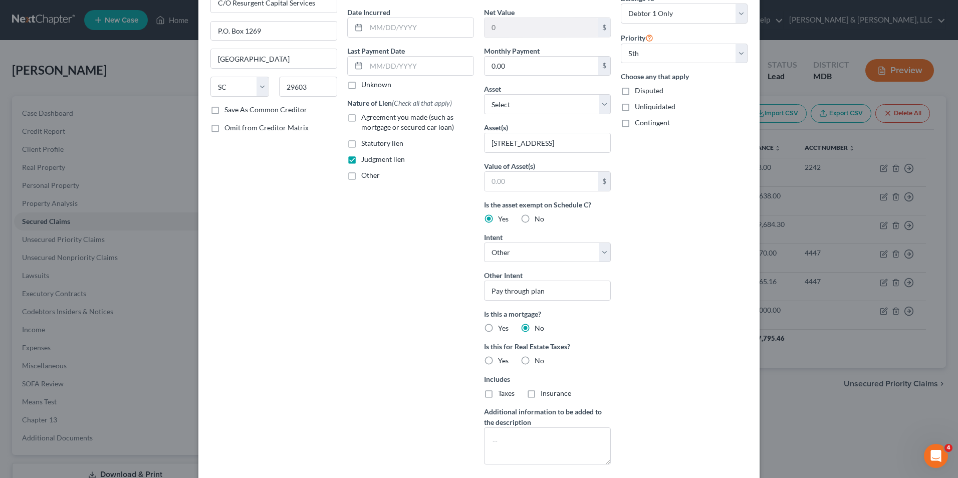
scroll to position [178, 0]
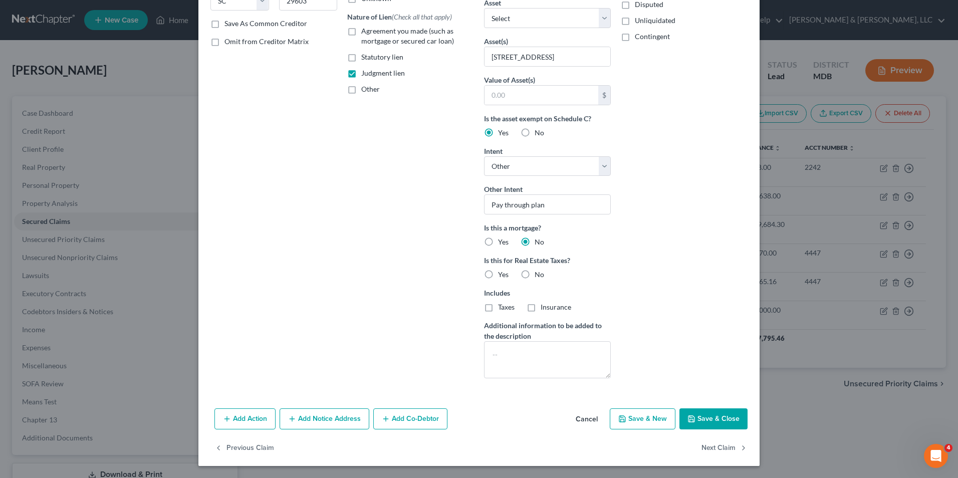
click at [534, 278] on label "No" at bounding box center [539, 274] width 10 height 10
click at [538, 276] on input "No" at bounding box center [541, 272] width 7 height 7
radio input "true"
drag, startPoint x: 696, startPoint y: 418, endPoint x: 649, endPoint y: 393, distance: 53.8
click at [696, 418] on button "Save & Close" at bounding box center [713, 418] width 68 height 21
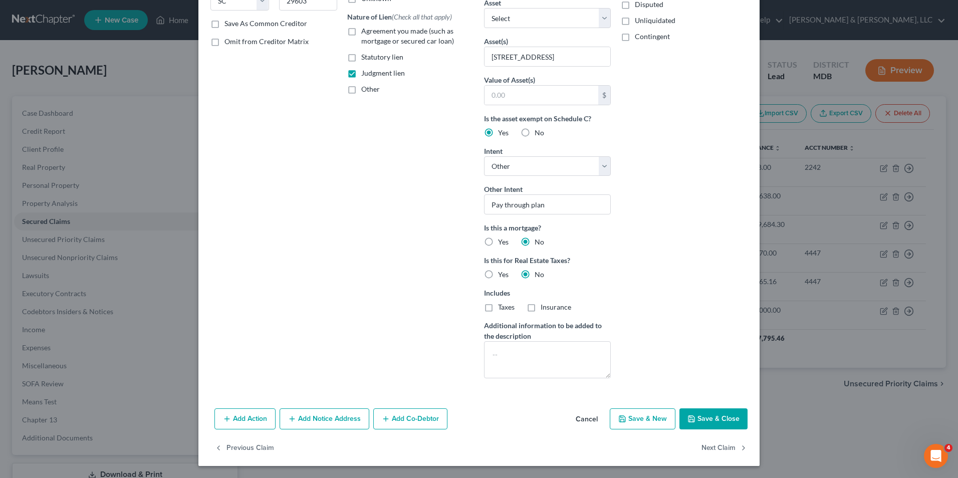
select select "1"
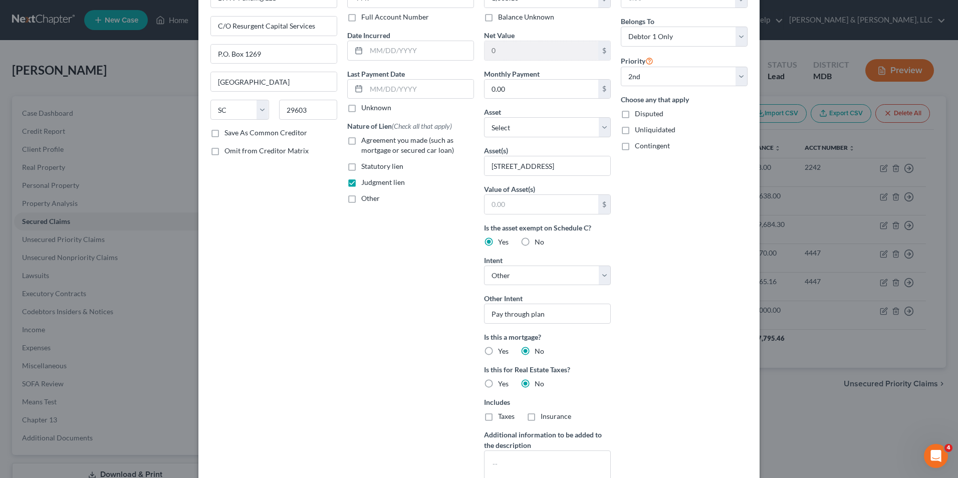
type input "0"
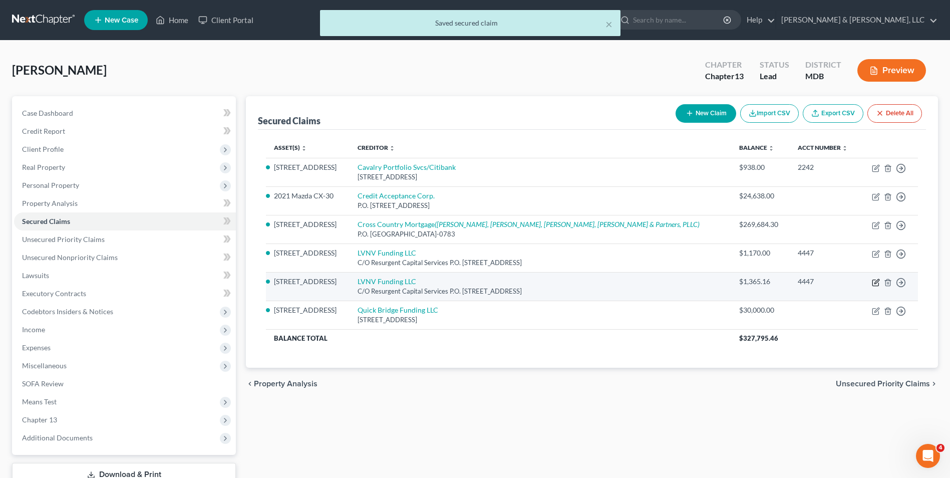
click at [876, 282] on icon "button" at bounding box center [876, 282] width 8 height 8
select select "42"
select select "4"
select select "0"
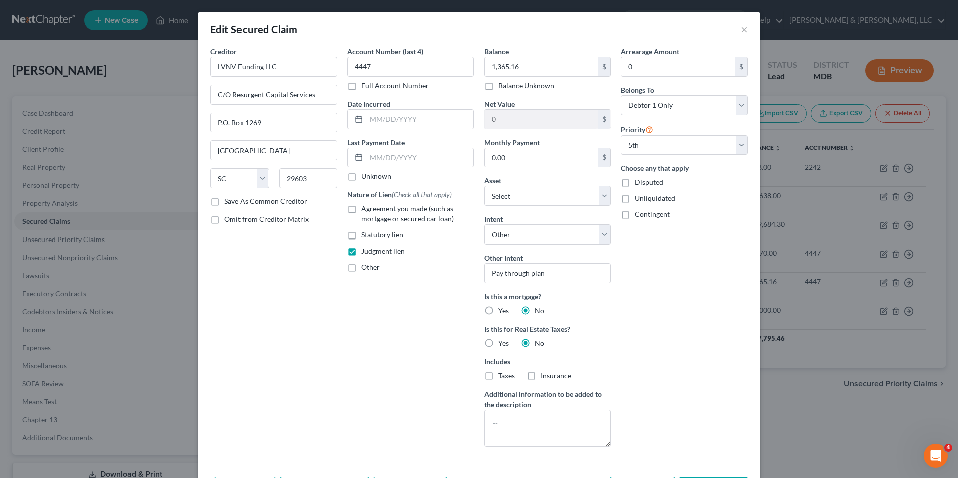
select select "4"
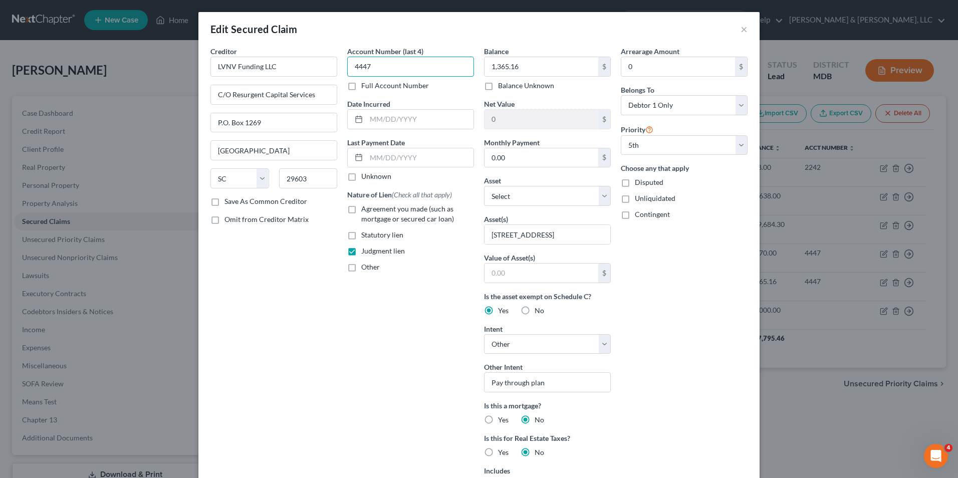
drag, startPoint x: 346, startPoint y: 66, endPoint x: 376, endPoint y: 71, distance: 30.0
click at [376, 71] on input "4447" at bounding box center [410, 67] width 127 height 20
click at [741, 28] on button "×" at bounding box center [743, 29] width 7 height 12
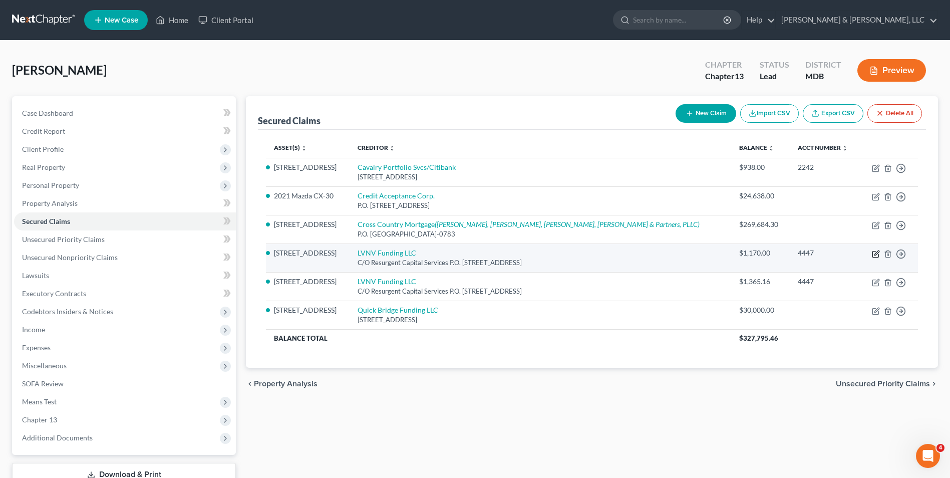
click at [876, 254] on icon "button" at bounding box center [876, 254] width 8 height 8
select select "42"
select select "0"
select select "4"
select select "0"
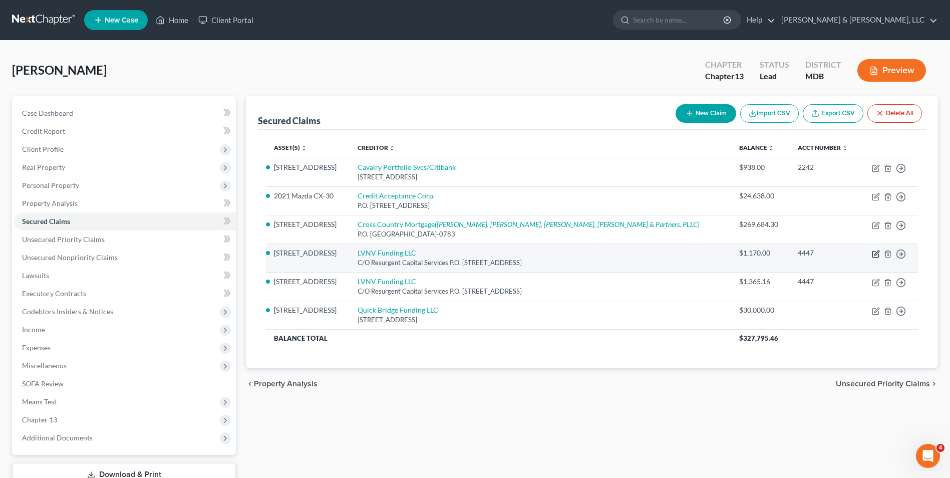
select select "3"
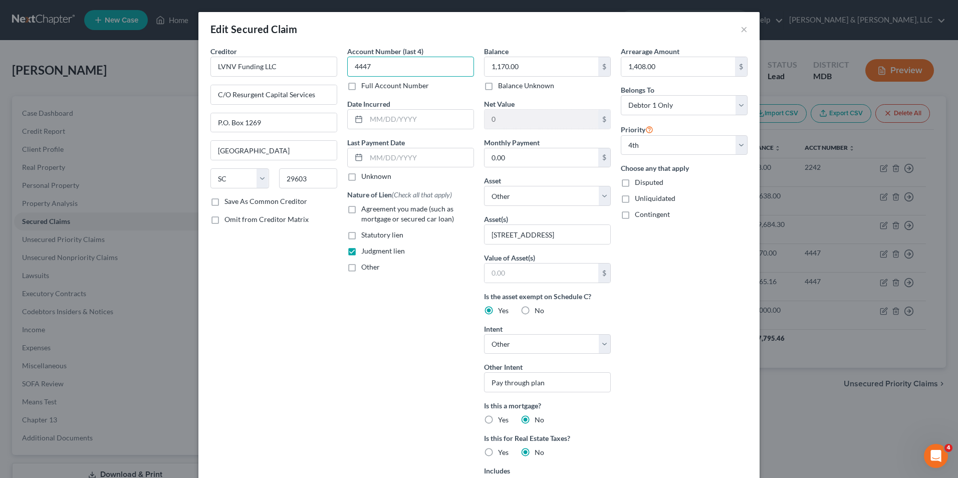
drag, startPoint x: 350, startPoint y: 71, endPoint x: 394, endPoint y: 71, distance: 43.6
click at [394, 71] on input "4447" at bounding box center [410, 67] width 127 height 20
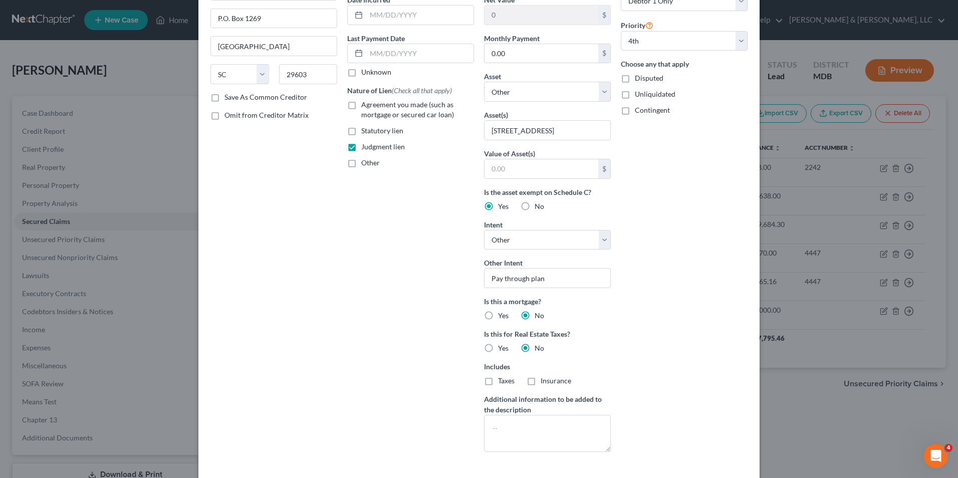
scroll to position [178, 0]
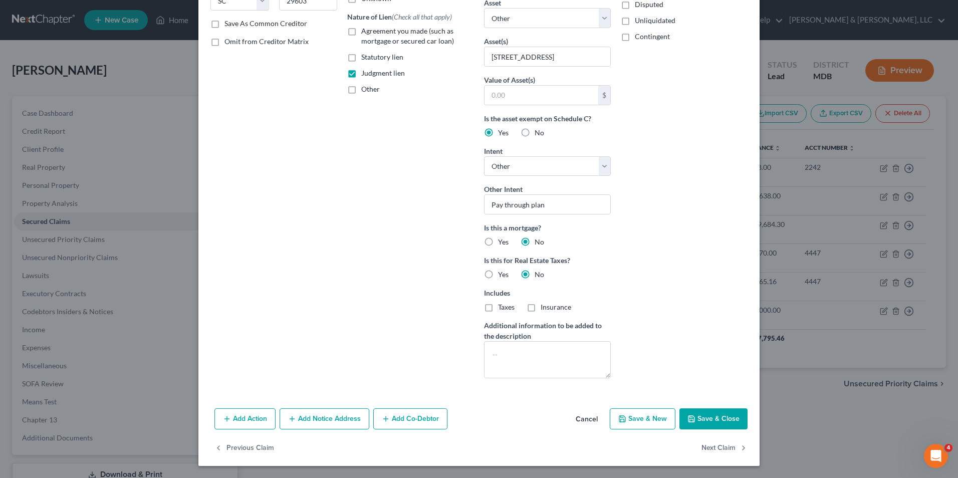
click at [697, 413] on button "Save & Close" at bounding box center [713, 418] width 68 height 21
select select
select select "1"
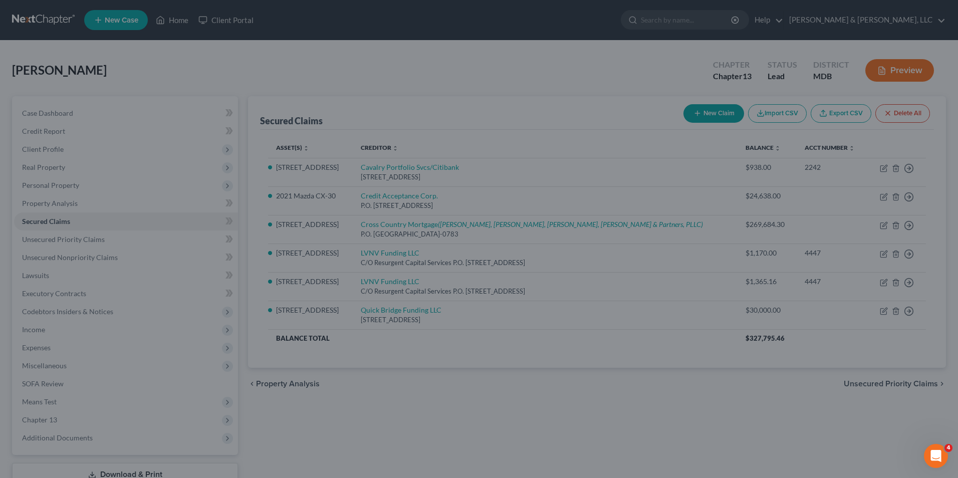
scroll to position [69, 0]
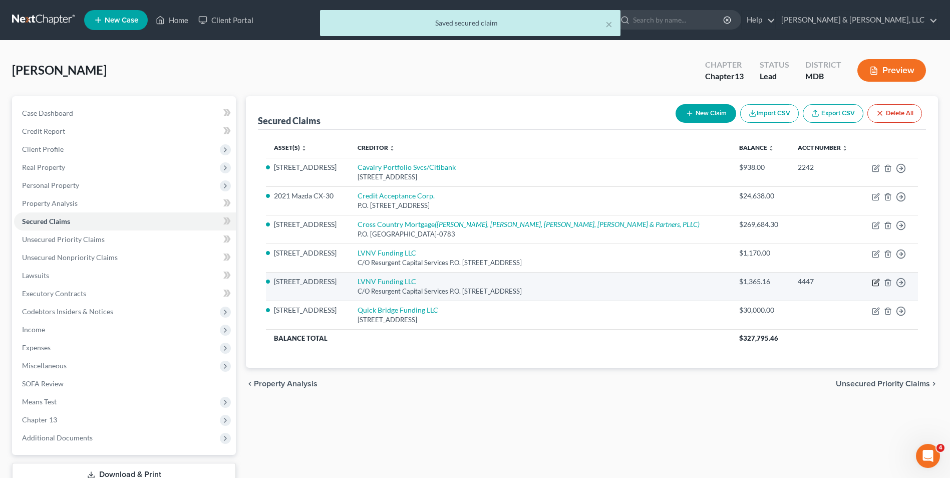
click at [876, 283] on icon "button" at bounding box center [876, 281] width 5 height 5
select select "42"
select select "4"
select select "0"
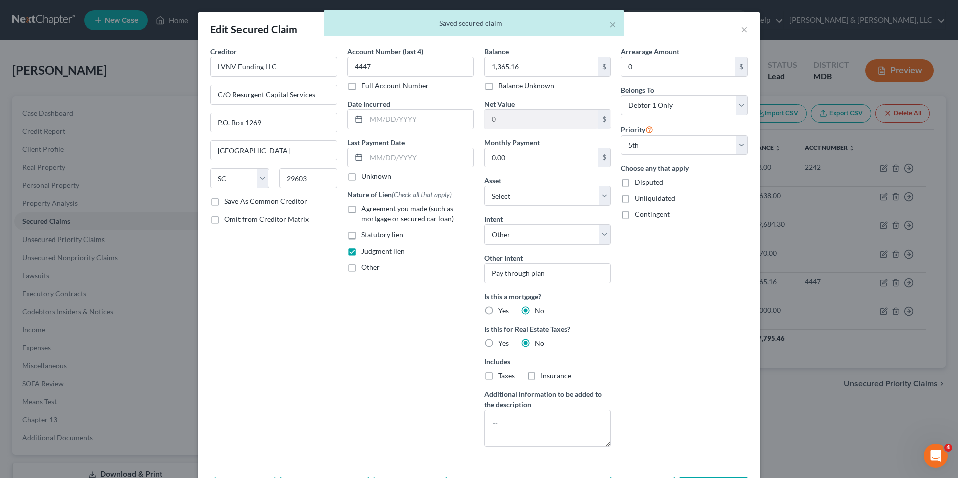
select select "4"
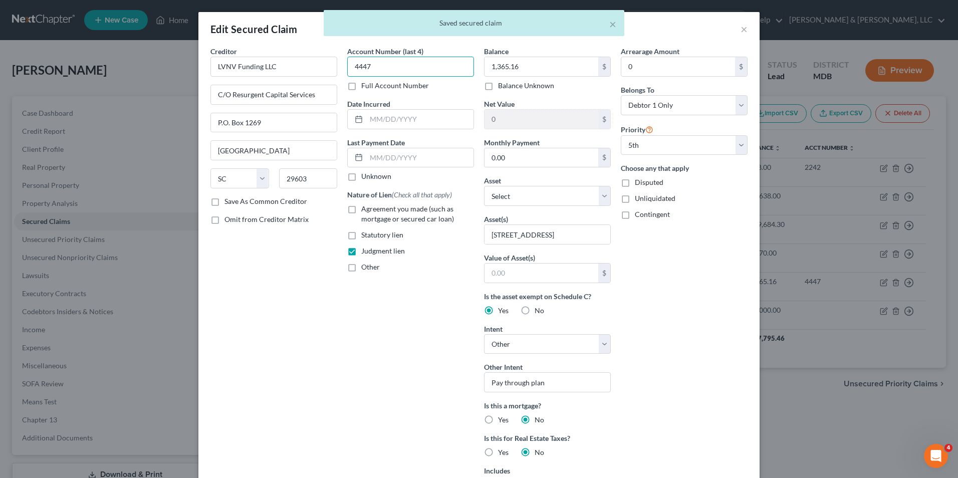
drag, startPoint x: 351, startPoint y: 66, endPoint x: 402, endPoint y: 69, distance: 50.7
click at [402, 69] on input "4447" at bounding box center [410, 67] width 127 height 20
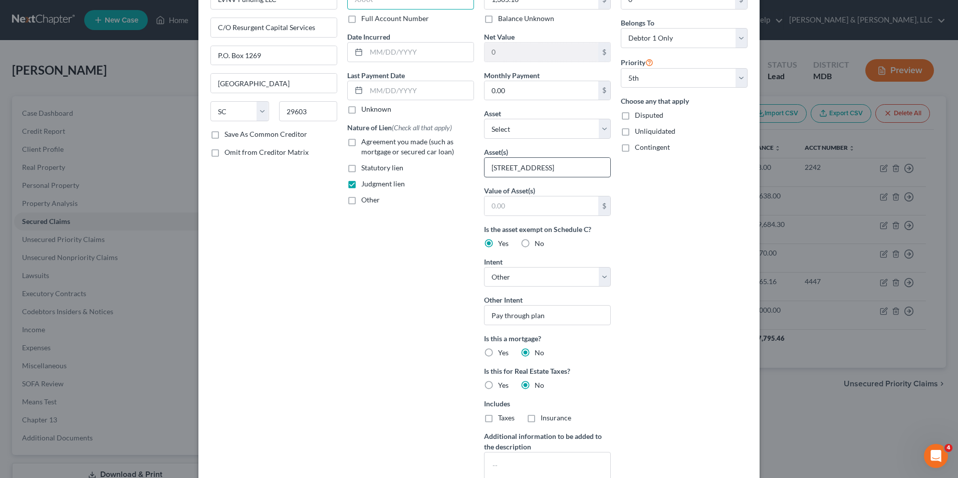
scroll to position [178, 0]
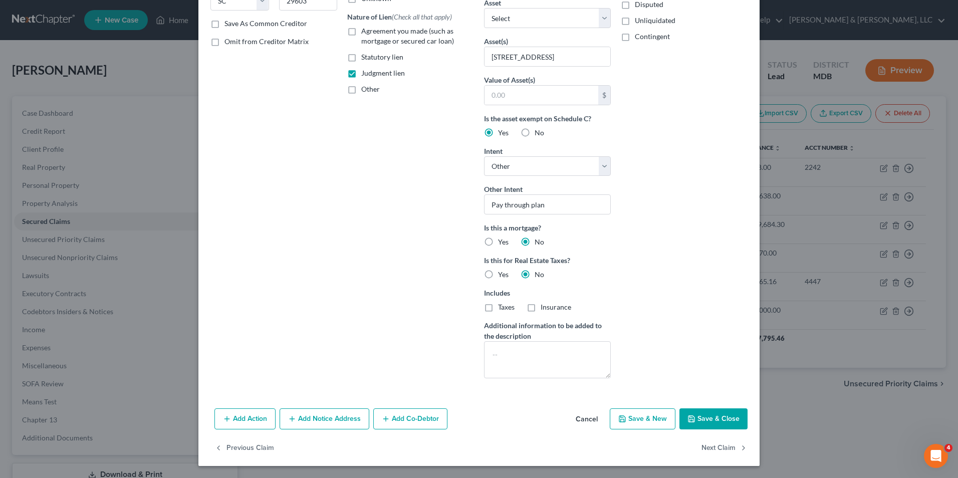
click at [690, 414] on button "Save & Close" at bounding box center [713, 418] width 68 height 21
select select "1"
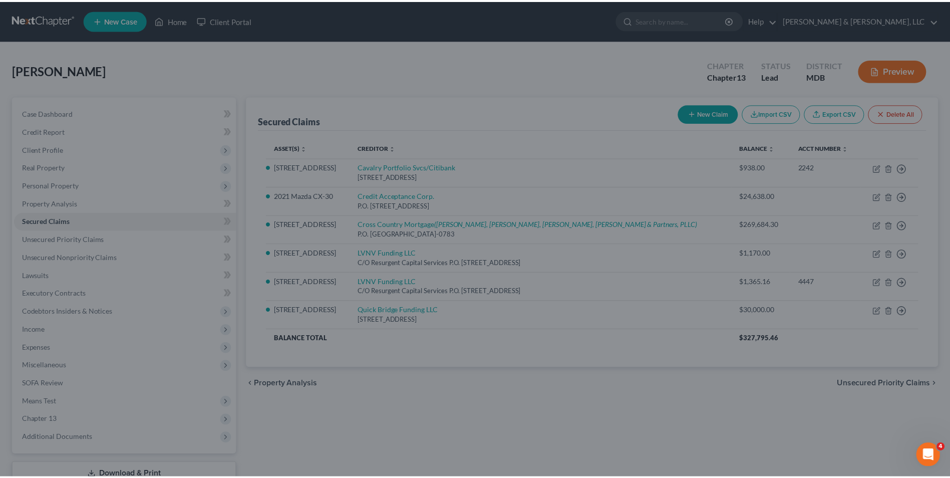
scroll to position [69, 0]
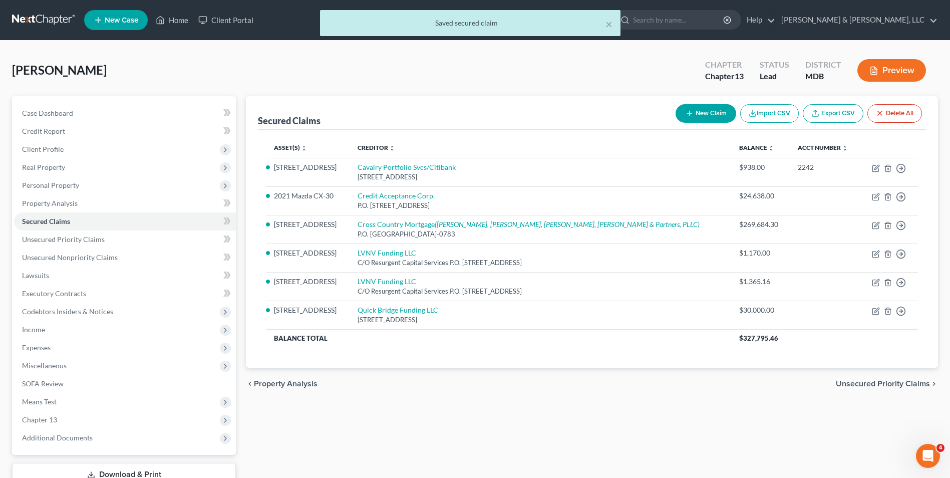
click at [873, 388] on span "Unsecured Priority Claims" at bounding box center [883, 384] width 94 height 8
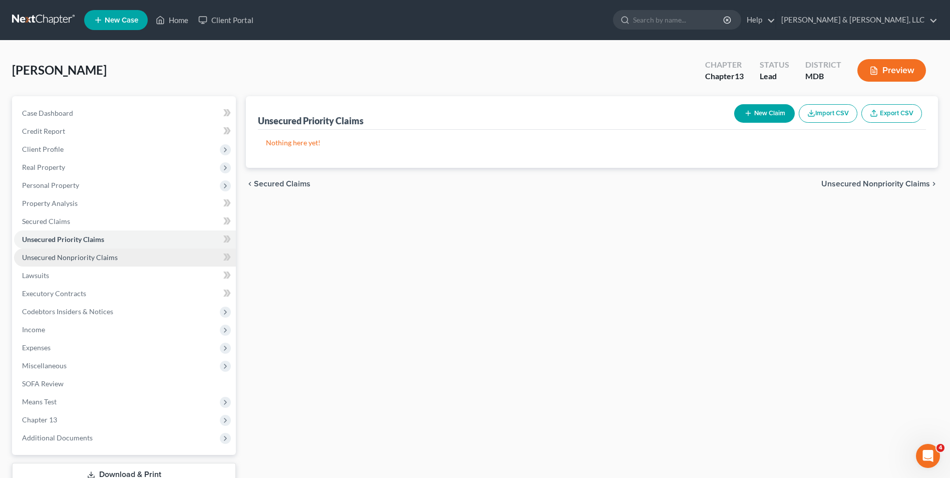
click at [126, 252] on link "Unsecured Nonpriority Claims" at bounding box center [125, 257] width 222 height 18
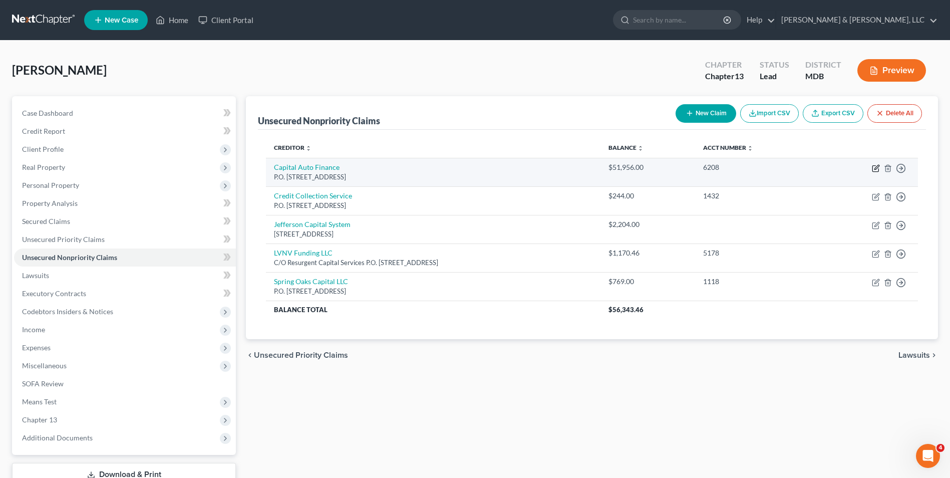
click at [876, 167] on icon "button" at bounding box center [876, 167] width 5 height 5
select select "45"
select select "14"
select select "0"
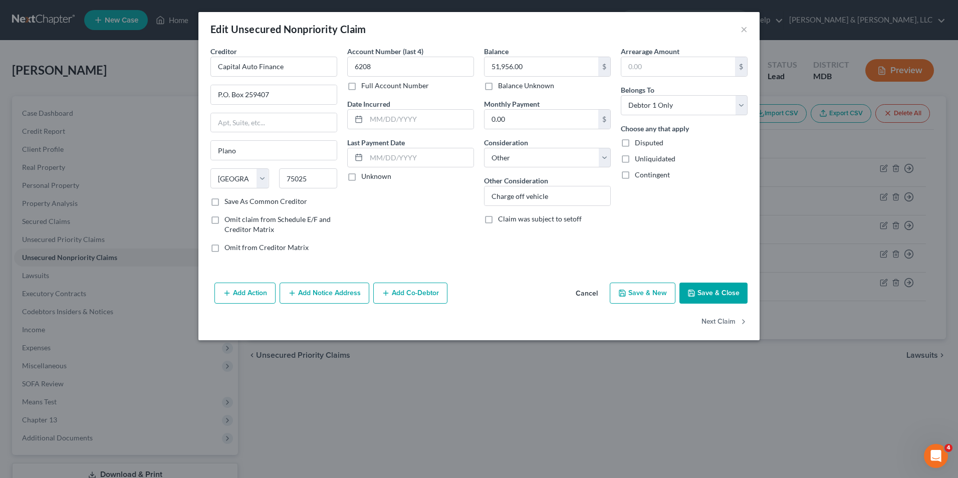
click at [693, 290] on icon "button" at bounding box center [691, 293] width 8 height 8
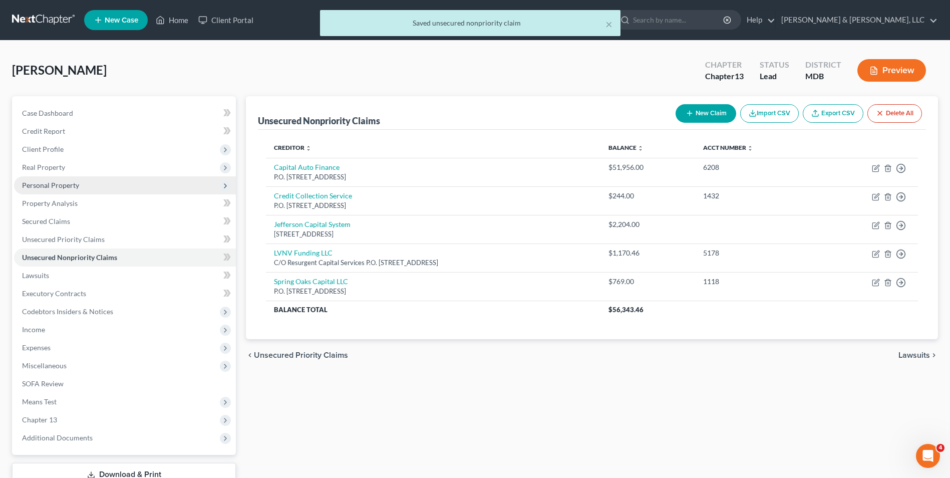
click at [66, 185] on span "Personal Property" at bounding box center [50, 185] width 57 height 9
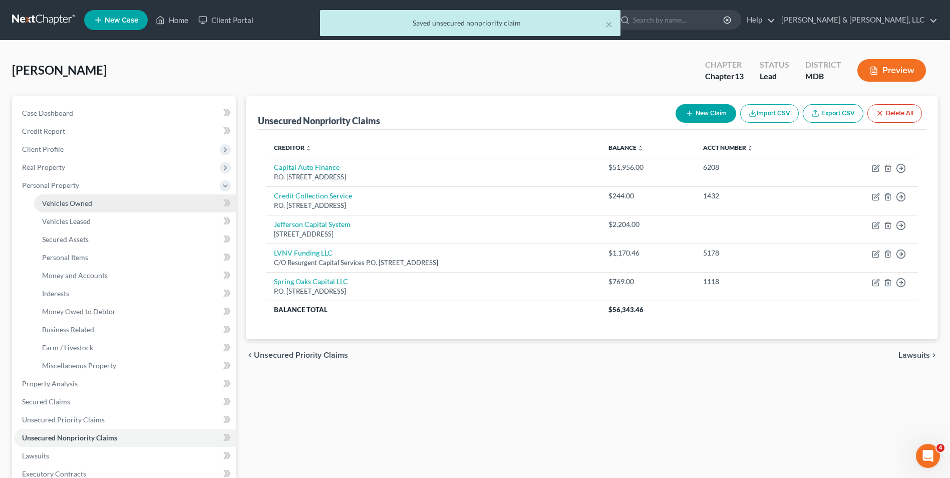
click at [82, 204] on span "Vehicles Owned" at bounding box center [67, 203] width 50 height 9
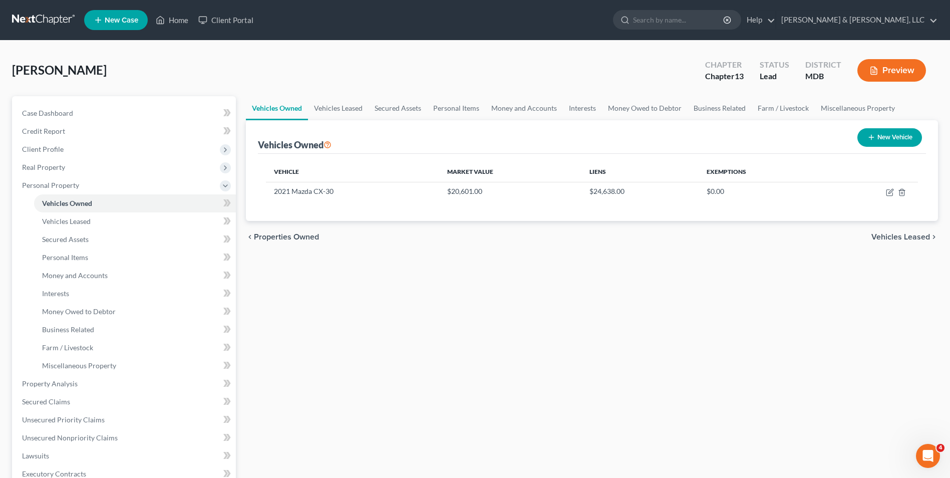
click at [895, 134] on button "New Vehicle" at bounding box center [889, 137] width 65 height 19
select select "0"
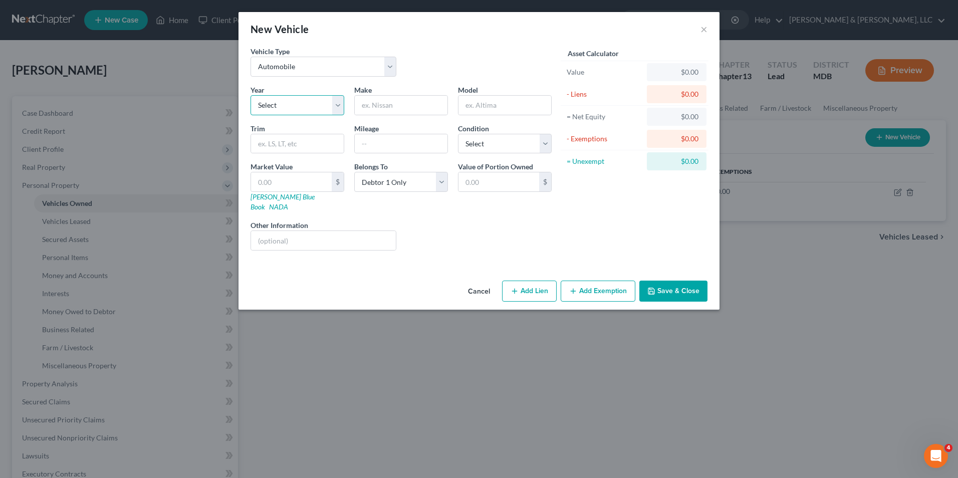
click at [327, 107] on select "Select 2026 2025 2024 2023 2022 2021 2020 2019 2018 2017 2016 2015 2014 2013 20…" at bounding box center [297, 105] width 94 height 20
click at [706, 29] on button "×" at bounding box center [703, 29] width 7 height 12
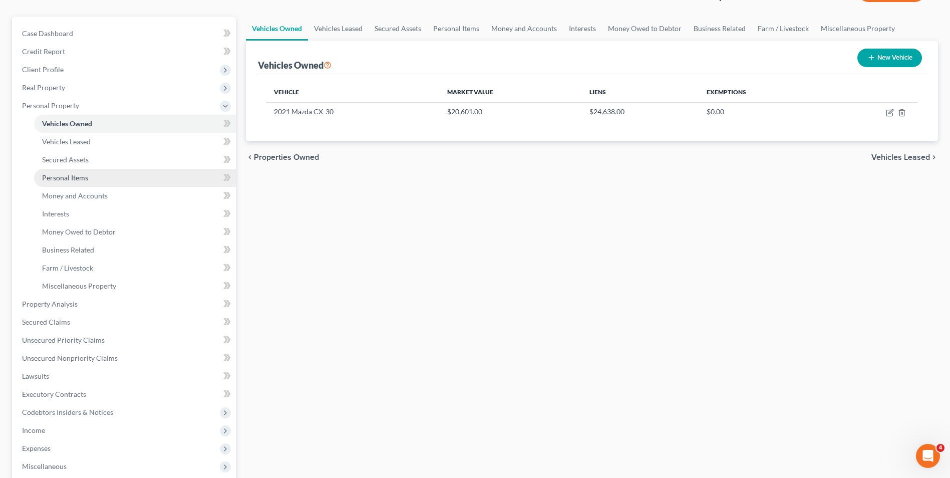
scroll to position [150, 0]
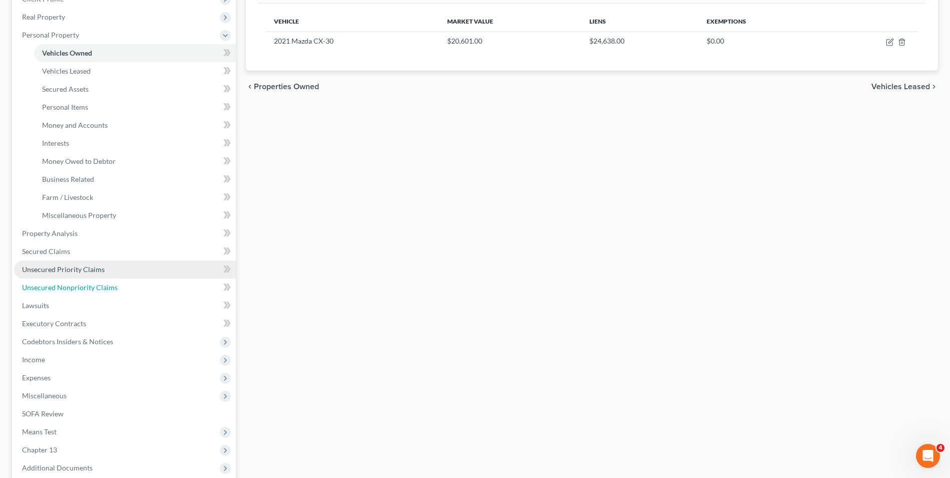
drag, startPoint x: 93, startPoint y: 288, endPoint x: 176, endPoint y: 275, distance: 83.6
click at [93, 288] on span "Unsecured Nonpriority Claims" at bounding box center [70, 287] width 96 height 9
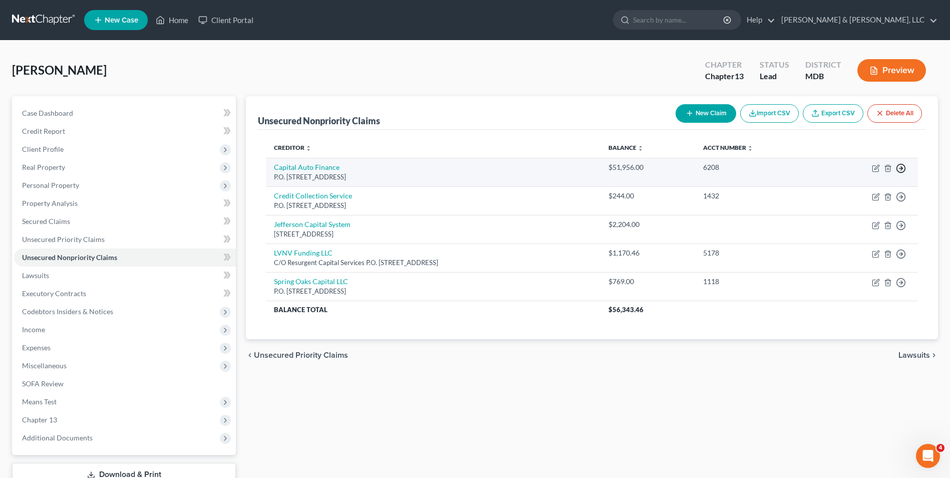
click at [899, 168] on line "button" at bounding box center [901, 168] width 4 height 0
click at [878, 172] on link "Move to D" at bounding box center [855, 175] width 84 height 17
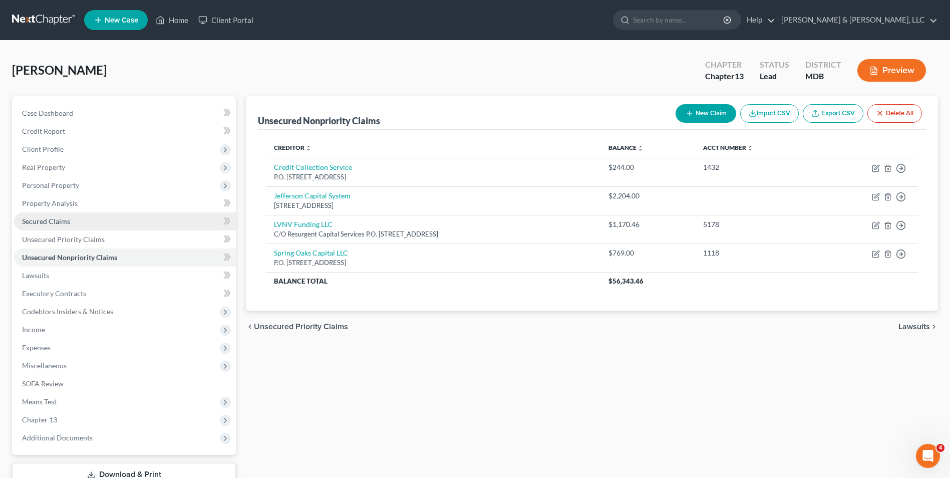
click at [37, 226] on link "Secured Claims" at bounding box center [125, 221] width 222 height 18
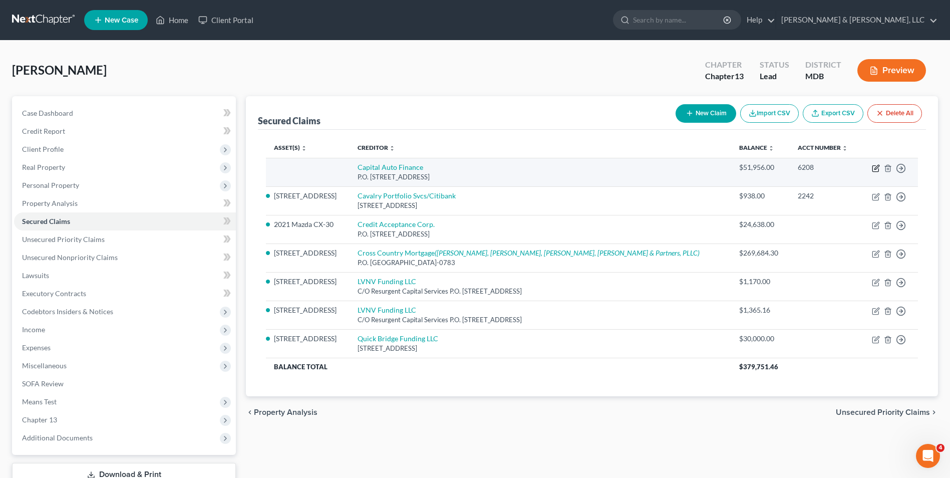
click at [876, 167] on icon "button" at bounding box center [876, 167] width 5 height 5
select select "45"
select select "0"
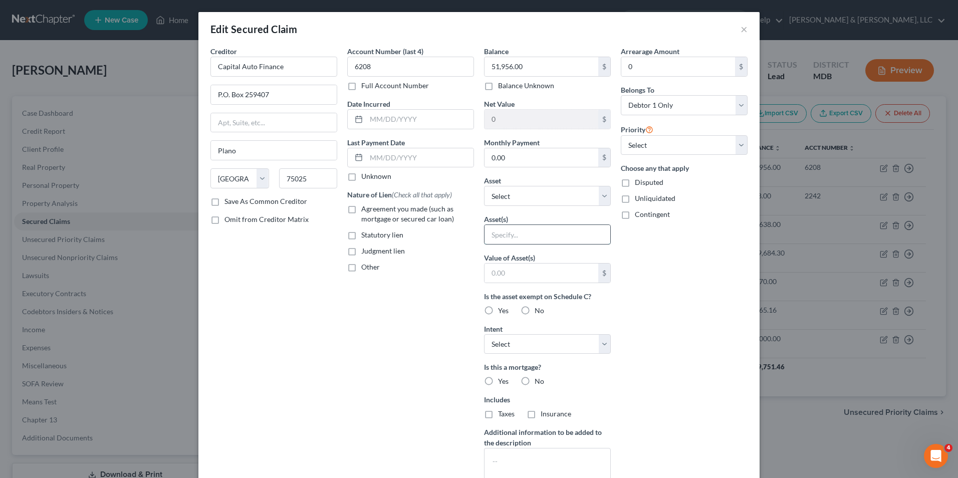
click at [487, 236] on input "text" at bounding box center [547, 234] width 126 height 19
type input "2016 Jeep Grand Cherokee"
click at [361, 209] on label "Agreement you made (such as mortgage or secured car loan)" at bounding box center [417, 214] width 113 height 20
click at [365, 209] on input "Agreement you made (such as mortgage or secured car loan)" at bounding box center [368, 207] width 7 height 7
checkbox input "true"
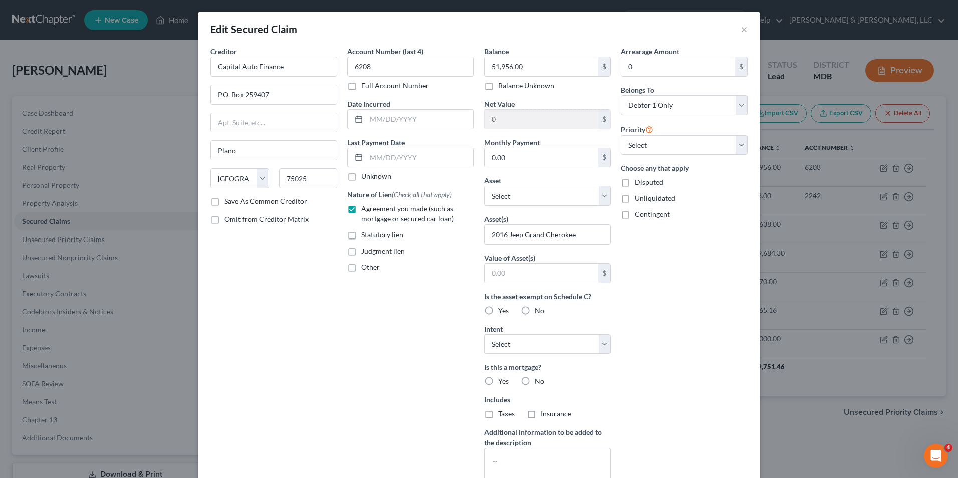
click at [534, 309] on label "No" at bounding box center [539, 310] width 10 height 10
click at [538, 309] on input "No" at bounding box center [541, 308] width 7 height 7
radio input "true"
click at [530, 339] on select "Select Surrender Redeem Reaffirm Avoid Other" at bounding box center [547, 344] width 127 height 20
select select "0"
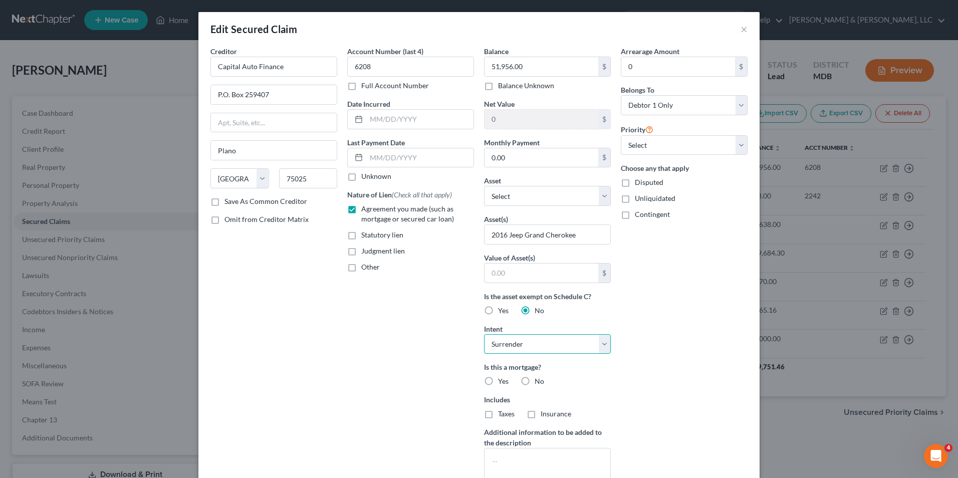
click at [484, 334] on select "Select Surrender Redeem Reaffirm Avoid Other" at bounding box center [547, 344] width 127 height 20
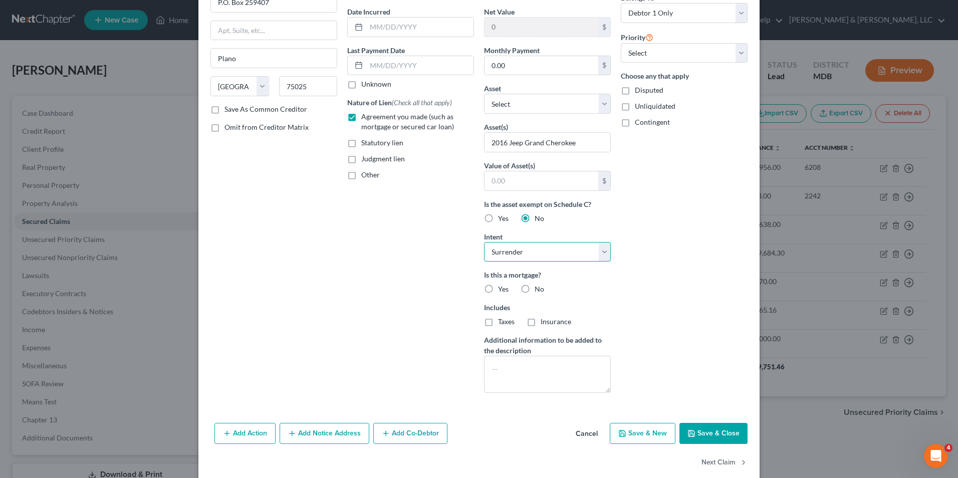
scroll to position [100, 0]
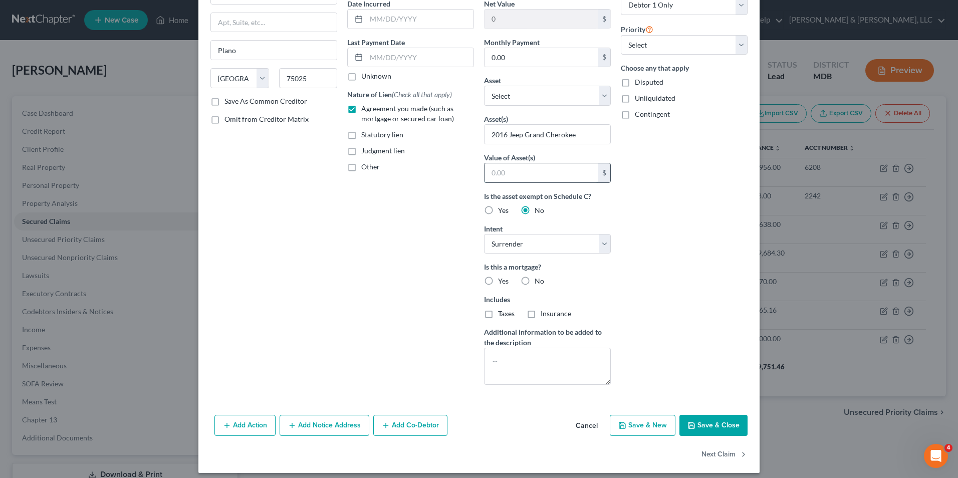
click at [484, 177] on input "text" at bounding box center [541, 172] width 114 height 19
type input "7,000.00"
click at [498, 359] on textarea at bounding box center [547, 366] width 127 height 37
type textarea "Car inoperable (electrical and transmission issues and engine misfire)"
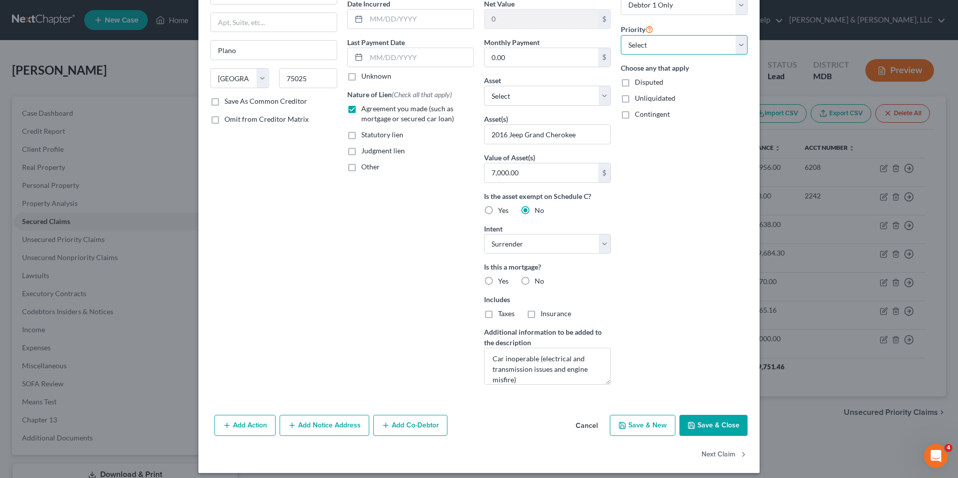
click at [722, 43] on select "Select 1st 2nd 3rd 4th 5th 6th 7th 8th 9th 10th 11th 12th 13th 14th 15th 16th 1…" at bounding box center [684, 45] width 127 height 20
select select "0"
click at [621, 35] on select "Select 1st 2nd 3rd 4th 5th 6th 7th 8th 9th 10th 11th 12th 13th 14th 15th 16th 1…" at bounding box center [684, 45] width 127 height 20
click at [698, 422] on button "Save & Close" at bounding box center [713, 425] width 68 height 21
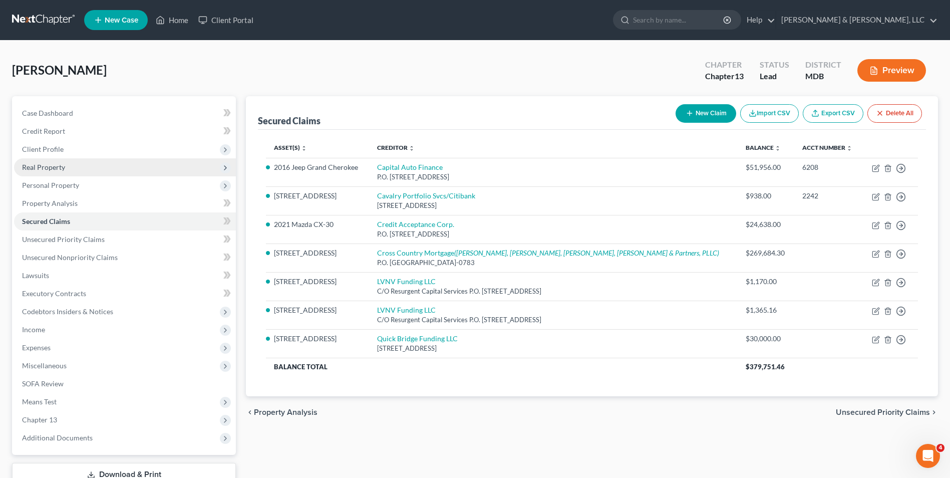
click at [84, 163] on span "Real Property" at bounding box center [125, 167] width 222 height 18
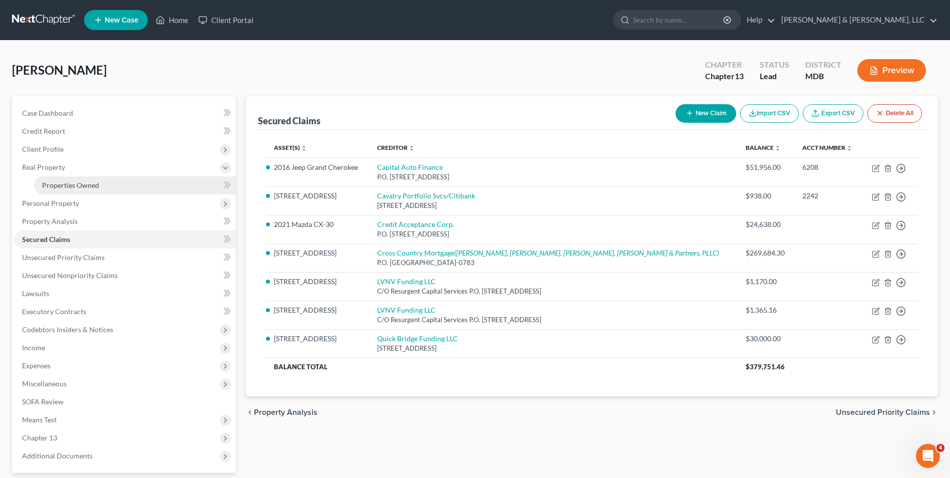
click at [106, 185] on link "Properties Owned" at bounding box center [135, 185] width 202 height 18
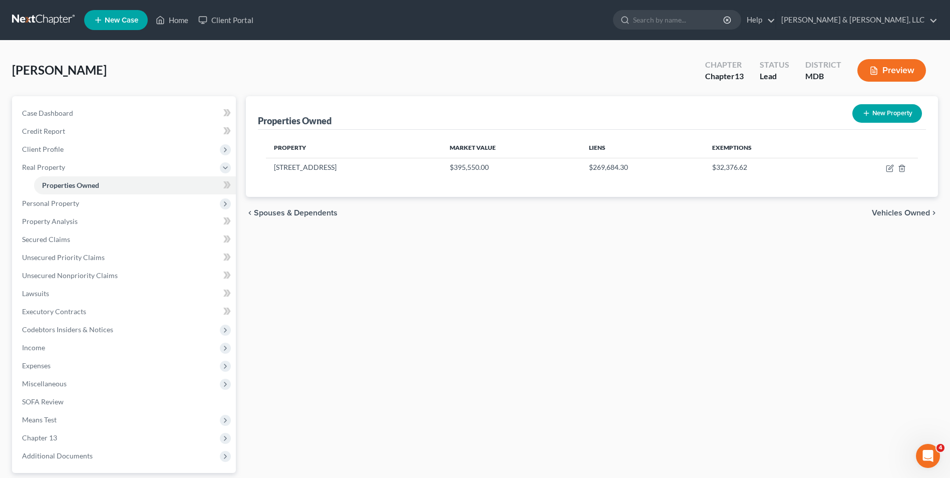
click at [888, 216] on span "Vehicles Owned" at bounding box center [901, 213] width 58 height 8
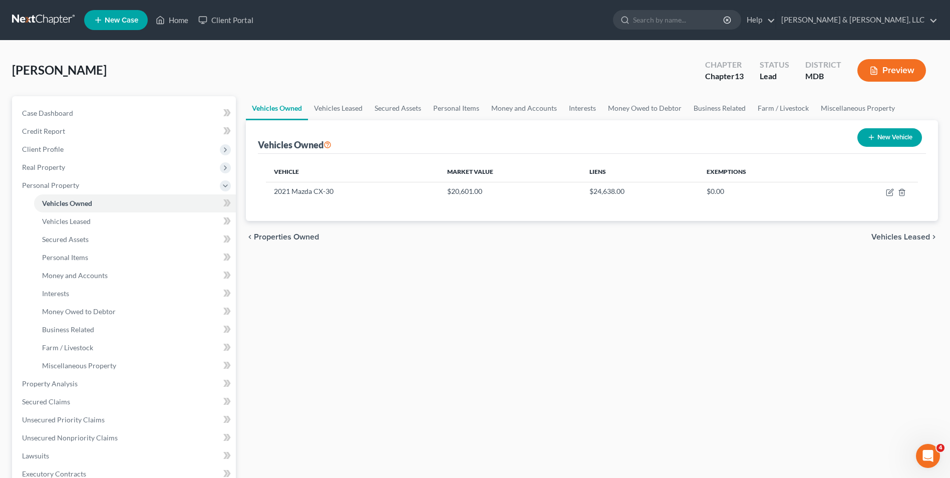
click at [870, 132] on button "New Vehicle" at bounding box center [889, 137] width 65 height 19
select select "0"
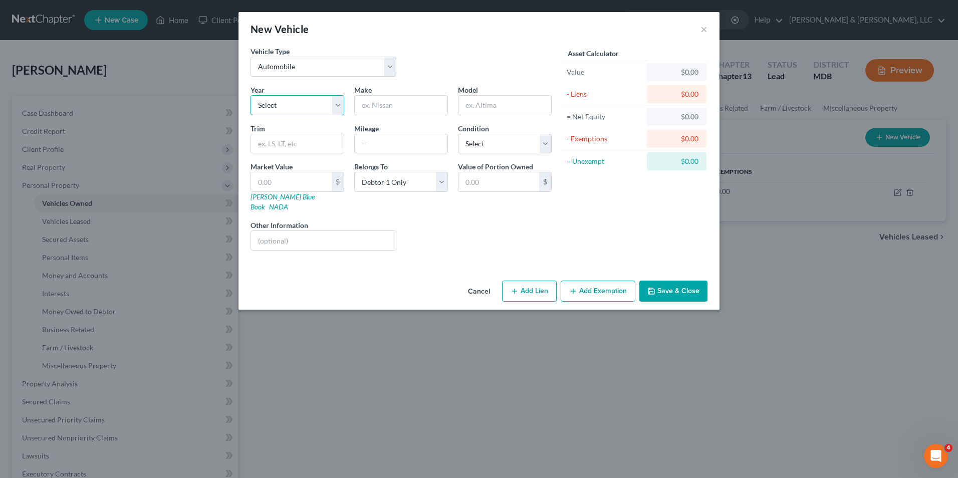
click at [340, 103] on select "Select 2026 2025 2024 2023 2022 2021 2020 2019 2018 2017 2016 2015 2014 2013 20…" at bounding box center [297, 105] width 94 height 20
click at [506, 64] on div "Vehicle Type Select Automobile Truck Trailer Watercraft Aircraft Motor Home Atv…" at bounding box center [400, 65] width 311 height 39
click at [339, 108] on select "Select 2026 2025 2024 2023 2022 2021 2020 2019 2018 2017 2016 2015 2014 2013 20…" at bounding box center [297, 105] width 94 height 20
select select "10"
click at [250, 95] on select "Select 2026 2025 2024 2023 2022 2021 2020 2019 2018 2017 2016 2015 2014 2013 20…" at bounding box center [297, 105] width 94 height 20
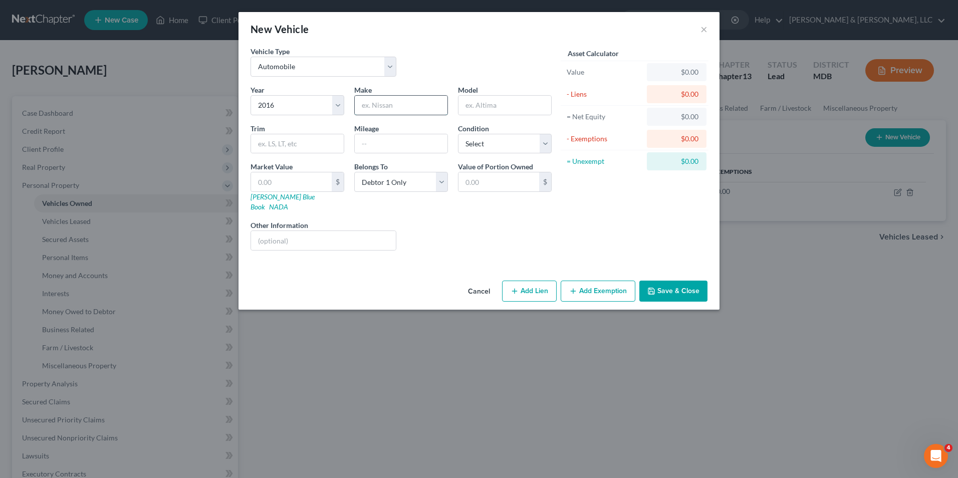
click at [386, 110] on input "text" at bounding box center [401, 105] width 93 height 19
type input "Jeep"
type input "Grand Cherokee"
type input "78000"
click at [539, 146] on select "Select Excellent Very Good Good Fair Poor" at bounding box center [505, 144] width 94 height 20
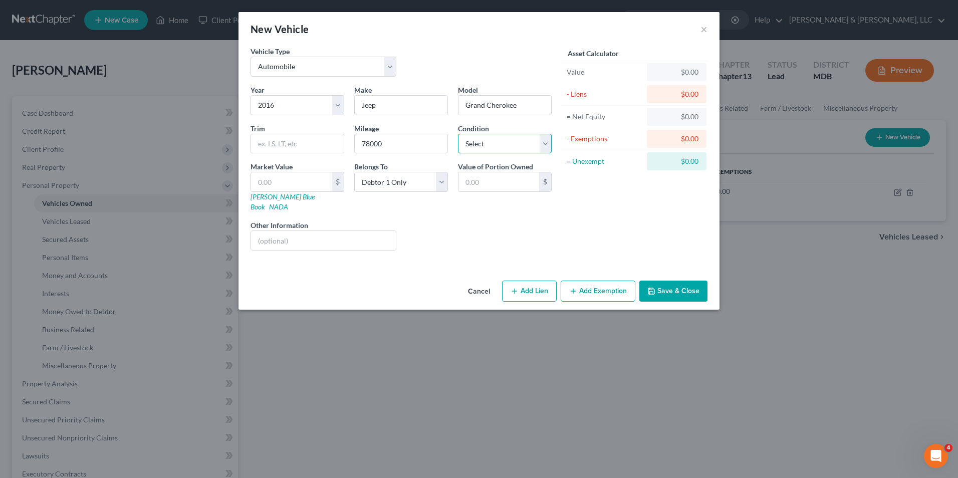
select select "4"
click at [458, 134] on select "Select Excellent Very Good Good Fair Poor" at bounding box center [505, 144] width 94 height 20
click at [317, 234] on input "text" at bounding box center [323, 240] width 145 height 19
type input "("
type input "Not operable"
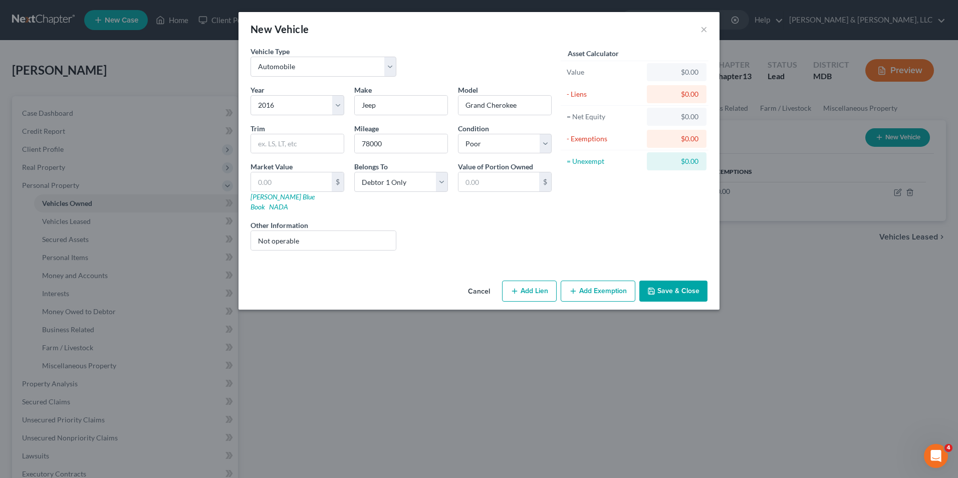
click at [517, 287] on icon "button" at bounding box center [514, 291] width 8 height 8
select select "0"
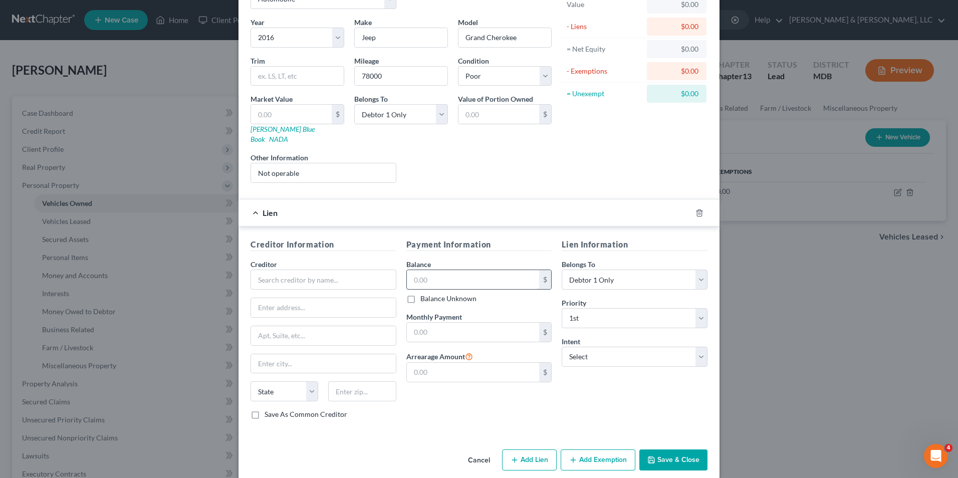
scroll to position [70, 0]
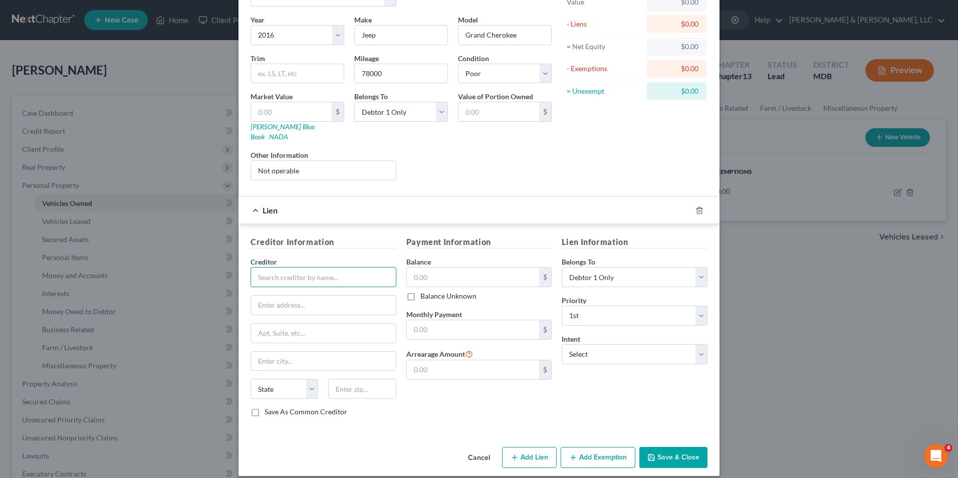
click at [341, 273] on input "text" at bounding box center [323, 277] width 146 height 20
type input "Capital One Auto Finance"
type input "5"
click at [761, 276] on div "New Vehicle × Vehicle Type Select Automobile Truck Trailer Watercraft Aircraft …" at bounding box center [479, 239] width 958 height 478
click at [673, 449] on button "Save & Close" at bounding box center [673, 457] width 68 height 21
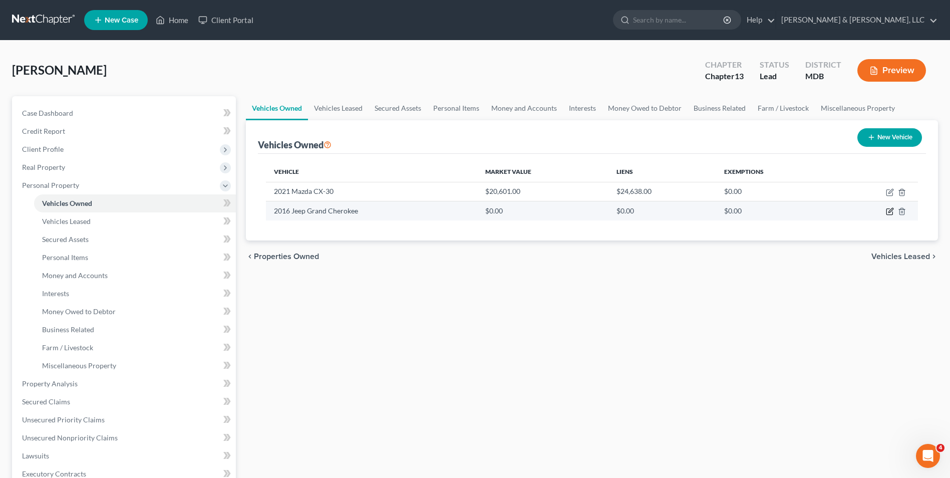
click at [890, 213] on icon "button" at bounding box center [890, 211] width 8 height 8
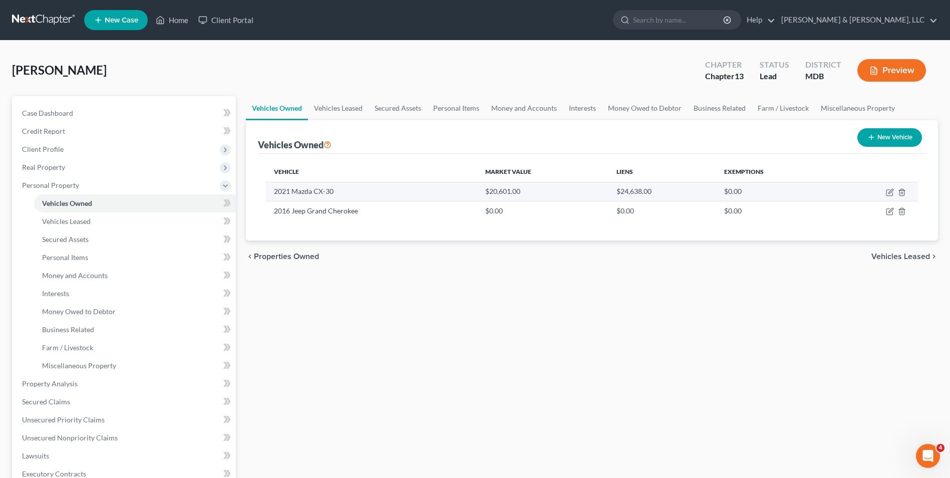
select select "0"
select select "10"
select select "4"
select select "0"
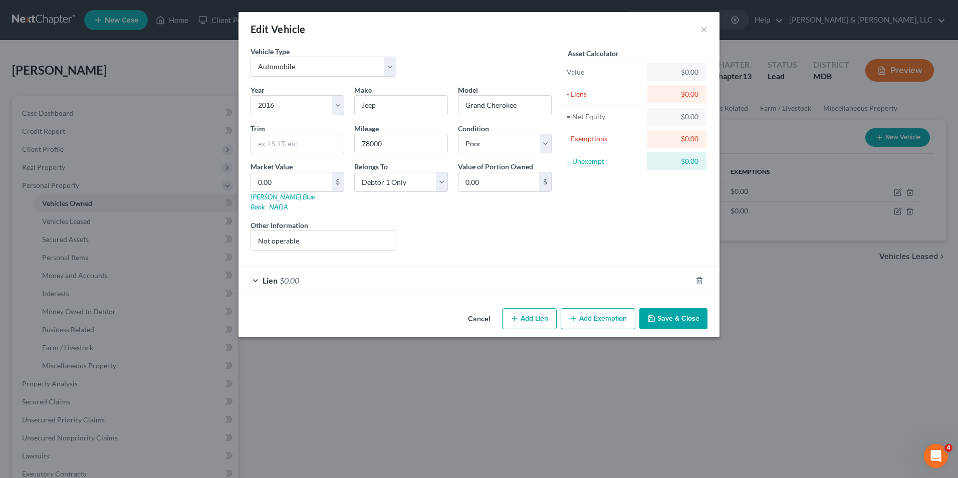
click at [255, 270] on div "Lien $0.00" at bounding box center [464, 280] width 453 height 27
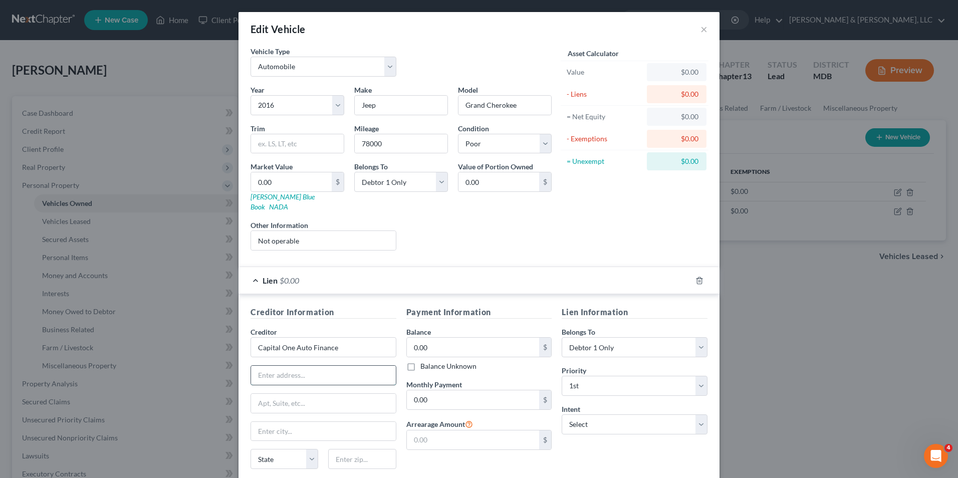
click at [288, 366] on input "text" at bounding box center [323, 375] width 145 height 19
type input "[STREET_ADDRESS]"
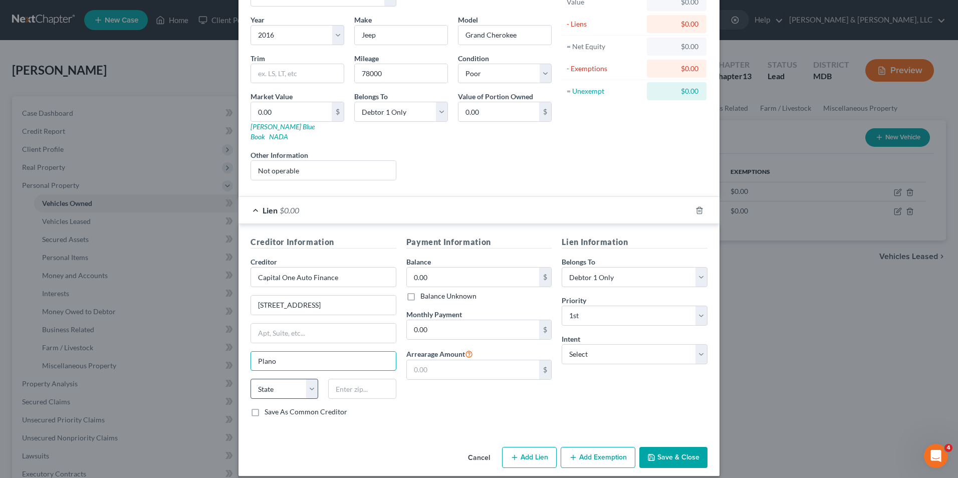
type input "Plano"
click at [308, 379] on select "State [US_STATE] AK AR AZ CA CO CT DE DC [GEOGRAPHIC_DATA] [GEOGRAPHIC_DATA] GU…" at bounding box center [284, 389] width 68 height 20
select select "45"
click at [250, 379] on select "State [US_STATE] AK AR AZ CA CO CT DE DC [GEOGRAPHIC_DATA] [GEOGRAPHIC_DATA] GU…" at bounding box center [284, 389] width 68 height 20
click at [339, 379] on input "text" at bounding box center [362, 389] width 68 height 20
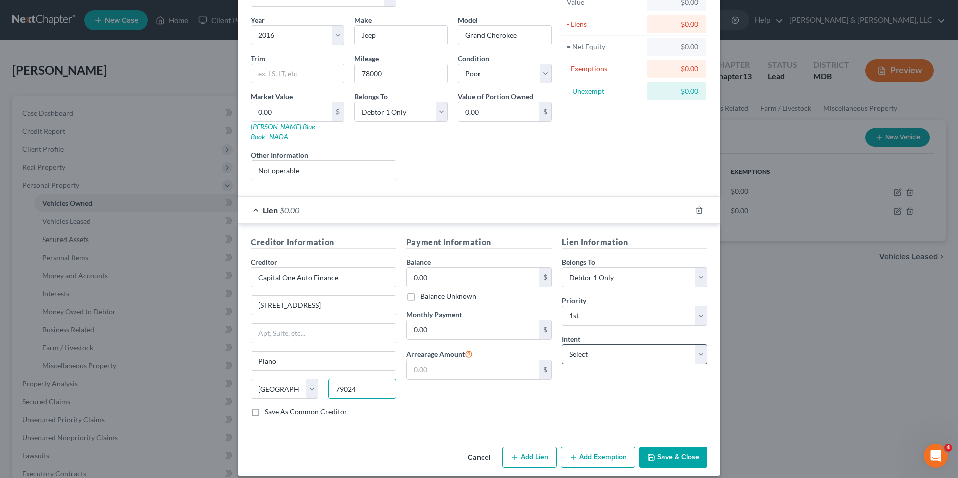
type input "79024"
click at [615, 346] on select "Select Surrender Redeem Reaffirm Avoid Other" at bounding box center [634, 354] width 146 height 20
type input "Darrouzett"
select select "4"
click at [561, 344] on select "Select Surrender Redeem Reaffirm Avoid Other" at bounding box center [634, 354] width 146 height 20
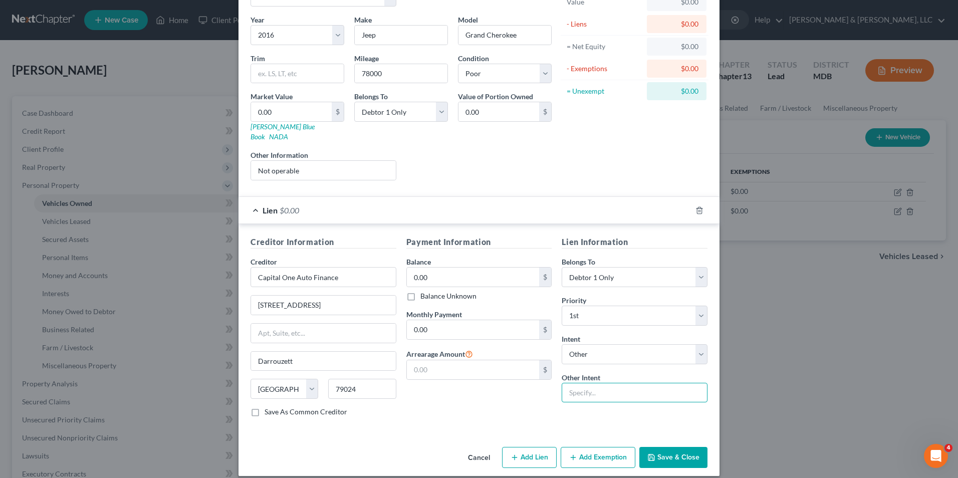
click at [577, 389] on input "text" at bounding box center [634, 393] width 146 height 20
type input "Per letter from Capital One due to age of account borrower will never be sued t…"
click at [663, 447] on button "Save & Close" at bounding box center [673, 457] width 68 height 21
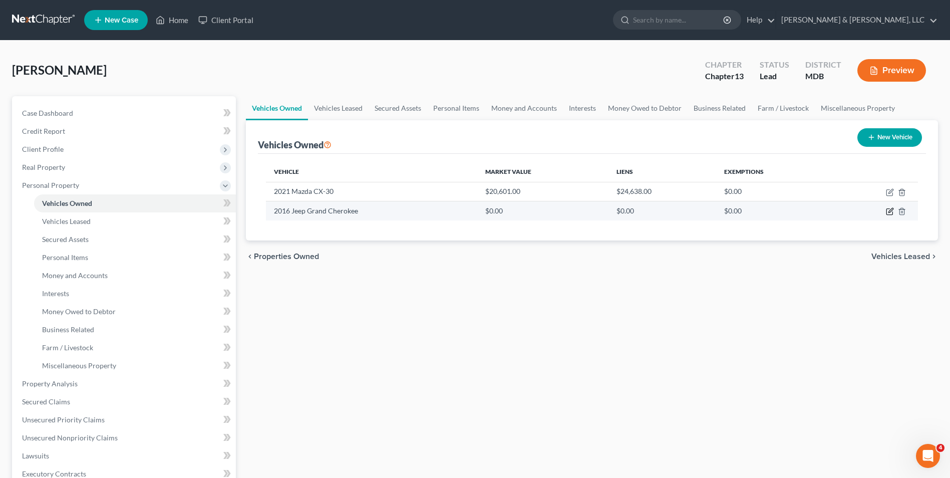
click at [892, 213] on icon "button" at bounding box center [889, 212] width 6 height 6
select select "0"
select select "10"
select select "4"
select select "0"
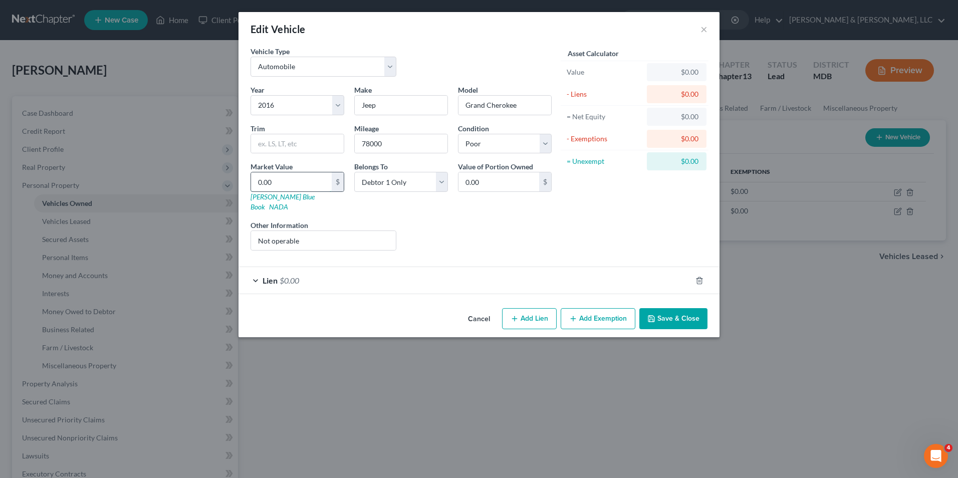
click at [258, 185] on input "0.00" at bounding box center [291, 181] width 81 height 19
click at [318, 235] on input "Not operable" at bounding box center [323, 240] width 145 height 19
click at [258, 185] on input "0.00" at bounding box center [291, 181] width 81 height 19
type input "5"
type input "5.00"
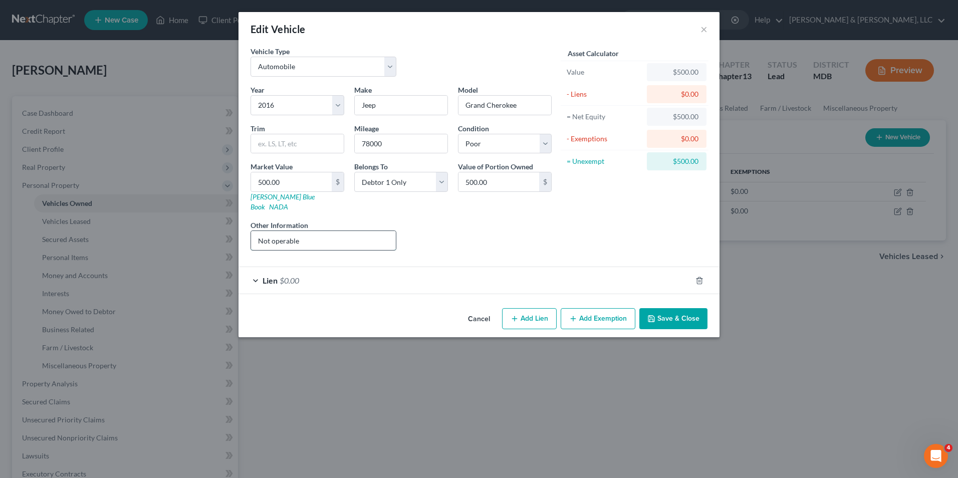
click at [321, 235] on input "Not operable" at bounding box center [323, 240] width 145 height 19
drag, startPoint x: 694, startPoint y: 311, endPoint x: 679, endPoint y: 302, distance: 17.3
click at [691, 309] on button "Save & Close" at bounding box center [673, 318] width 68 height 21
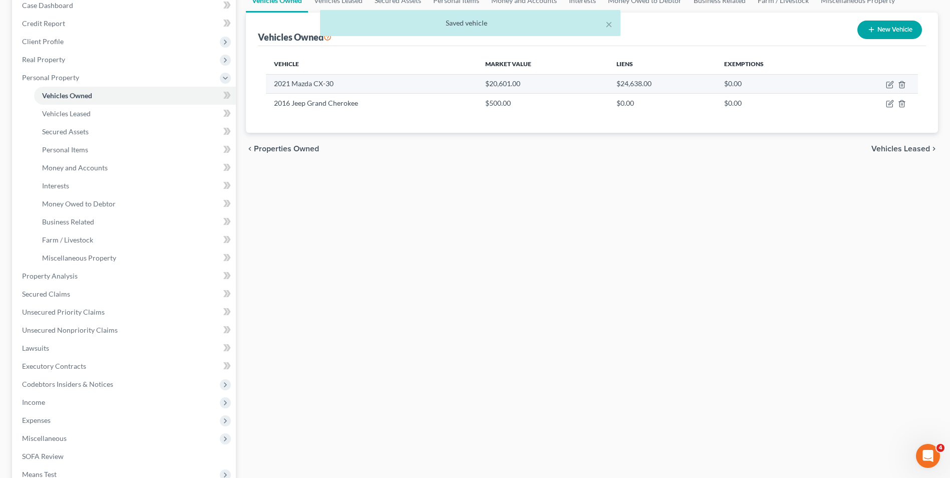
scroll to position [100, 0]
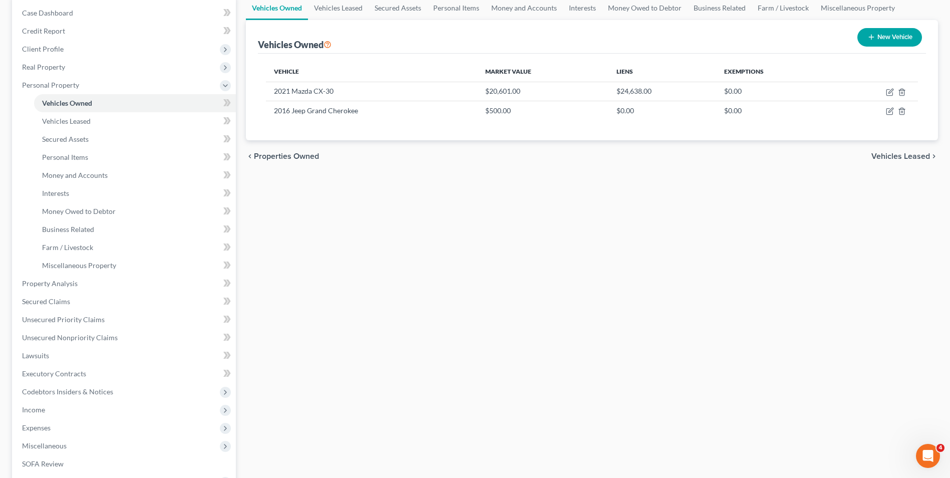
click at [890, 153] on span "Vehicles Leased" at bounding box center [900, 156] width 59 height 8
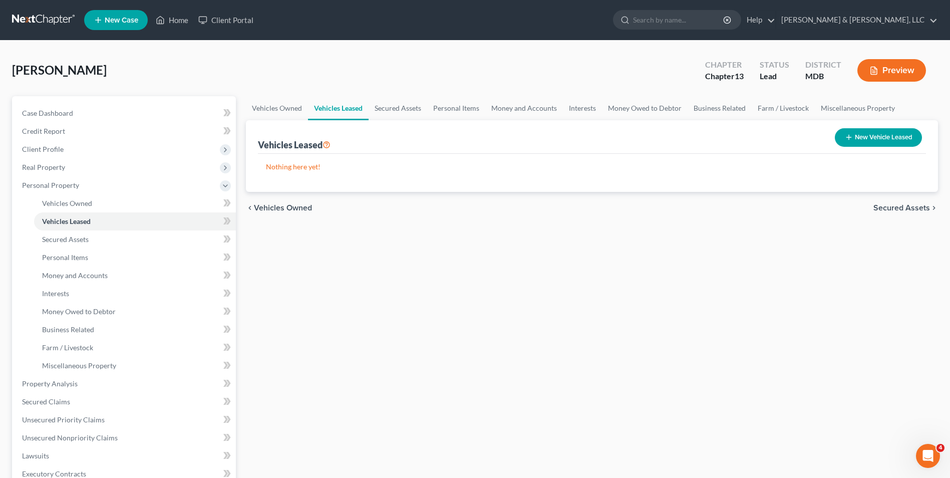
drag, startPoint x: 880, startPoint y: 206, endPoint x: 847, endPoint y: 205, distance: 33.6
click at [880, 206] on span "Secured Assets" at bounding box center [901, 208] width 57 height 8
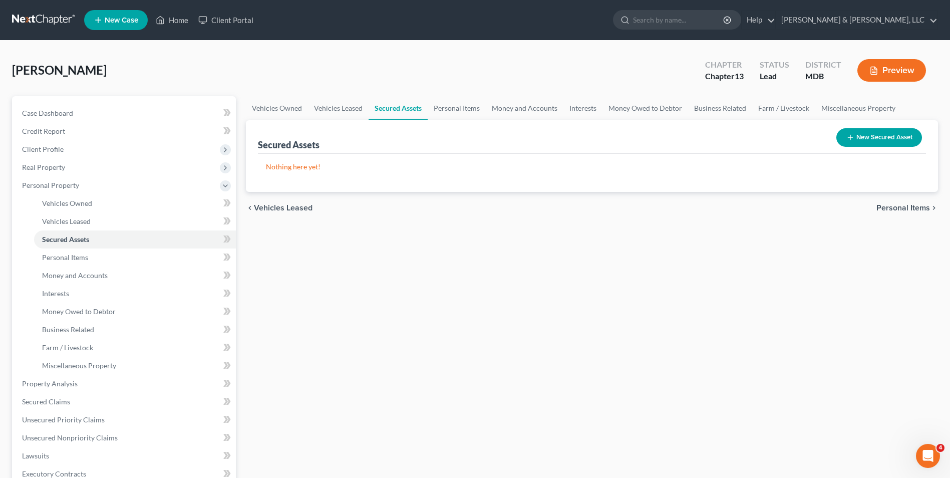
click at [892, 208] on span "Personal Items" at bounding box center [903, 208] width 54 height 8
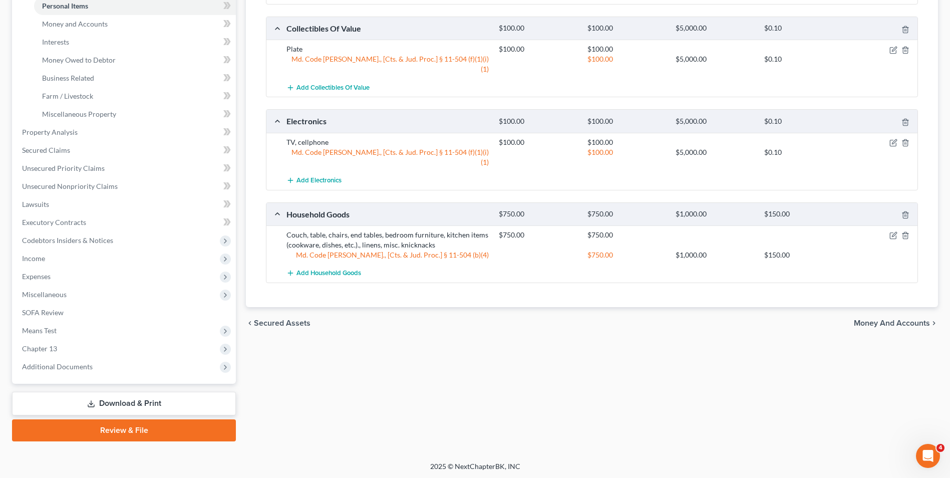
scroll to position [253, 0]
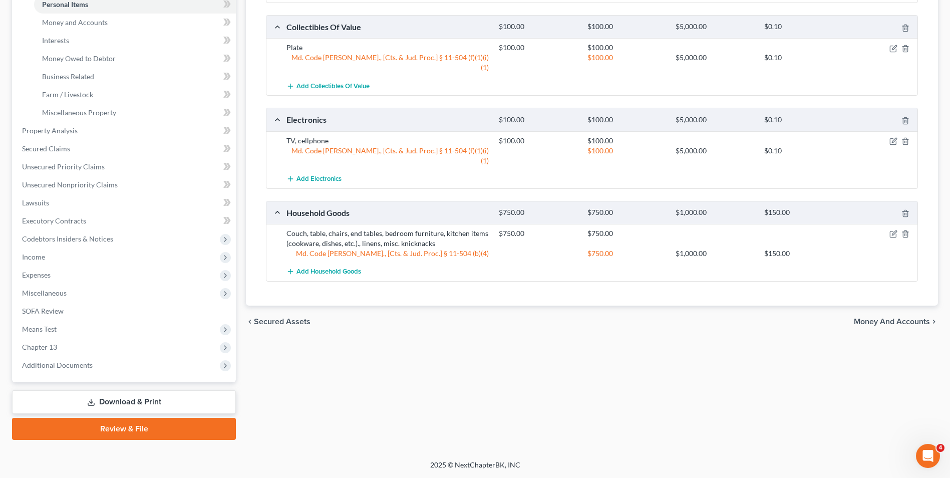
click at [879, 318] on span "Money and Accounts" at bounding box center [892, 322] width 76 height 8
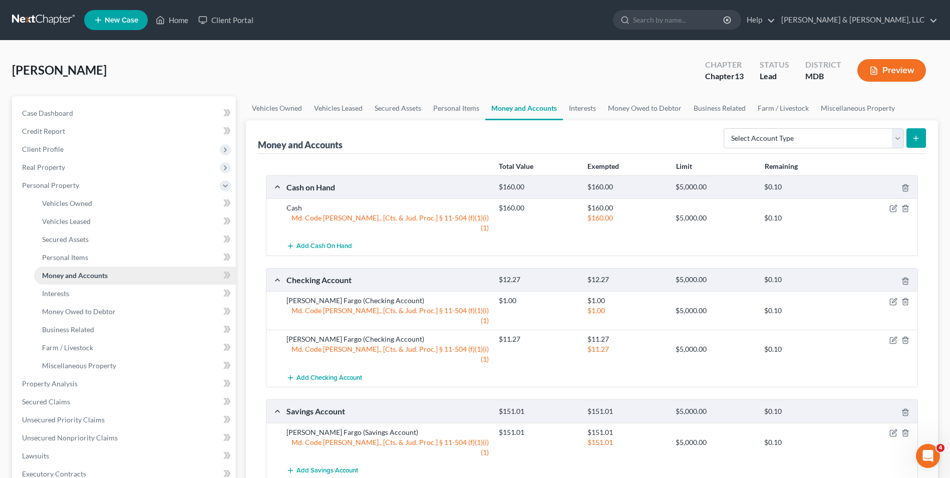
scroll to position [150, 0]
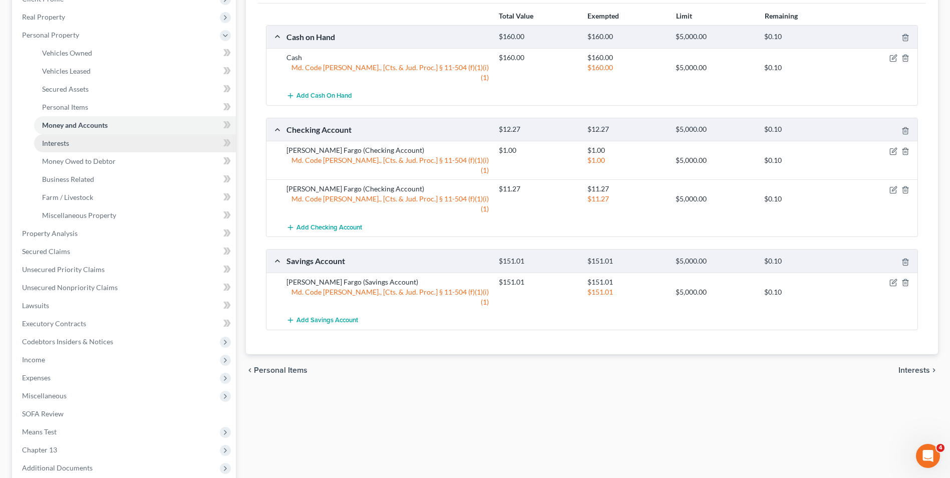
drag, startPoint x: 134, startPoint y: 144, endPoint x: 152, endPoint y: 149, distance: 18.1
click at [134, 144] on link "Interests" at bounding box center [135, 143] width 202 height 18
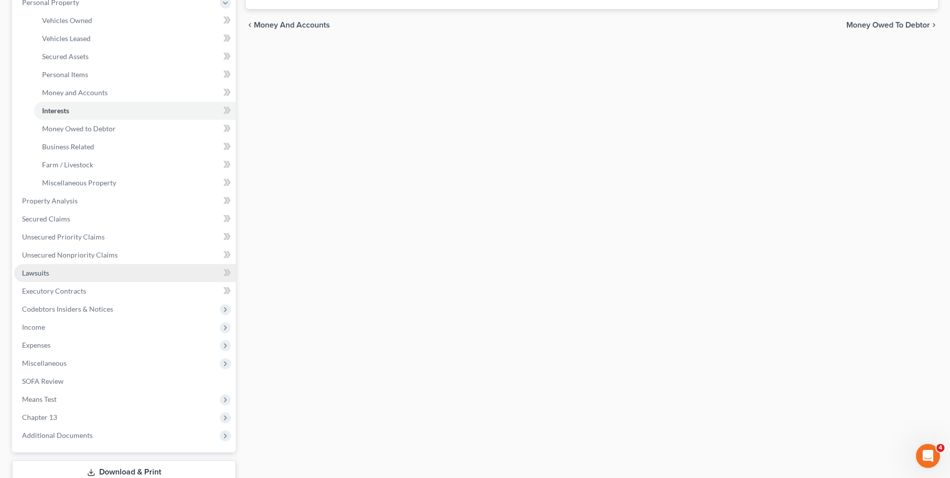
scroll to position [200, 0]
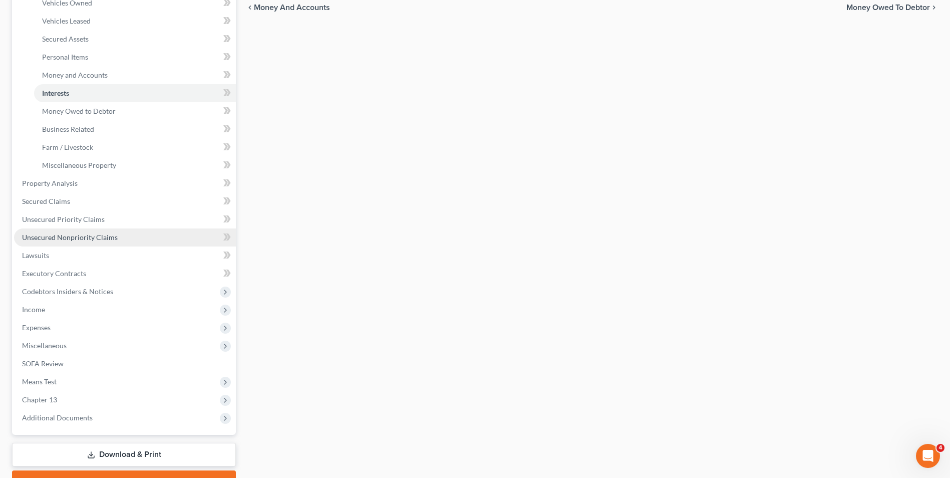
click at [89, 233] on span "Unsecured Nonpriority Claims" at bounding box center [70, 237] width 96 height 9
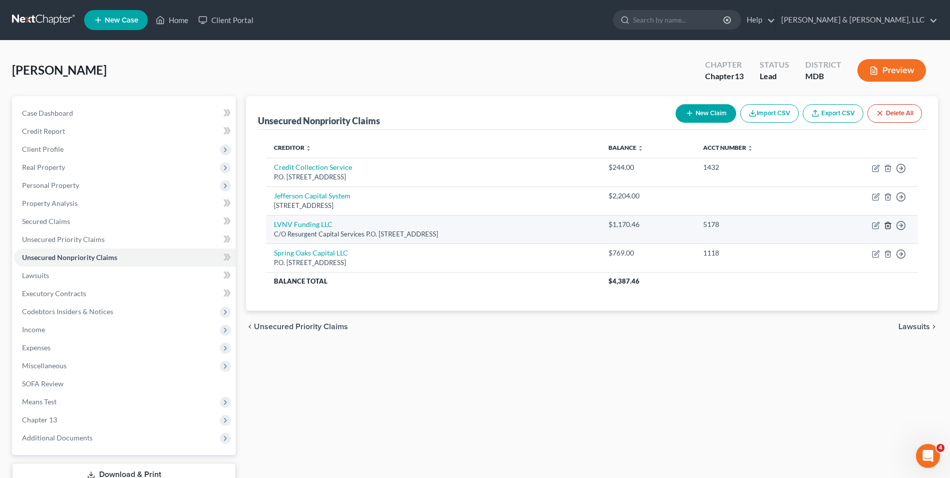
click at [888, 225] on line "button" at bounding box center [888, 226] width 0 height 2
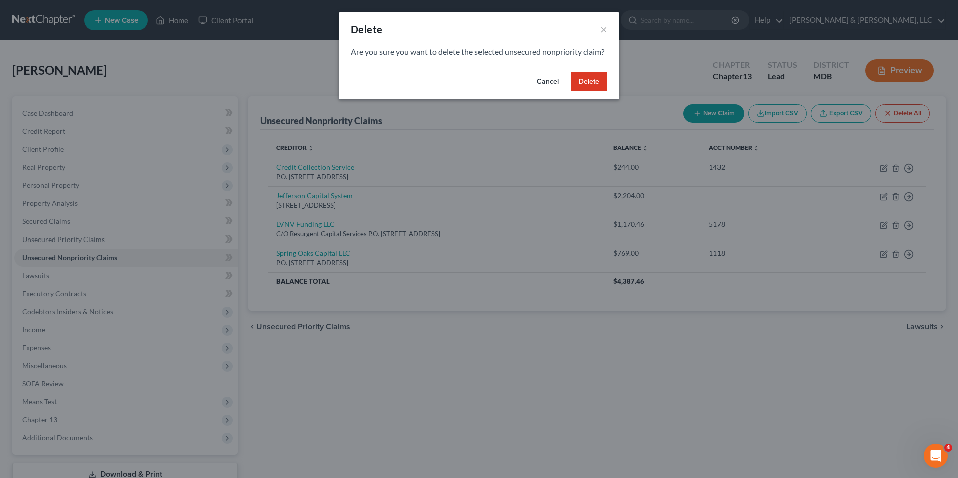
click at [581, 92] on button "Delete" at bounding box center [588, 82] width 37 height 20
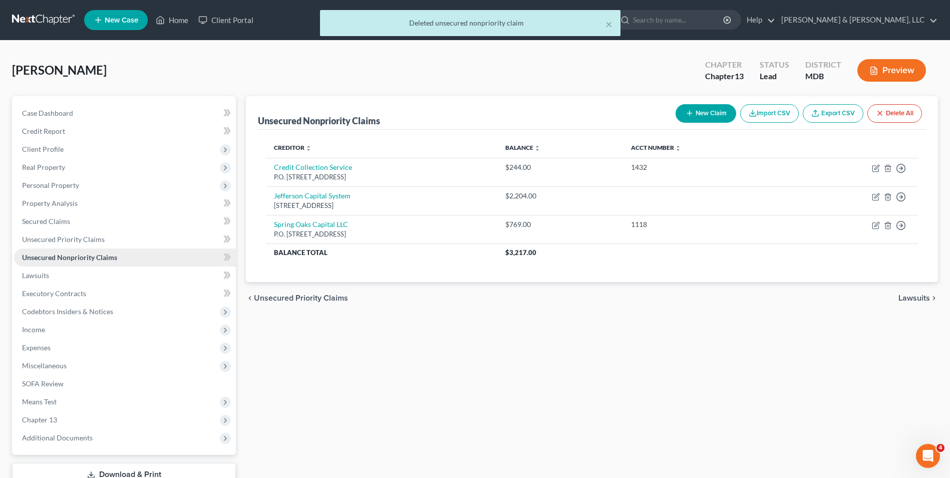
scroll to position [50, 0]
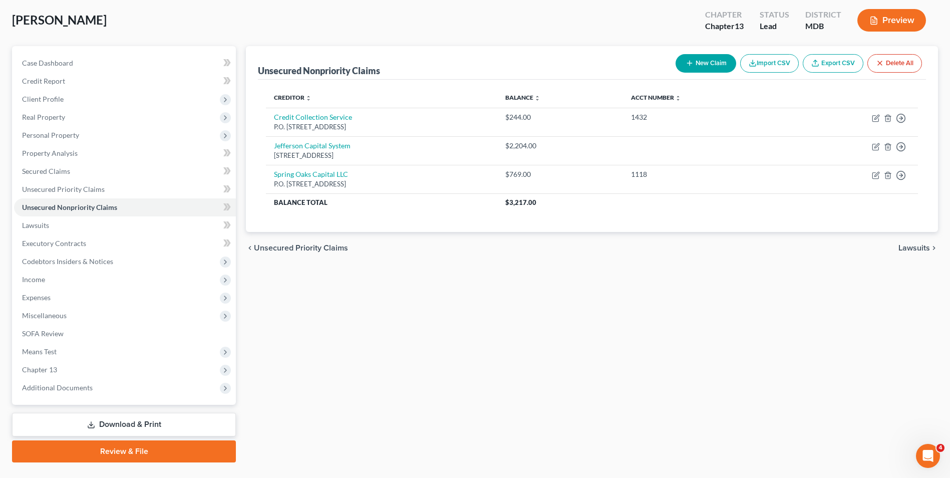
click at [702, 64] on button "New Claim" at bounding box center [706, 63] width 61 height 19
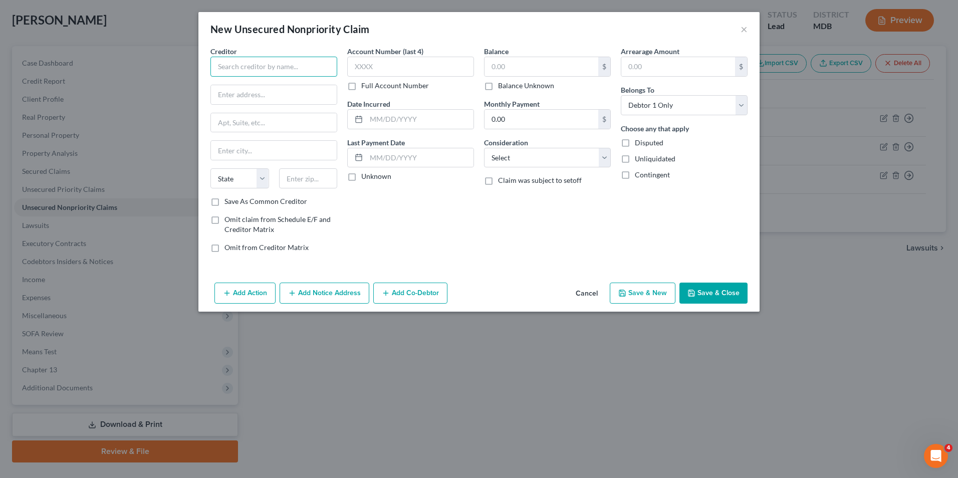
click at [287, 69] on input "text" at bounding box center [273, 67] width 127 height 20
click at [262, 174] on select "State [US_STATE] AK AR AZ CA CO CT DE DC [GEOGRAPHIC_DATA] [GEOGRAPHIC_DATA] GU…" at bounding box center [239, 178] width 59 height 20
click at [210, 168] on select "State [US_STATE] AK AR AZ CA CO CT DE DC [GEOGRAPHIC_DATA] [GEOGRAPHIC_DATA] GU…" at bounding box center [239, 178] width 59 height 20
click at [297, 181] on input "text" at bounding box center [308, 178] width 59 height 20
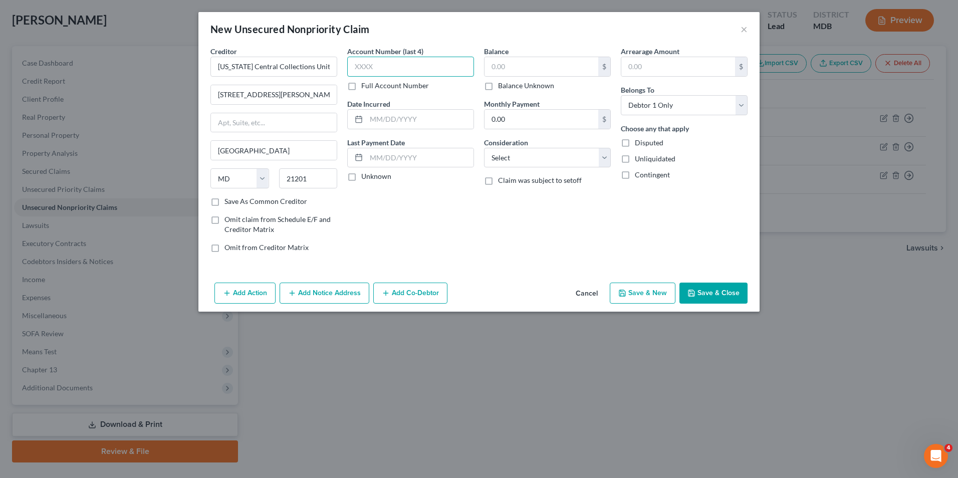
click at [411, 75] on input "text" at bounding box center [410, 67] width 127 height 20
drag, startPoint x: 501, startPoint y: 63, endPoint x: 562, endPoint y: 64, distance: 60.6
click at [503, 64] on input "text" at bounding box center [541, 66] width 114 height 19
click at [607, 159] on select "Select Cable / Satellite Services Collection Agency Credit Card Debt Debt Couns…" at bounding box center [547, 158] width 127 height 20
click at [484, 148] on select "Select Cable / Satellite Services Collection Agency Credit Card Debt Debt Couns…" at bounding box center [547, 158] width 127 height 20
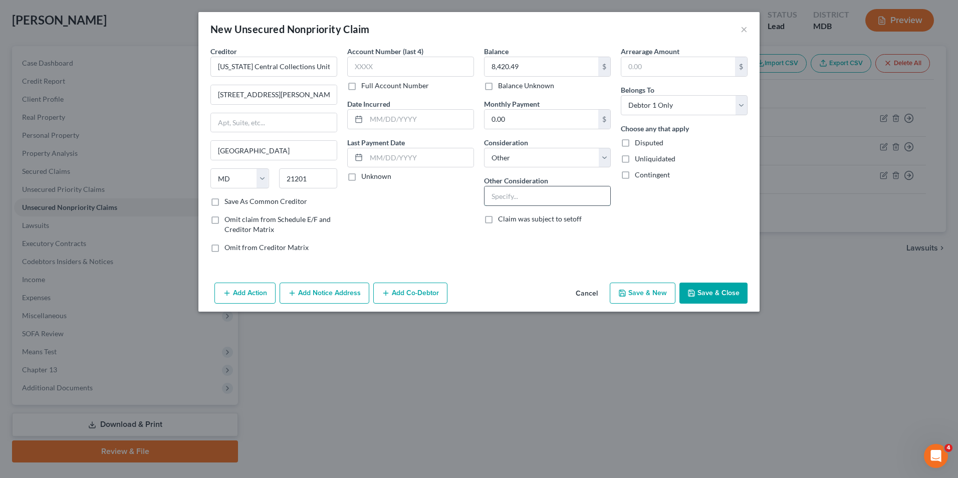
click at [523, 196] on input "text" at bounding box center [547, 195] width 126 height 19
click at [724, 290] on button "Save & Close" at bounding box center [713, 292] width 68 height 21
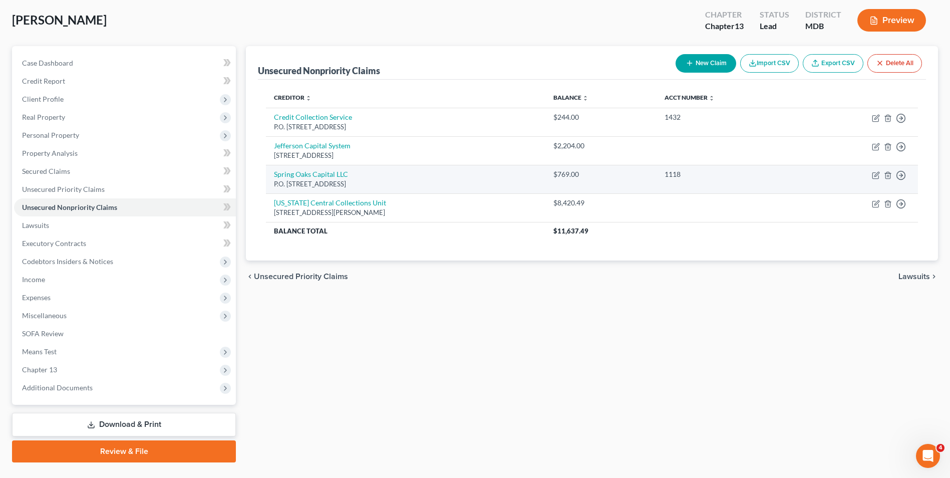
scroll to position [73, 0]
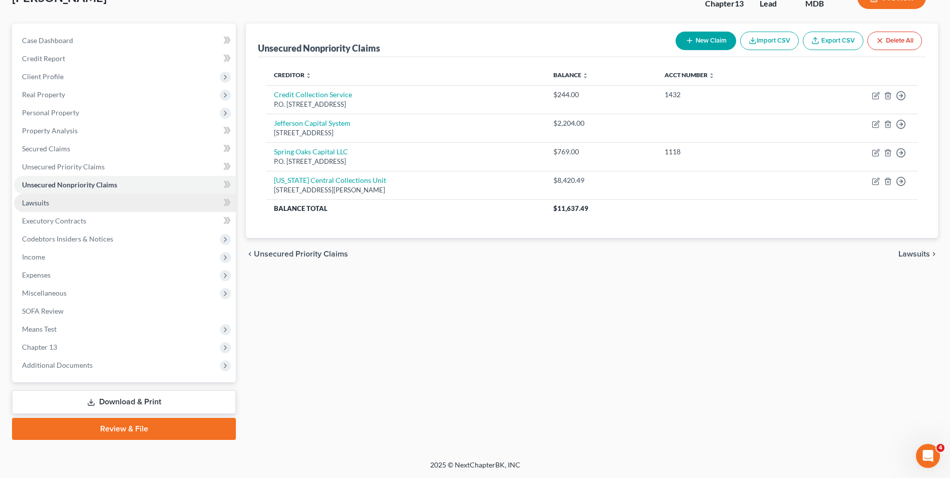
click at [187, 201] on link "Lawsuits" at bounding box center [125, 203] width 222 height 18
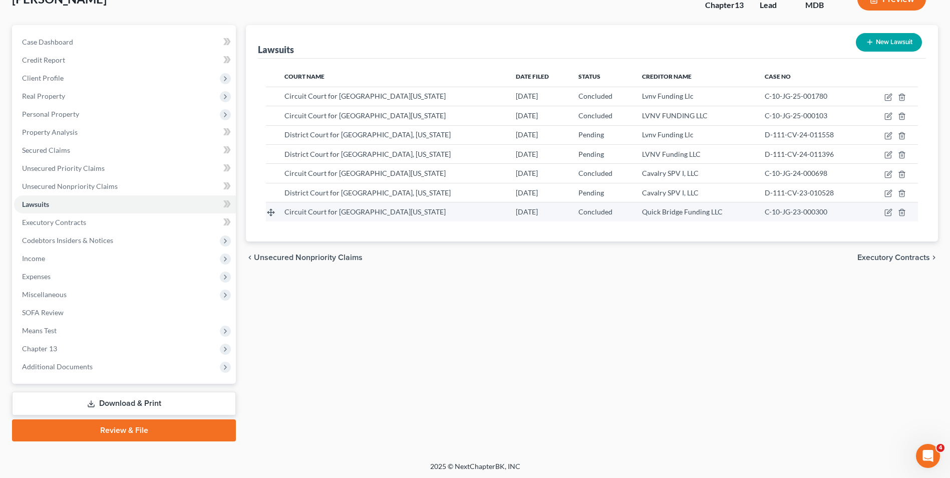
scroll to position [73, 0]
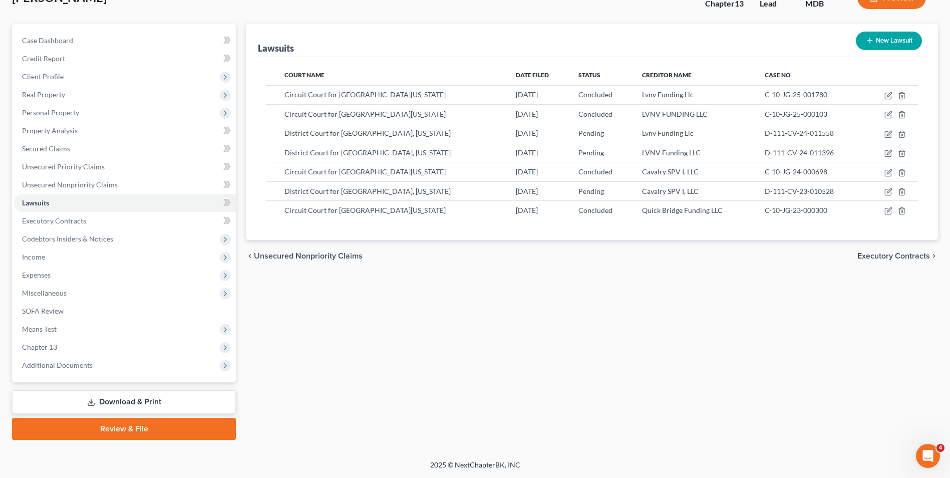
click at [909, 254] on span "Executory Contracts" at bounding box center [893, 256] width 73 height 8
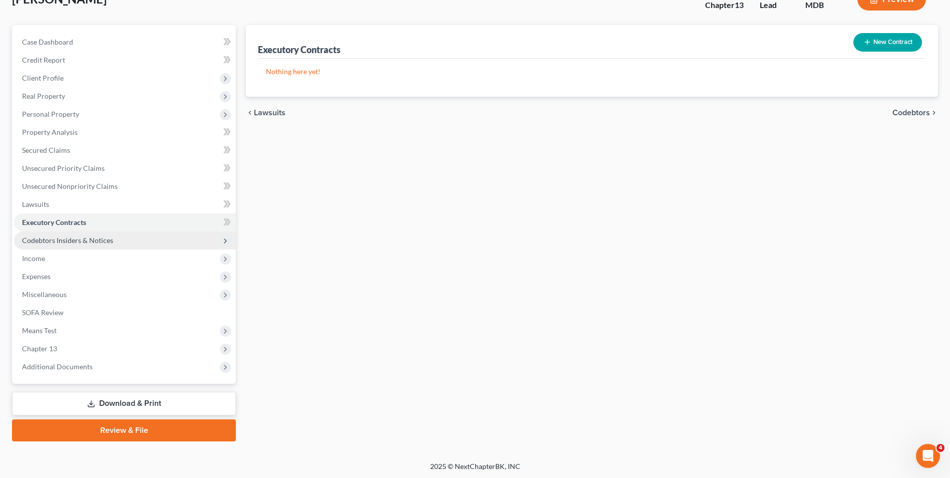
scroll to position [73, 0]
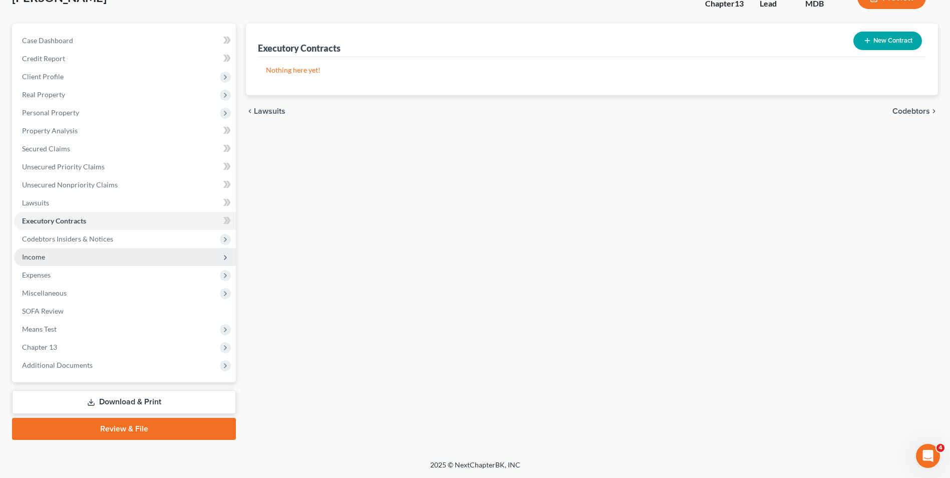
click at [70, 254] on span "Income" at bounding box center [125, 257] width 222 height 18
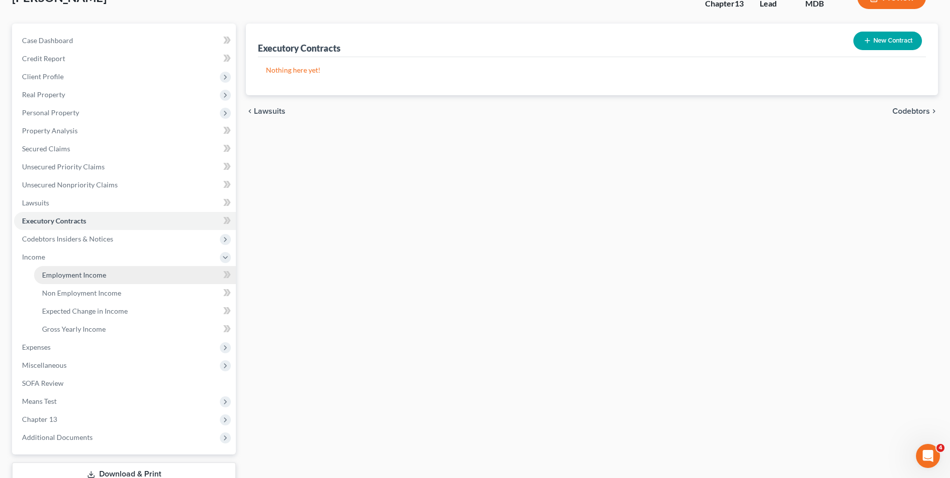
click at [110, 272] on link "Employment Income" at bounding box center [135, 275] width 202 height 18
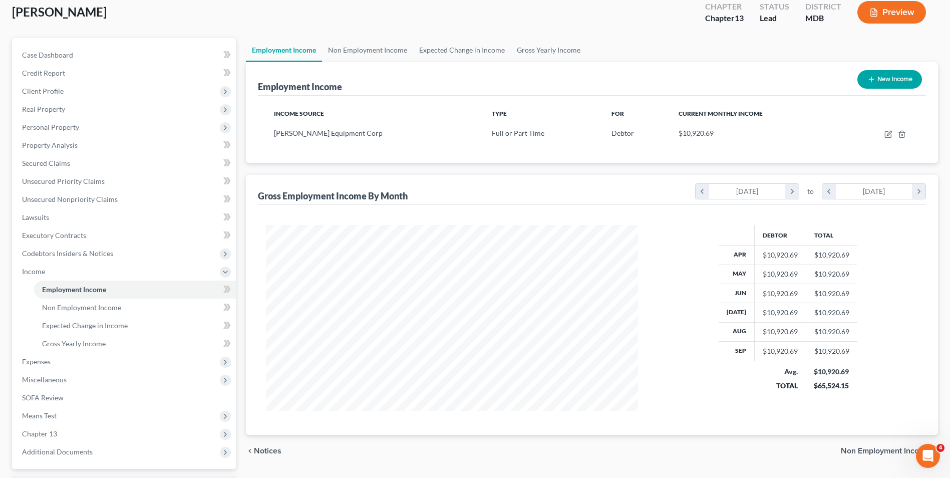
scroll to position [145, 0]
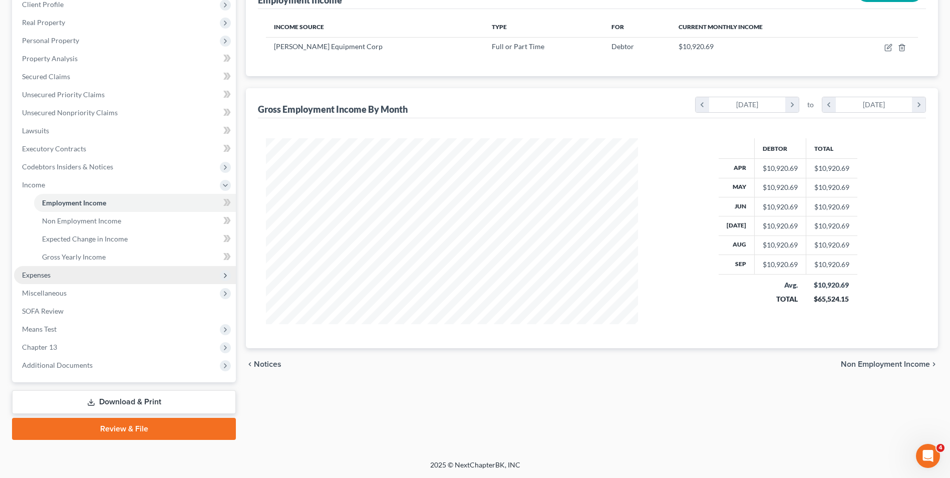
click at [51, 274] on span "Expenses" at bounding box center [36, 274] width 29 height 9
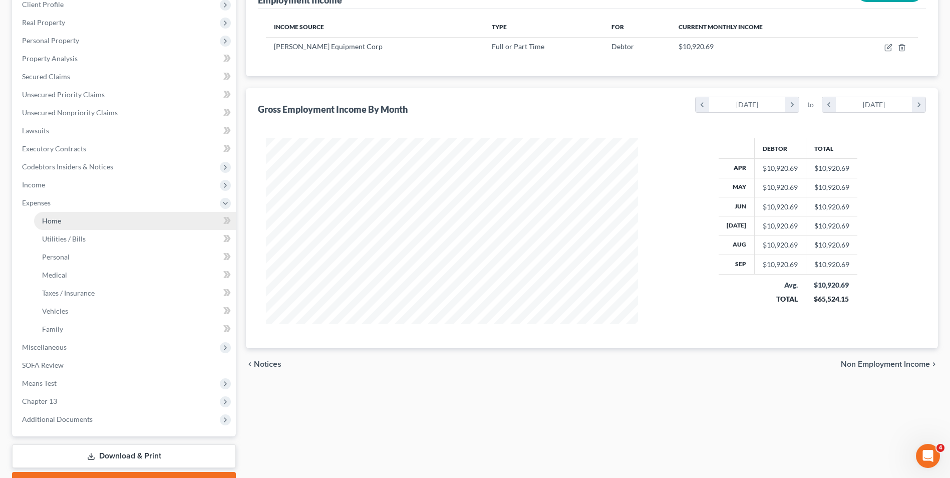
click at [65, 219] on link "Home" at bounding box center [135, 221] width 202 height 18
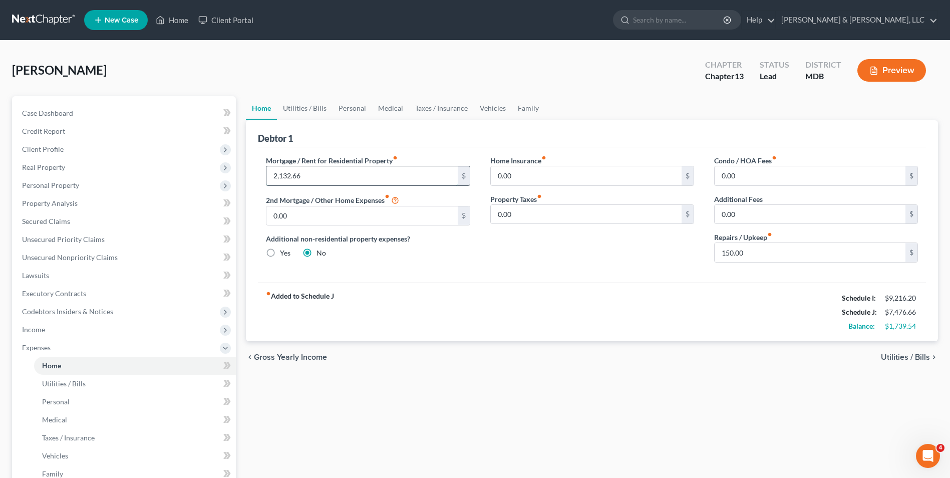
click at [412, 170] on input "2,132.66" at bounding box center [361, 175] width 191 height 19
click at [718, 256] on input "150.00" at bounding box center [810, 252] width 191 height 19
click at [897, 358] on span "Utilities / Bills" at bounding box center [905, 357] width 49 height 8
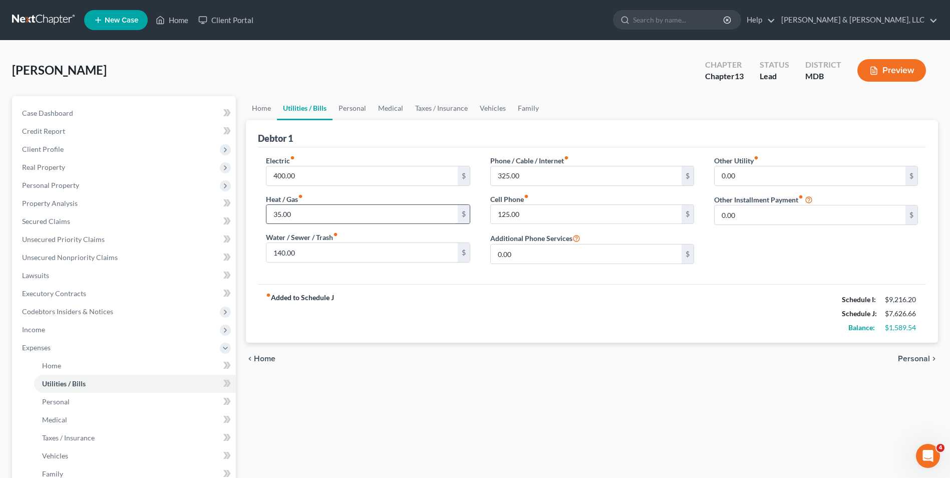
click at [375, 207] on input "35.00" at bounding box center [361, 214] width 191 height 19
click at [349, 249] on input "140.00" at bounding box center [361, 252] width 191 height 19
drag, startPoint x: 269, startPoint y: 212, endPoint x: 319, endPoint y: 205, distance: 50.0
click at [271, 212] on input "35.00" at bounding box center [361, 214] width 191 height 19
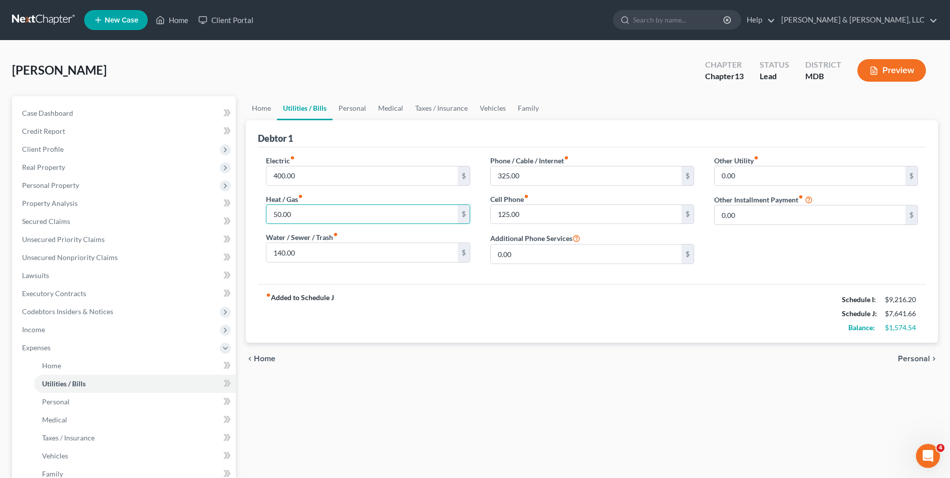
click at [746, 264] on div "Other Utility fiber_manual_record 0.00 $ Other Installment Payment fiber_manual…" at bounding box center [816, 213] width 224 height 117
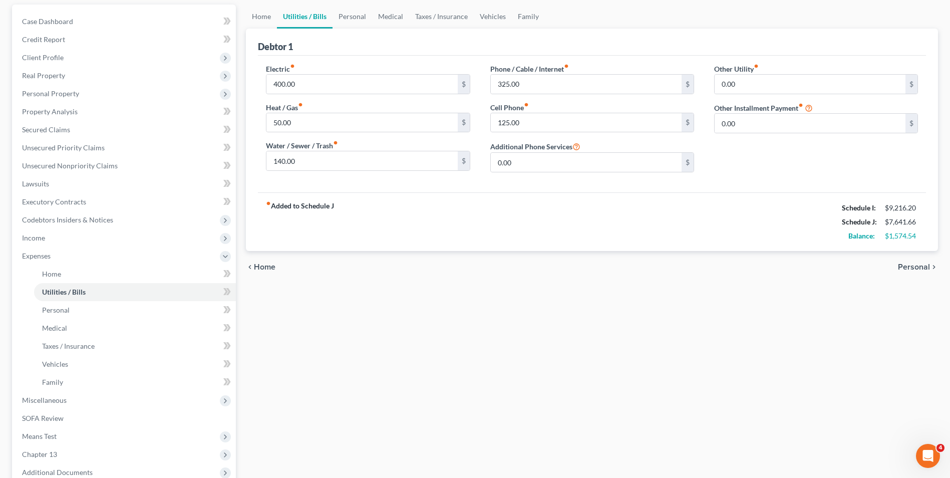
scroll to position [100, 0]
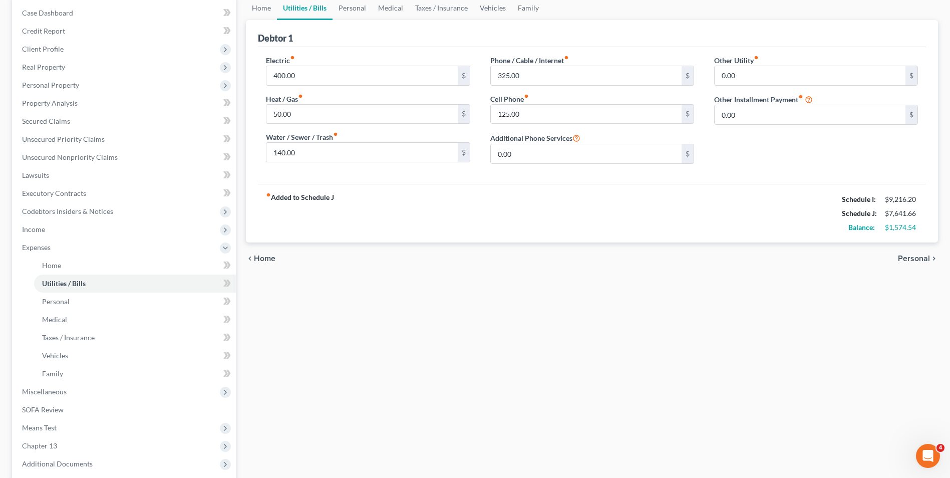
click at [904, 256] on span "Personal" at bounding box center [914, 258] width 32 height 8
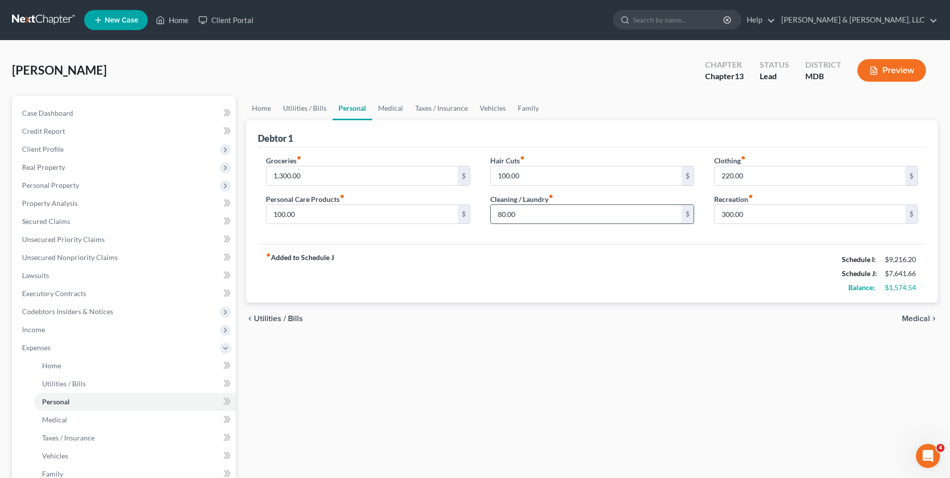
click at [496, 215] on input "80.00" at bounding box center [586, 214] width 191 height 19
drag, startPoint x: 496, startPoint y: 215, endPoint x: 521, endPoint y: 205, distance: 27.6
click at [497, 214] on input "80.00" at bounding box center [586, 214] width 191 height 19
click at [914, 320] on span "Medical" at bounding box center [916, 319] width 28 height 8
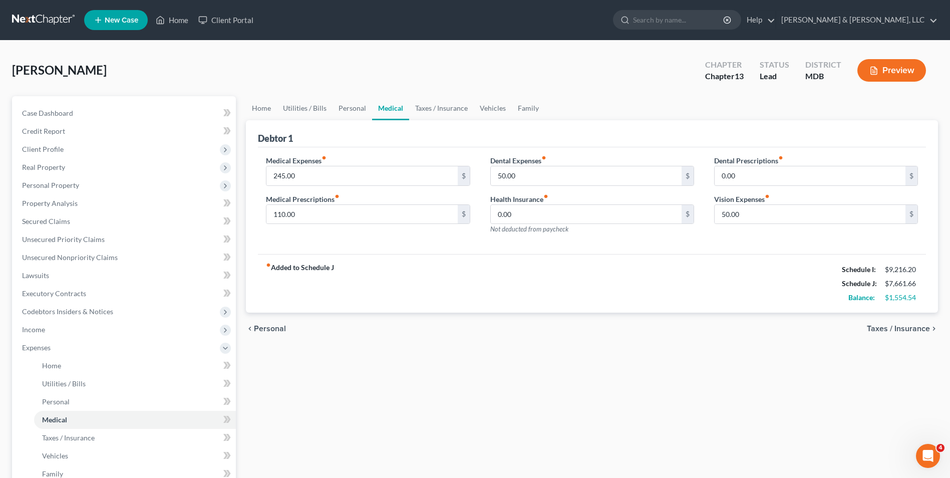
click at [884, 327] on span "Taxes / Insurance" at bounding box center [898, 329] width 63 height 8
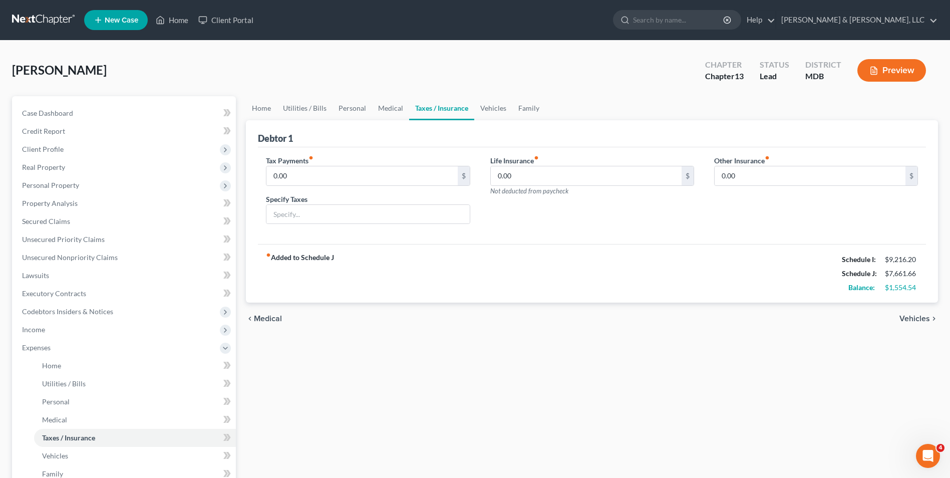
click at [912, 319] on span "Vehicles" at bounding box center [914, 319] width 31 height 8
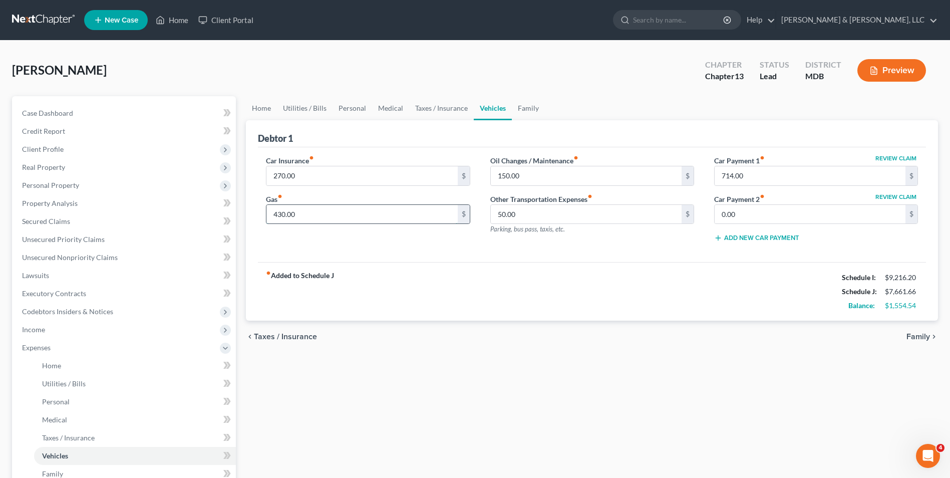
click at [324, 213] on input "430.00" at bounding box center [361, 214] width 191 height 19
click at [268, 216] on input "430.00" at bounding box center [361, 214] width 191 height 19
click at [593, 183] on input "150.00" at bounding box center [586, 175] width 191 height 19
click at [589, 181] on input "150.00" at bounding box center [586, 175] width 191 height 19
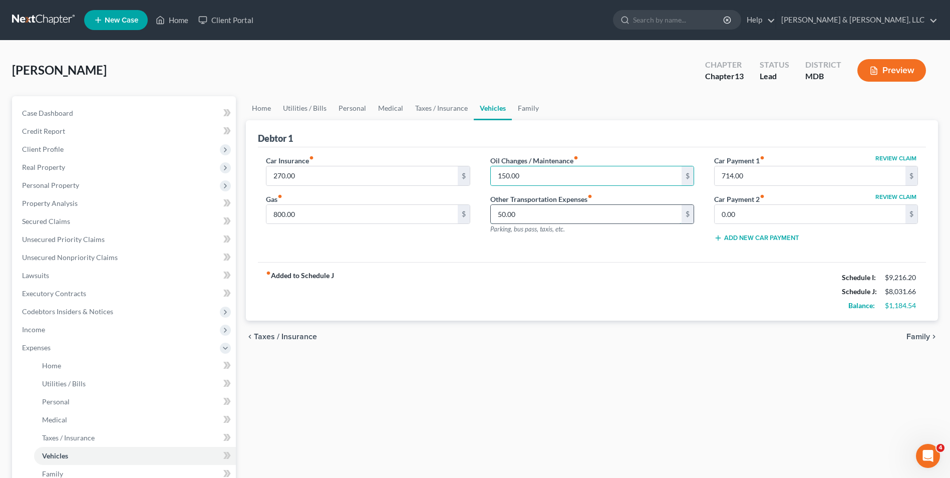
click at [498, 209] on input "50.00" at bounding box center [586, 214] width 191 height 19
click at [498, 211] on input "50.00" at bounding box center [586, 214] width 191 height 19
click at [552, 183] on input "150.00" at bounding box center [586, 175] width 191 height 19
click at [496, 215] on input "100.00" at bounding box center [586, 214] width 191 height 19
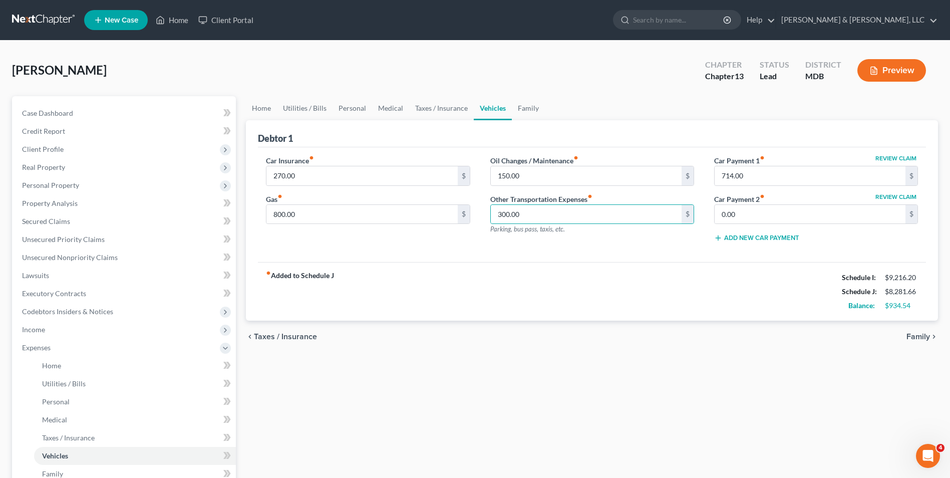
click at [643, 266] on div "fiber_manual_record Added to Schedule J Schedule I: $9,216.20 Schedule J: $8,28…" at bounding box center [592, 291] width 668 height 59
click at [531, 280] on div "fiber_manual_record Added to Schedule J Schedule I: $9,216.20 Schedule J: $8,28…" at bounding box center [592, 291] width 668 height 59
click at [912, 335] on span "Family" at bounding box center [918, 337] width 24 height 8
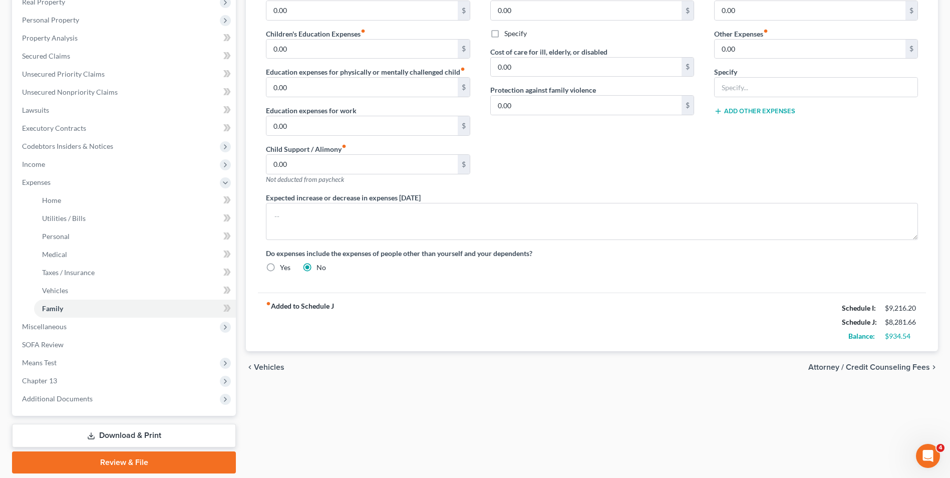
scroll to position [199, 0]
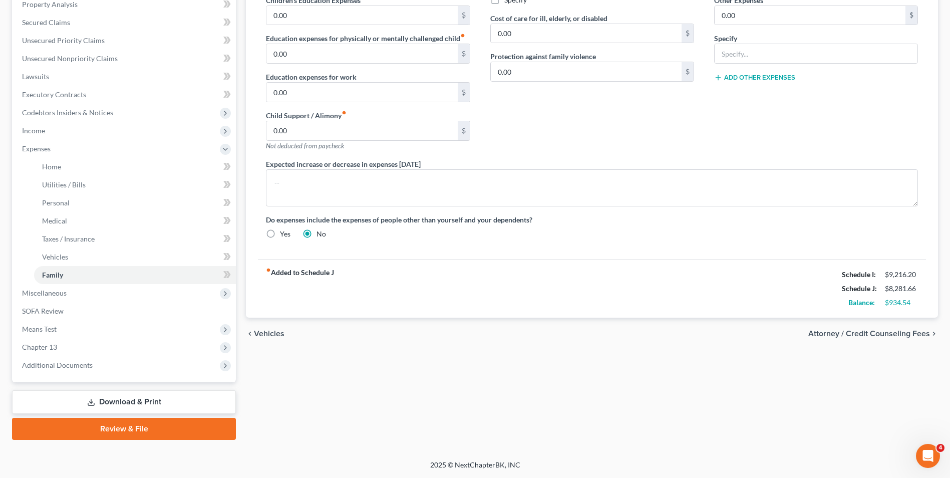
click at [133, 398] on link "Download & Print" at bounding box center [124, 402] width 224 height 24
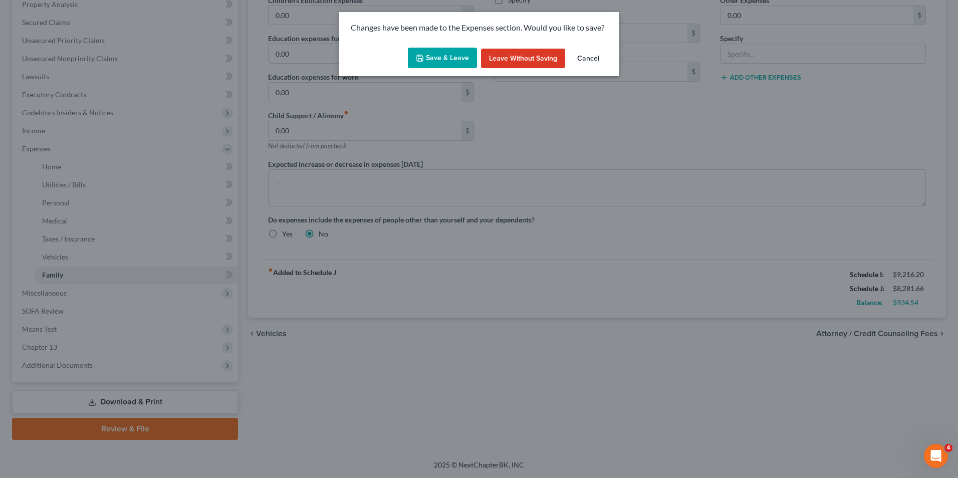
click at [465, 62] on button "Save & Leave" at bounding box center [442, 58] width 69 height 21
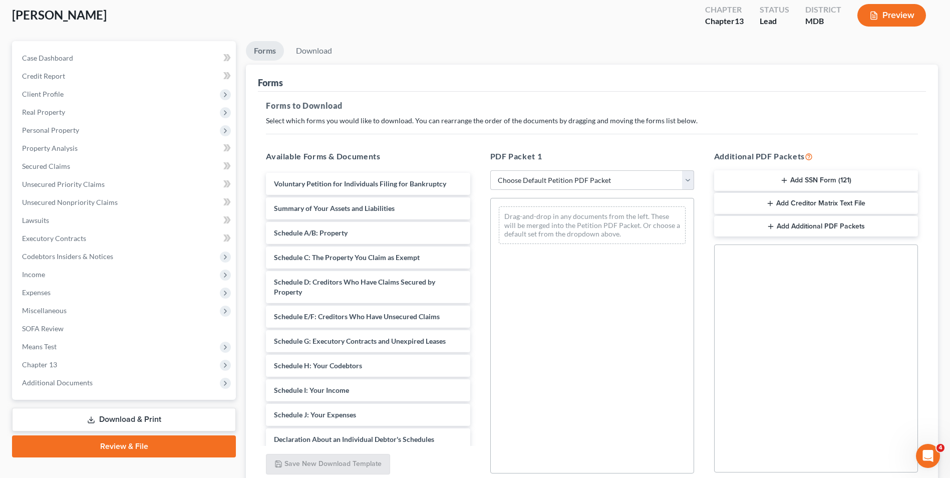
scroll to position [141, 0]
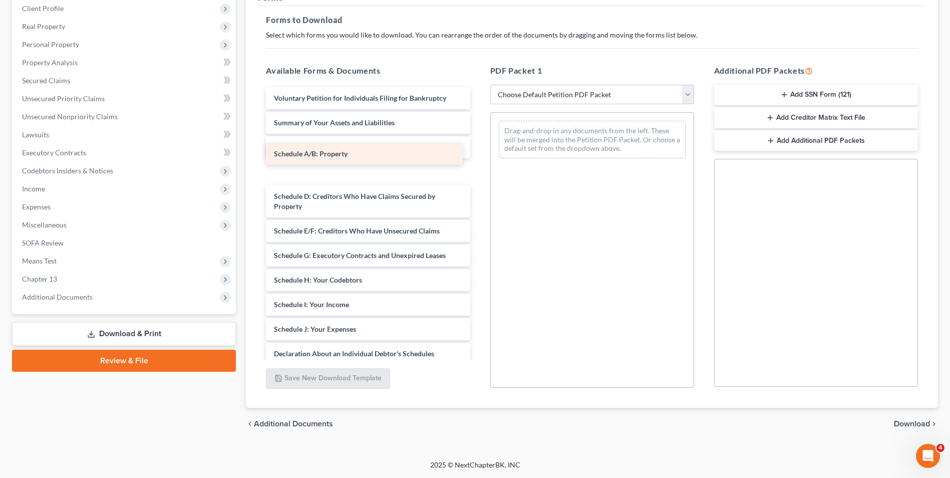
drag, startPoint x: 352, startPoint y: 151, endPoint x: 284, endPoint y: 153, distance: 67.6
click at [296, 155] on div "Schedule A/B: Property Voluntary Petition for Individuals Filing for Bankruptcy…" at bounding box center [368, 321] width 220 height 469
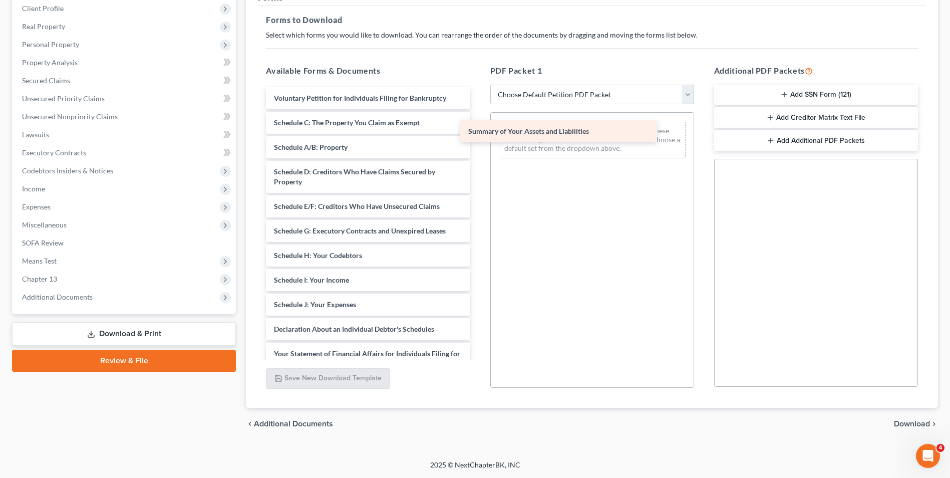
drag, startPoint x: 355, startPoint y: 125, endPoint x: 569, endPoint y: 130, distance: 214.4
click at [478, 131] on div "Summary of Your Assets and Liabilities Voluntary Petition for Individuals Filin…" at bounding box center [368, 309] width 220 height 445
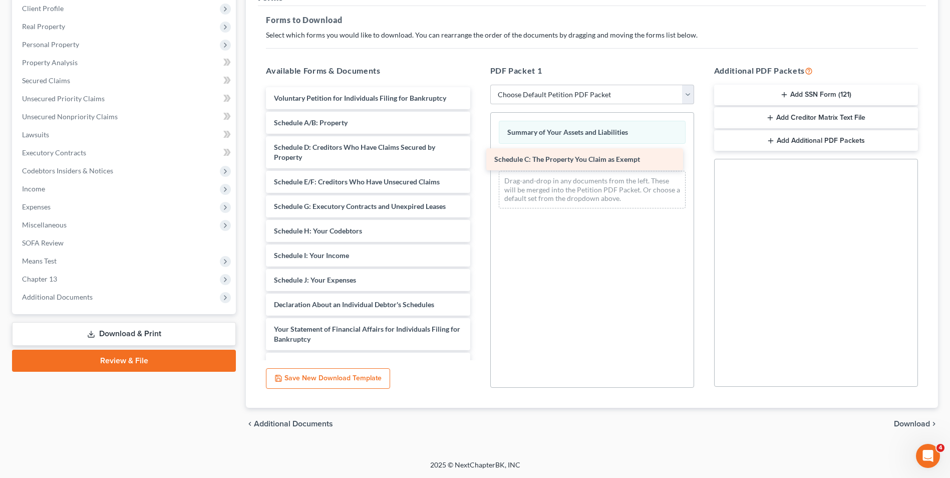
drag, startPoint x: 407, startPoint y: 121, endPoint x: 639, endPoint y: 149, distance: 234.1
click at [478, 153] on div "Schedule C: The Property You Claim as Exempt Voluntary Petition for Individuals…" at bounding box center [368, 297] width 220 height 420
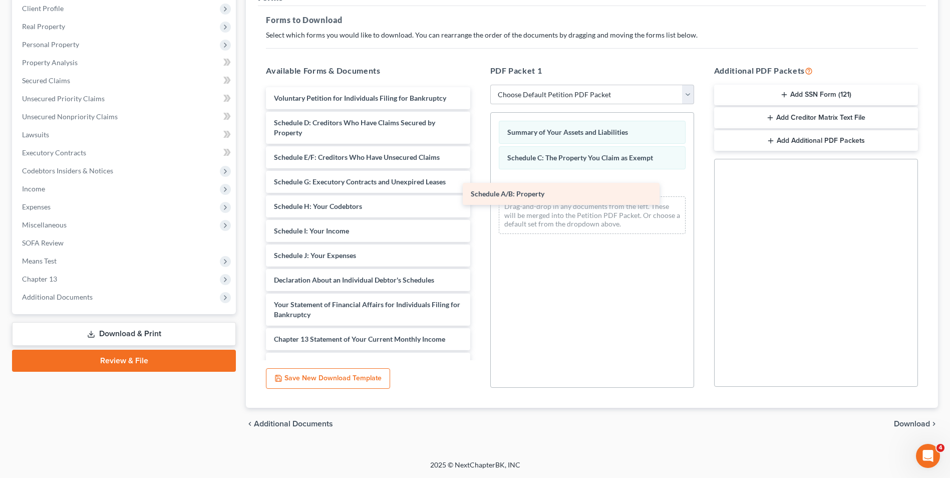
drag, startPoint x: 400, startPoint y: 122, endPoint x: 637, endPoint y: 175, distance: 243.1
click at [478, 179] on div "Schedule A/B: Property Voluntary Petition for Individuals Filing for Bankruptcy…" at bounding box center [368, 285] width 220 height 396
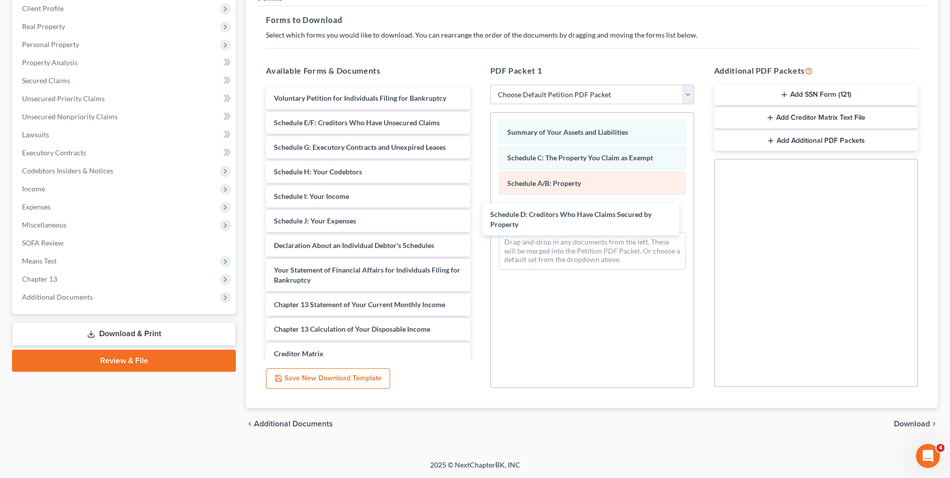
drag, startPoint x: 399, startPoint y: 123, endPoint x: 583, endPoint y: 180, distance: 192.9
click at [478, 208] on div "Schedule D: Creditors Who Have Claims Secured by Property Voluntary Petition fo…" at bounding box center [368, 267] width 220 height 361
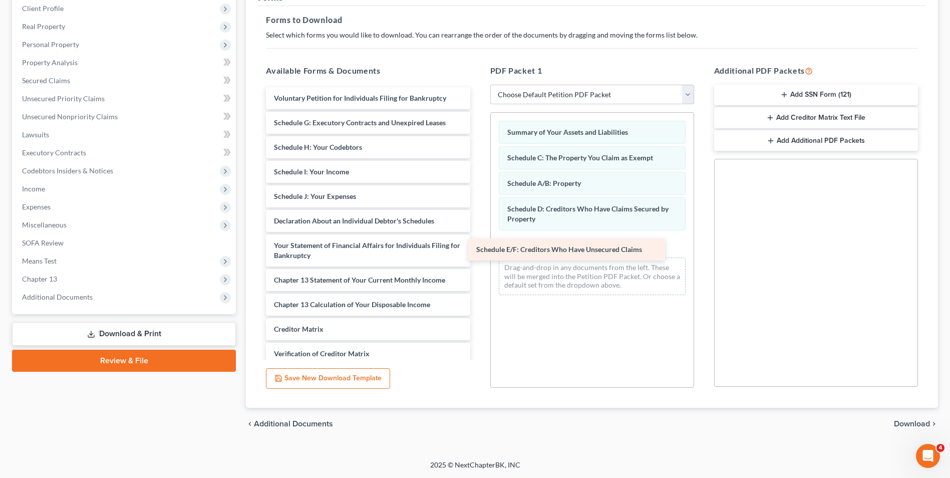
drag, startPoint x: 409, startPoint y: 125, endPoint x: 639, endPoint y: 225, distance: 250.5
click at [478, 236] on div "Schedule E/F: Creditors Who Have Unsecured Claims Voluntary Petition for Indivi…" at bounding box center [368, 255] width 220 height 337
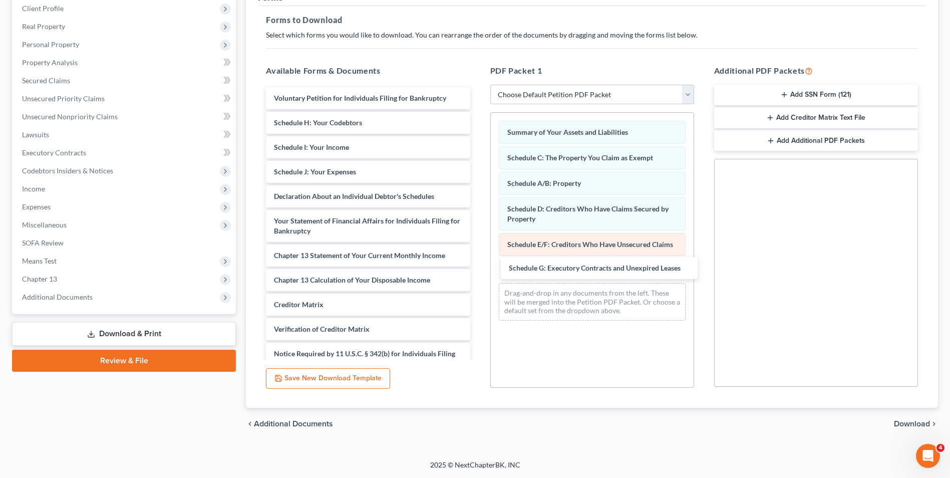
drag, startPoint x: 406, startPoint y: 165, endPoint x: 600, endPoint y: 241, distance: 208.7
click at [478, 260] on div "Schedule G: Executory Contracts and Unexpired Leases Voluntary Petition for Ind…" at bounding box center [368, 243] width 220 height 312
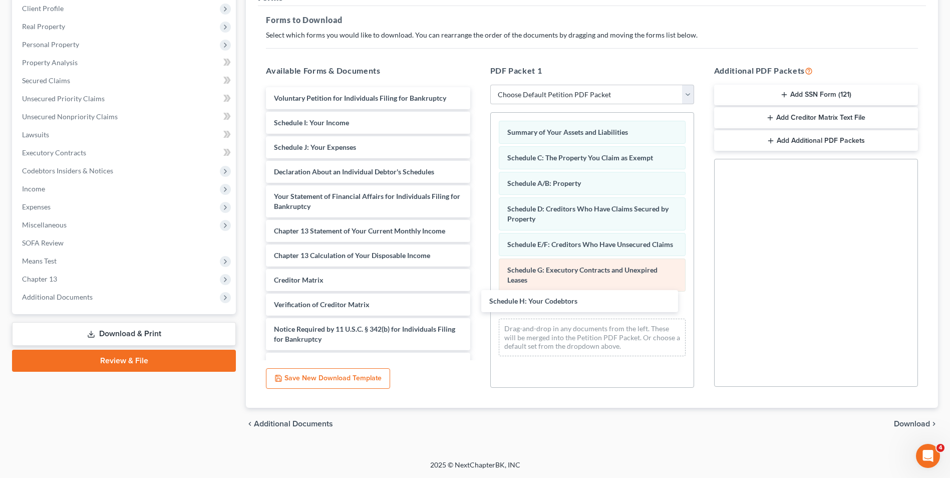
drag, startPoint x: 361, startPoint y: 121, endPoint x: 582, endPoint y: 279, distance: 271.7
click at [478, 298] on div "Schedule H: Your Codebtors Voluntary Petition for Individuals Filing for Bankru…" at bounding box center [368, 230] width 220 height 287
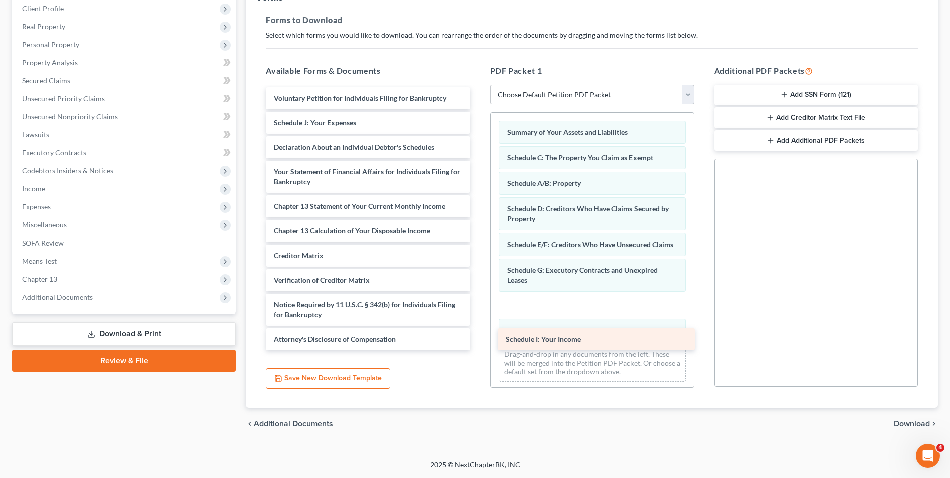
drag, startPoint x: 344, startPoint y: 116, endPoint x: 600, endPoint y: 328, distance: 332.3
click at [478, 332] on div "Schedule I: Your Income Voluntary Petition for Individuals Filing for Bankruptc…" at bounding box center [368, 218] width 220 height 263
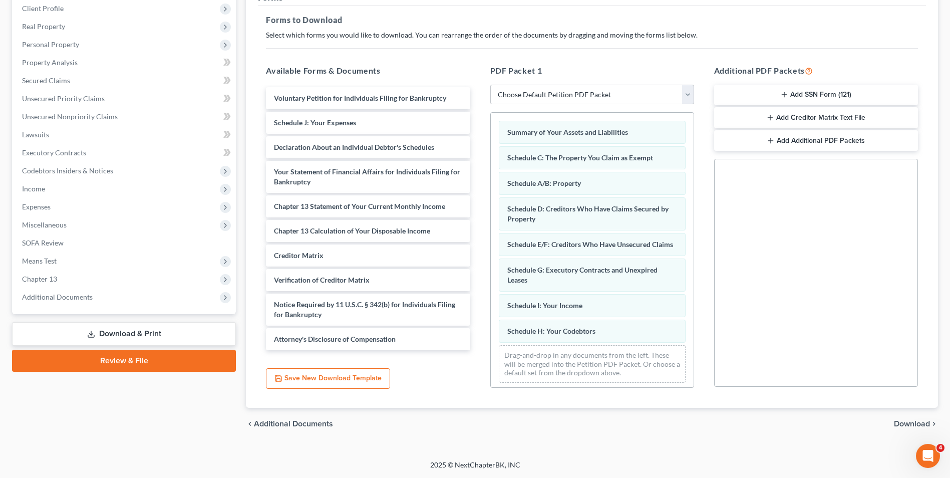
scroll to position [14, 0]
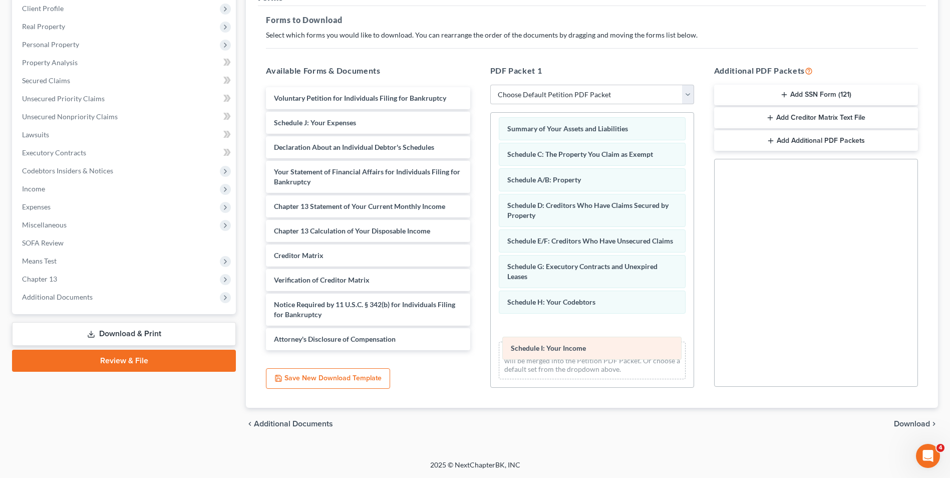
drag, startPoint x: 608, startPoint y: 297, endPoint x: 609, endPoint y: 343, distance: 46.1
click at [611, 346] on div "Schedule I: Your Income Summary of Your Assets and Liabilities Schedule C: The …" at bounding box center [592, 248] width 203 height 278
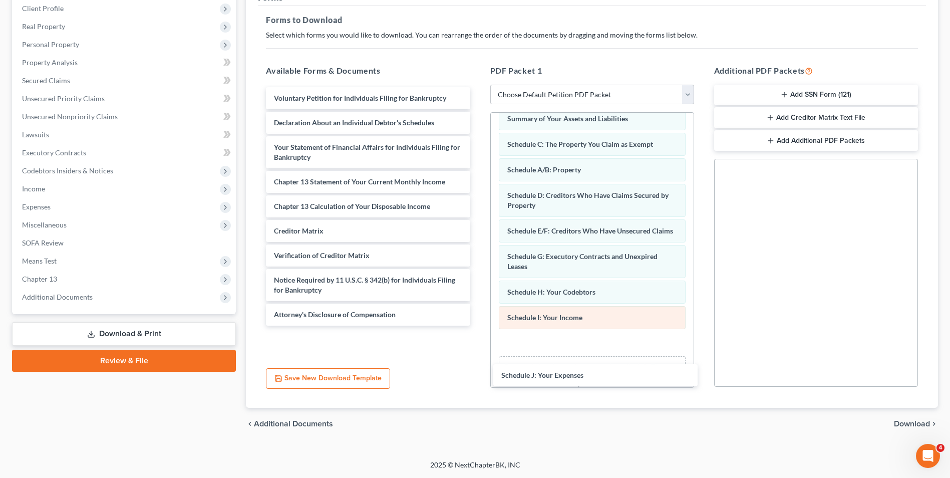
drag, startPoint x: 318, startPoint y: 121, endPoint x: 593, endPoint y: 316, distance: 337.4
click at [478, 326] on div "Schedule J: Your Expenses Voluntary Petition for Individuals Filing for Bankrup…" at bounding box center [368, 206] width 220 height 238
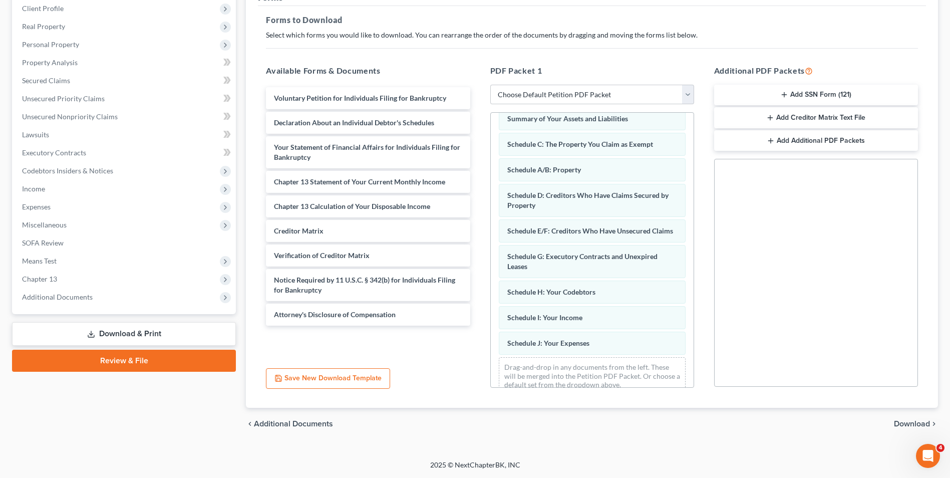
click at [685, 301] on div "Summary of Your Assets and Liabilities Schedule C: The Property You Claim as Ex…" at bounding box center [592, 250] width 203 height 303
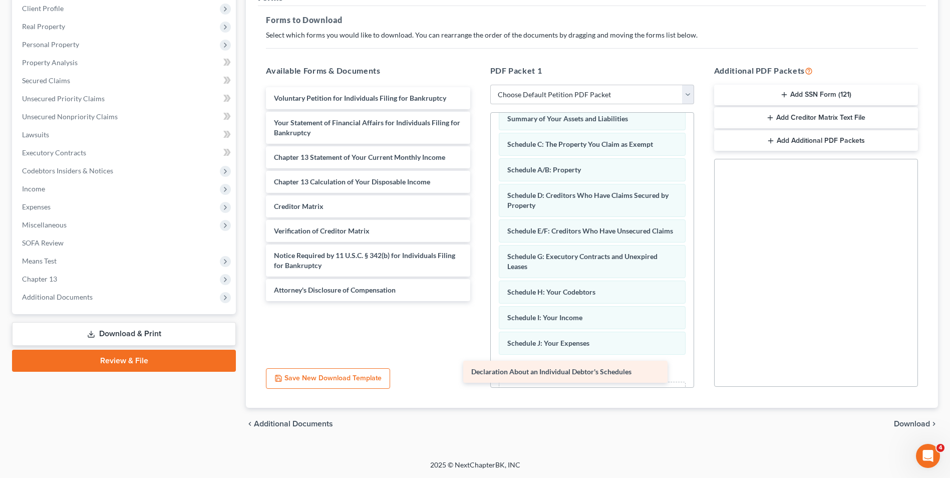
drag, startPoint x: 304, startPoint y: 125, endPoint x: 541, endPoint y: 356, distance: 331.1
click at [478, 301] on div "Declaration About an Individual Debtor's Schedules Voluntary Petition for Indiv…" at bounding box center [368, 194] width 220 height 214
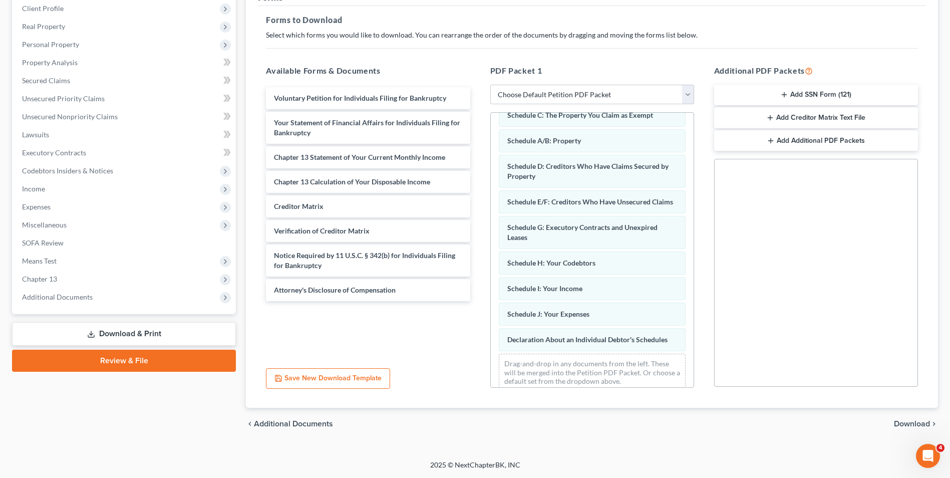
scroll to position [65, 0]
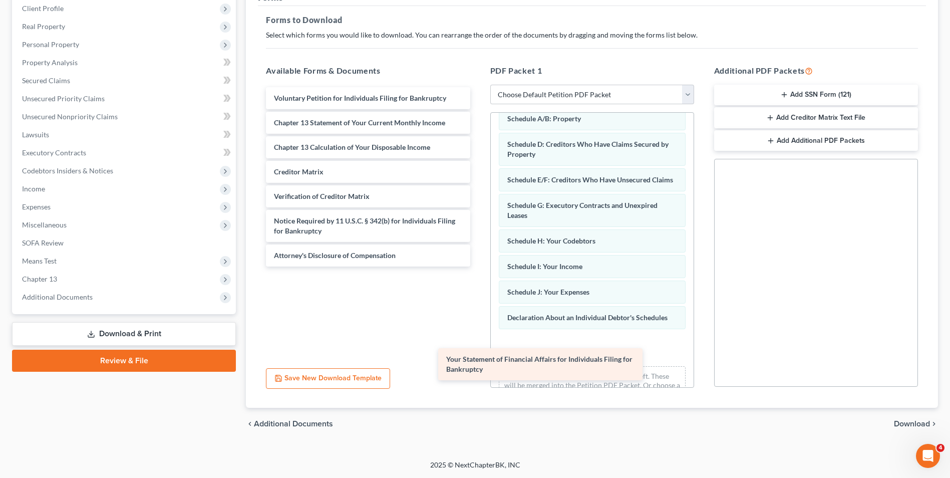
drag, startPoint x: 417, startPoint y: 135, endPoint x: 632, endPoint y: 360, distance: 311.0
click at [478, 266] on div "Your Statement of Financial Affairs for Individuals Filing for Bankruptcy Volun…" at bounding box center [368, 176] width 220 height 179
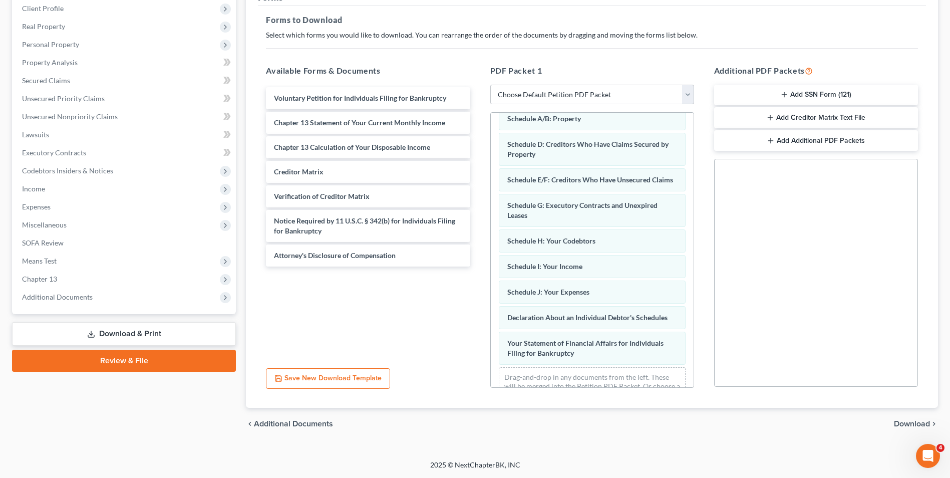
click at [807, 95] on button "Add SSN Form (121)" at bounding box center [816, 95] width 204 height 21
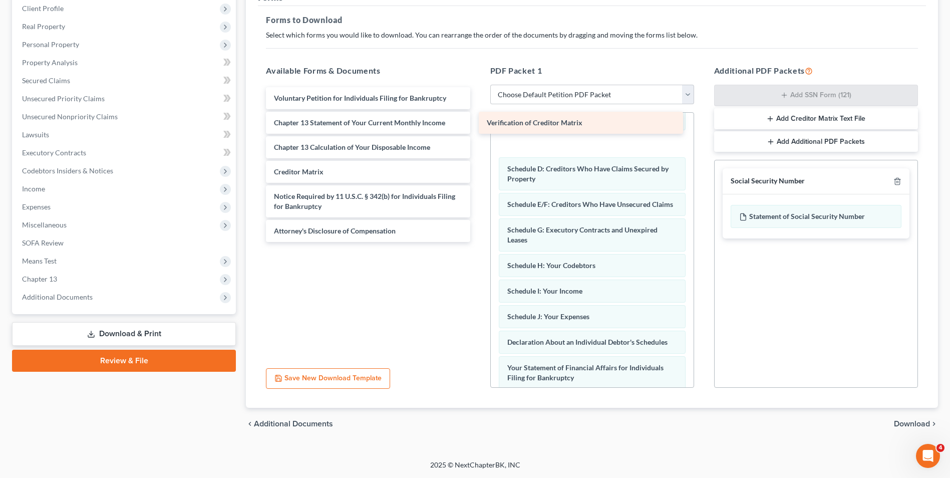
drag, startPoint x: 382, startPoint y: 193, endPoint x: 618, endPoint y: 125, distance: 246.5
click at [478, 124] on div "Verification of Creditor Matrix Voluntary Petition for Individuals Filing for B…" at bounding box center [368, 164] width 220 height 155
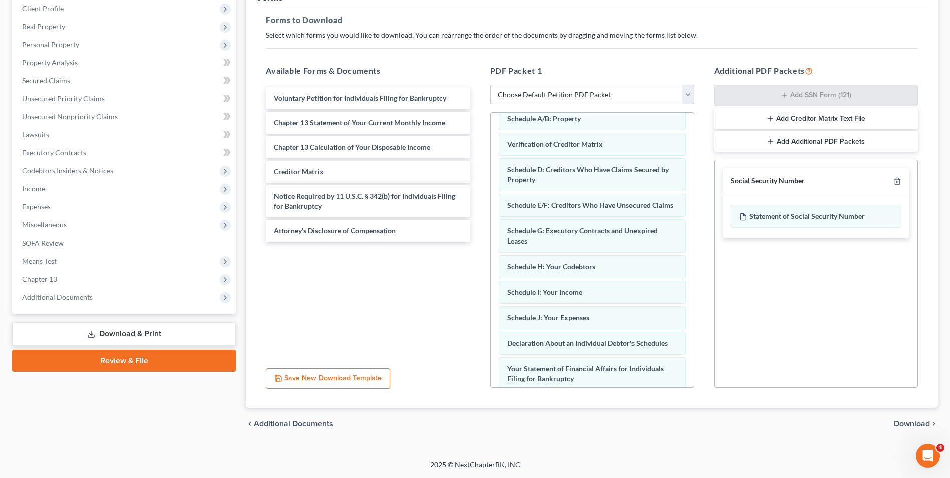
click at [686, 91] on select "Choose Default Petition PDF Packet Complete Bankruptcy Petition (all forms and …" at bounding box center [592, 95] width 204 height 20
click at [490, 85] on select "Choose Default Petition PDF Packet Complete Bankruptcy Petition (all forms and …" at bounding box center [592, 95] width 204 height 20
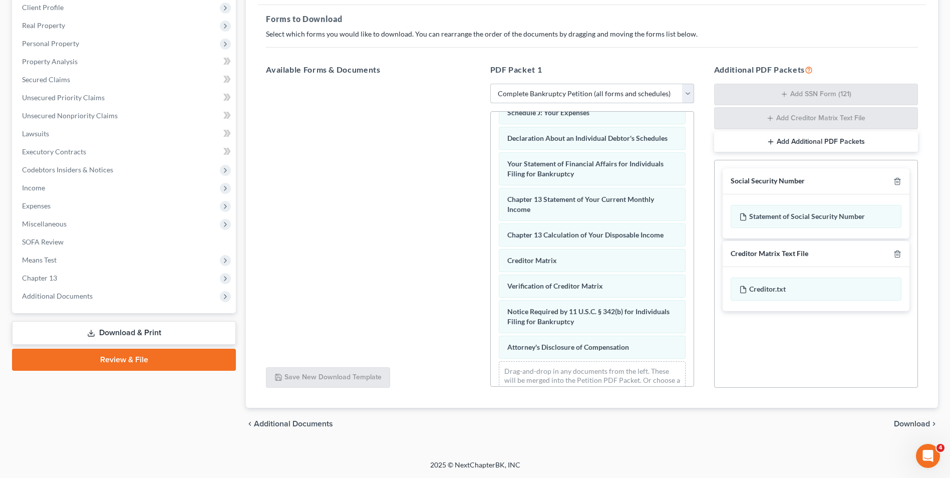
scroll to position [309, 0]
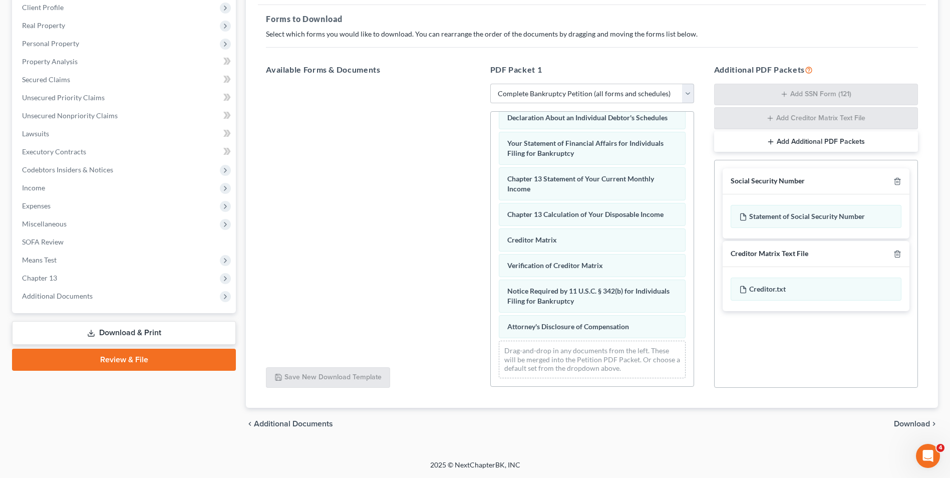
click at [923, 424] on span "Download" at bounding box center [912, 424] width 36 height 8
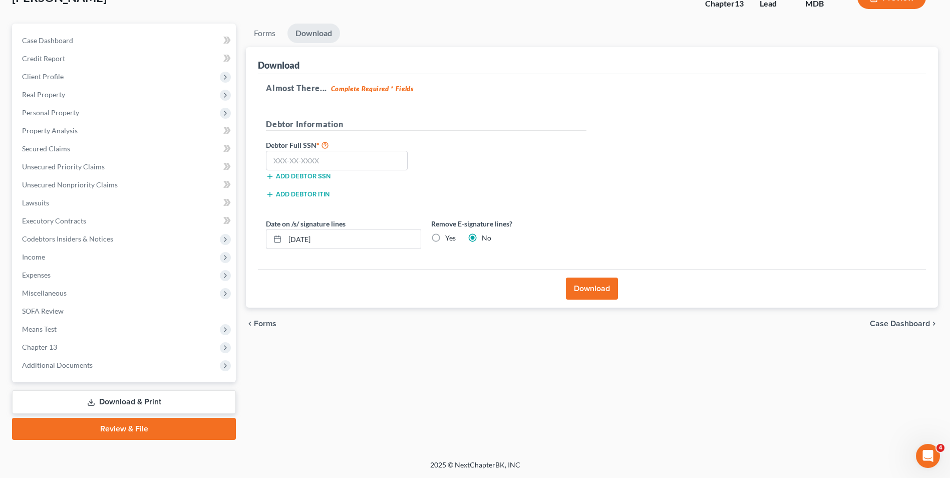
scroll to position [73, 0]
click at [363, 168] on input "text" at bounding box center [337, 161] width 142 height 20
click at [594, 288] on button "Download" at bounding box center [592, 288] width 52 height 22
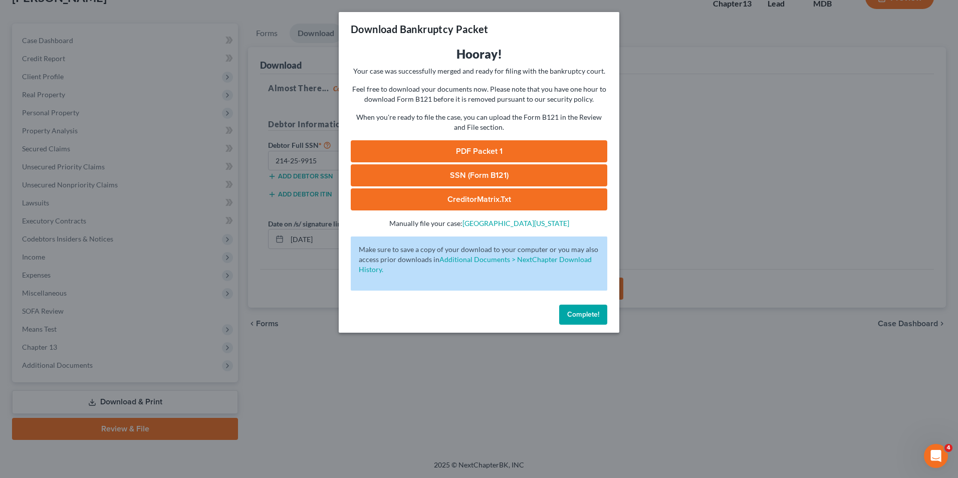
click at [476, 148] on link "PDF Packet 1" at bounding box center [479, 151] width 256 height 22
click at [466, 172] on link "SSN (Form B121)" at bounding box center [479, 175] width 256 height 22
click at [459, 199] on link "CreditorMatrix.txt" at bounding box center [479, 199] width 256 height 22
click at [563, 316] on button "Complete!" at bounding box center [583, 314] width 48 height 20
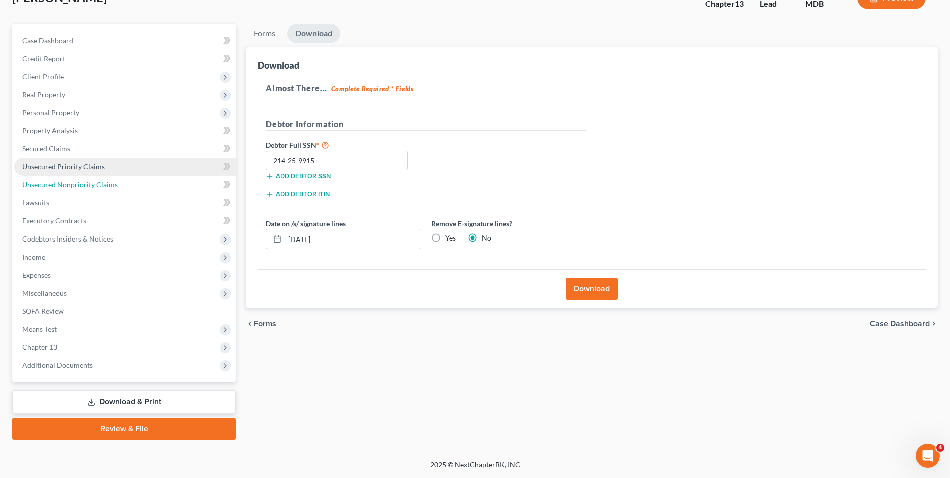
drag, startPoint x: 86, startPoint y: 180, endPoint x: 185, endPoint y: 168, distance: 100.4
click at [86, 180] on span "Unsecured Nonpriority Claims" at bounding box center [70, 184] width 96 height 9
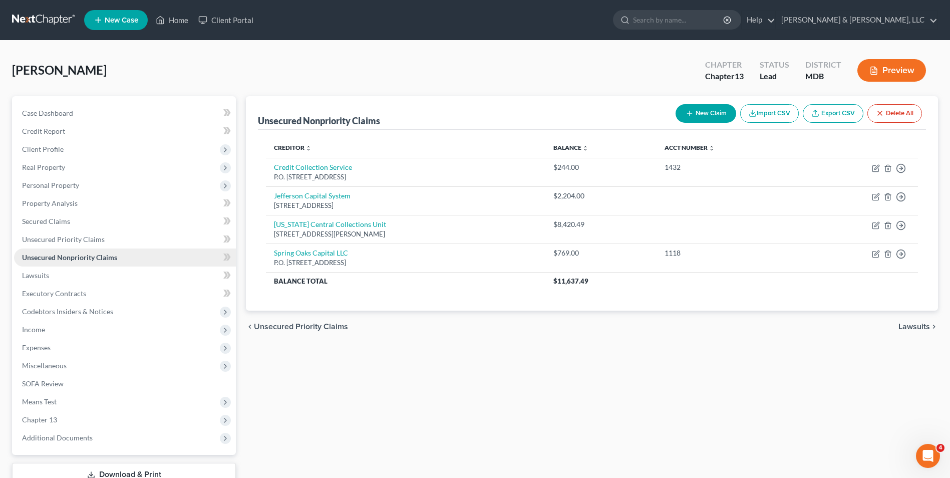
scroll to position [73, 0]
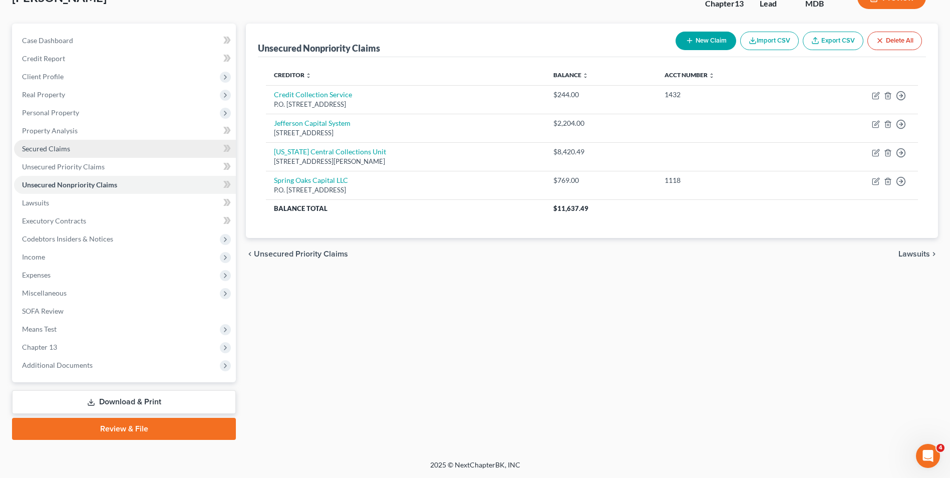
drag, startPoint x: 103, startPoint y: 150, endPoint x: 155, endPoint y: 143, distance: 53.1
click at [104, 150] on link "Secured Claims" at bounding box center [125, 149] width 222 height 18
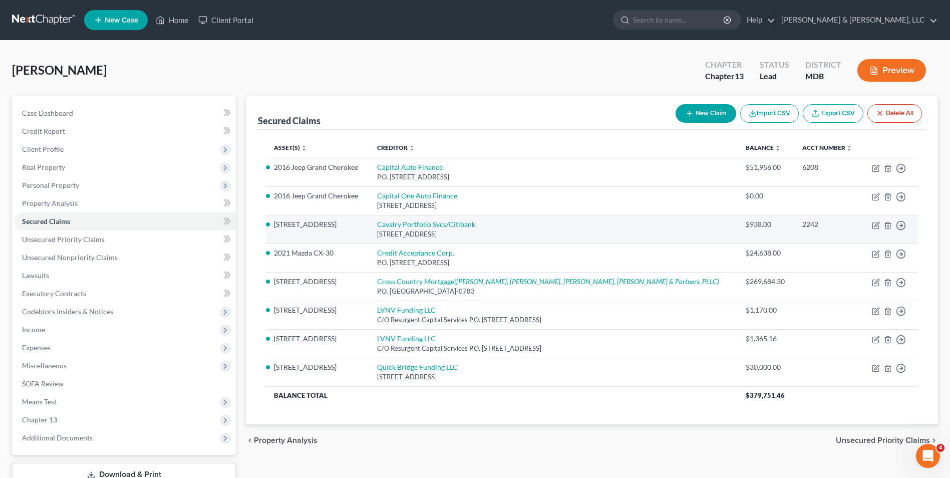
scroll to position [50, 0]
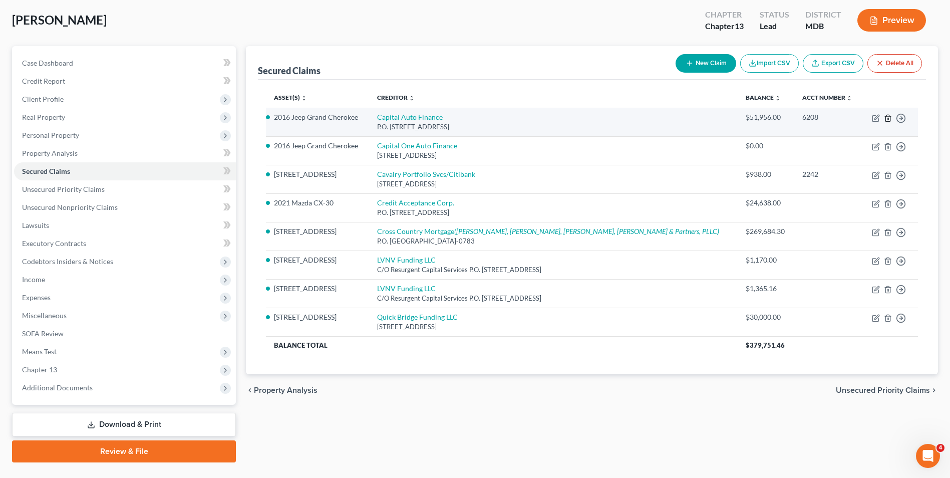
click at [889, 117] on icon "button" at bounding box center [888, 118] width 8 height 8
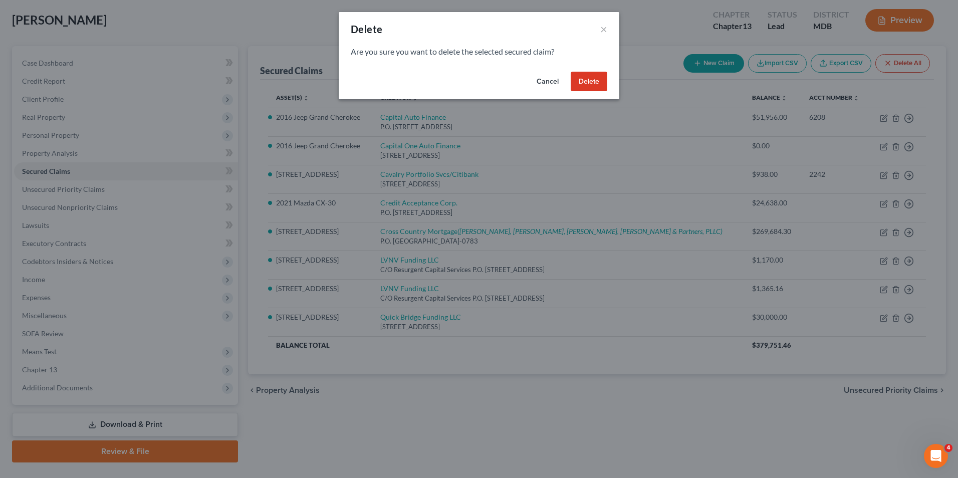
drag, startPoint x: 580, startPoint y: 86, endPoint x: 589, endPoint y: 71, distance: 18.0
click at [581, 86] on button "Delete" at bounding box center [588, 82] width 37 height 20
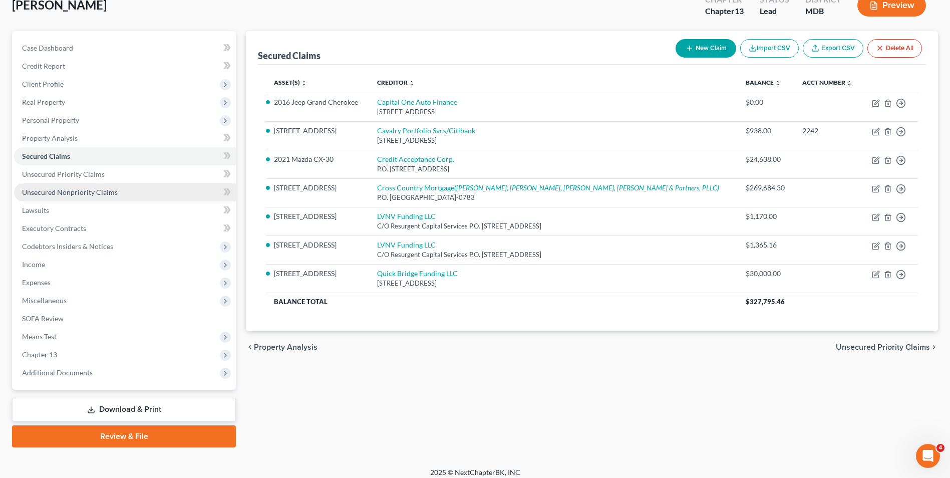
scroll to position [73, 0]
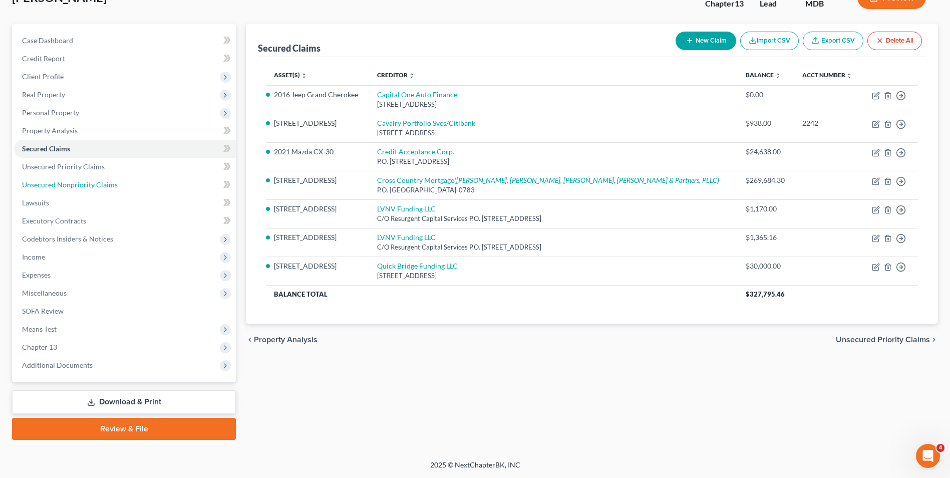
drag, startPoint x: 85, startPoint y: 186, endPoint x: 247, endPoint y: 166, distance: 164.0
click at [85, 186] on span "Unsecured Nonpriority Claims" at bounding box center [70, 184] width 96 height 9
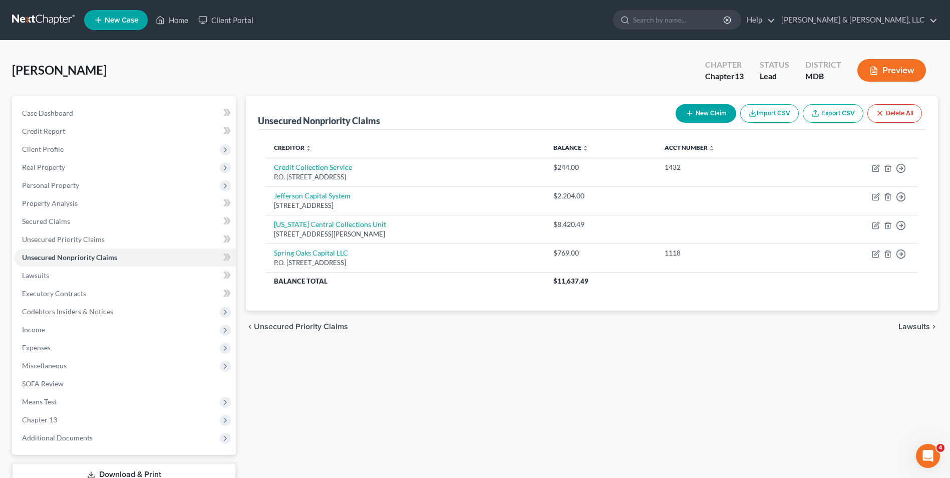
click at [534, 378] on div "Unsecured Nonpriority Claims New Claim Import CSV Export CSV Delete All Credito…" at bounding box center [592, 304] width 702 height 416
drag, startPoint x: 656, startPoint y: 412, endPoint x: 633, endPoint y: 428, distance: 28.1
click at [654, 412] on div "Unsecured Nonpriority Claims New Claim Import CSV Export CSV Delete All Credito…" at bounding box center [592, 304] width 702 height 416
